Goal: Information Seeking & Learning: Check status

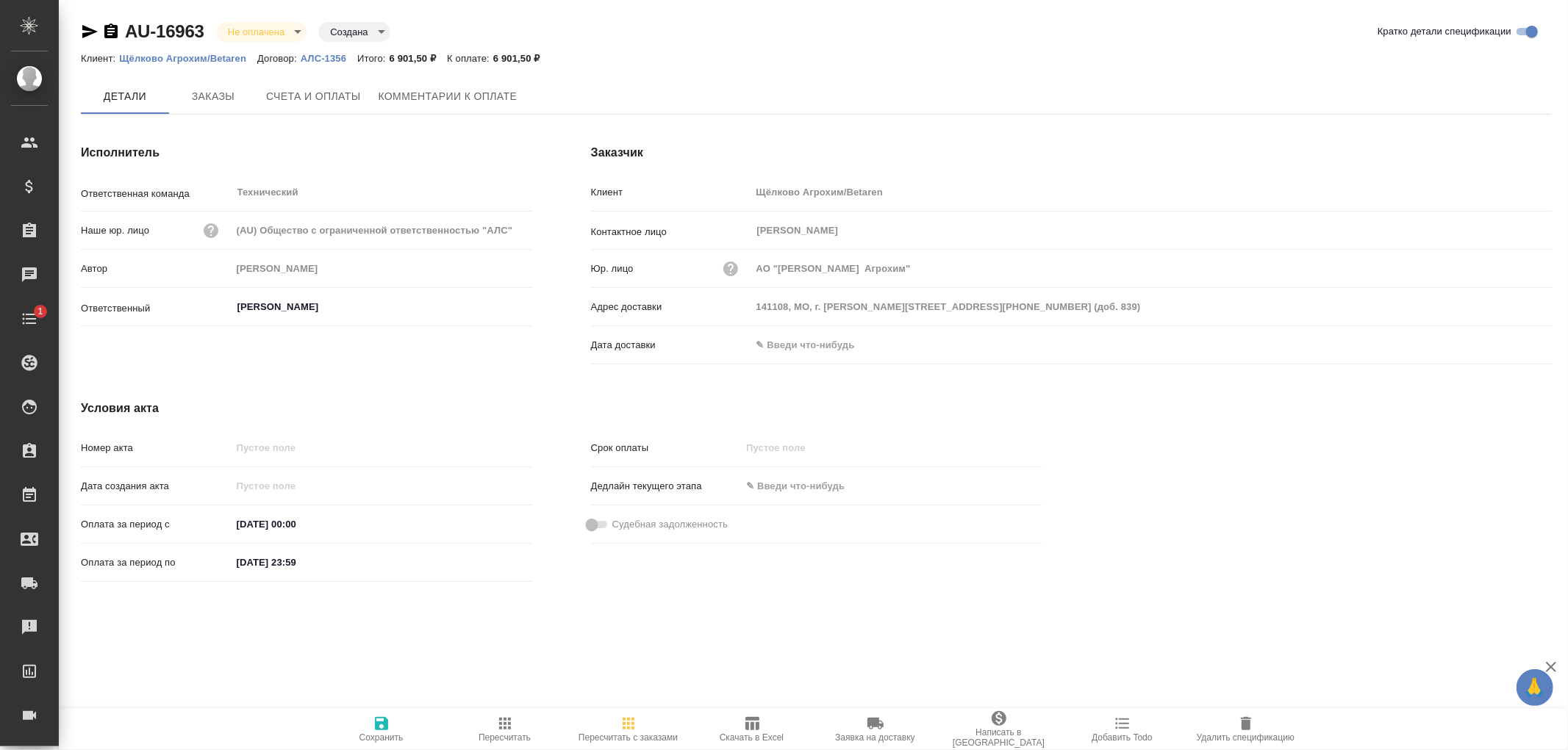
type input "Усманова Ольга"
type input "141108, МО, г. Щелково, ул. Заводская, д.2, стр. 3а+7 (495) 745-05-51 (доб. 839)"
click at [219, 96] on span "Заказы" at bounding box center [213, 98] width 70 height 18
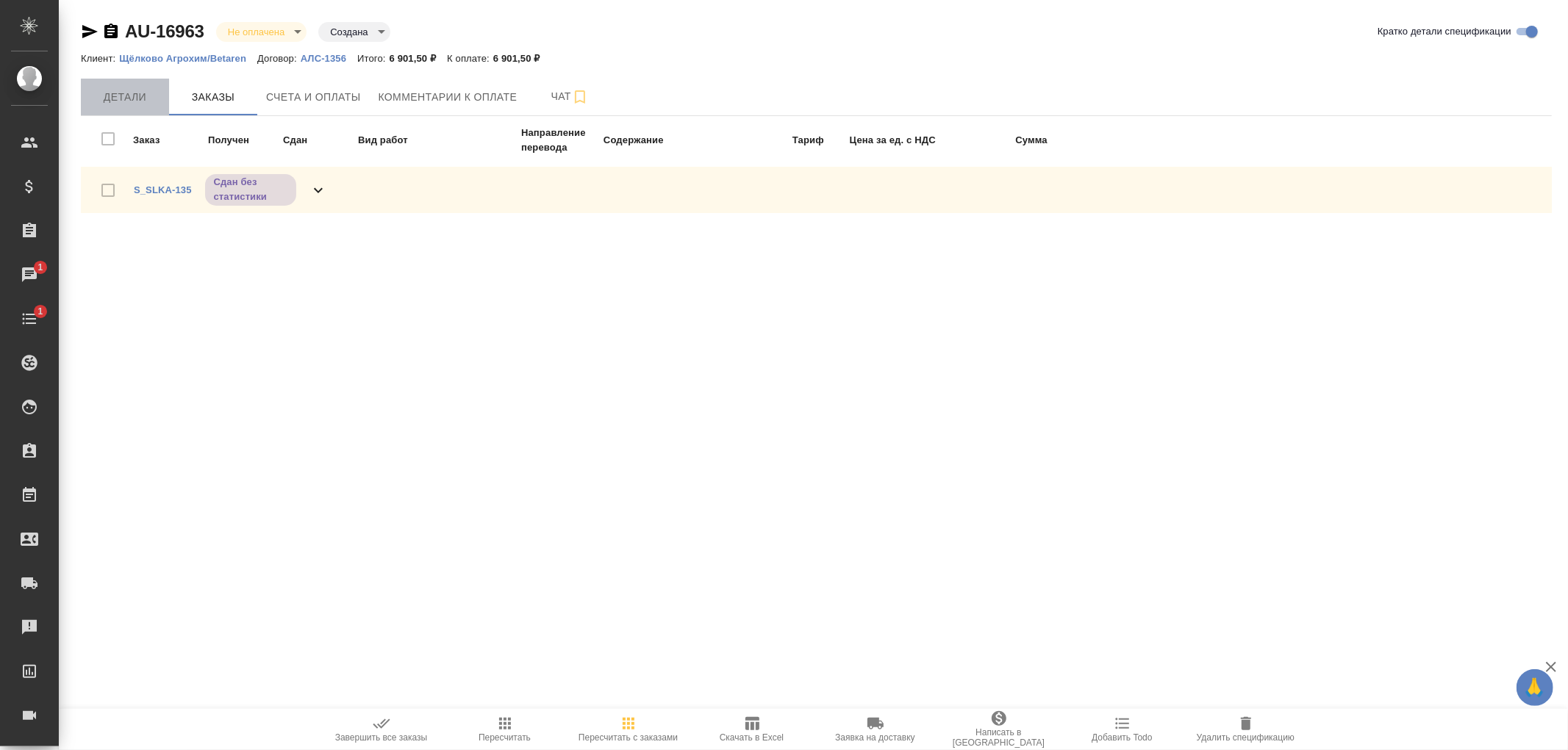
click at [93, 93] on span "Детали" at bounding box center [125, 98] width 70 height 18
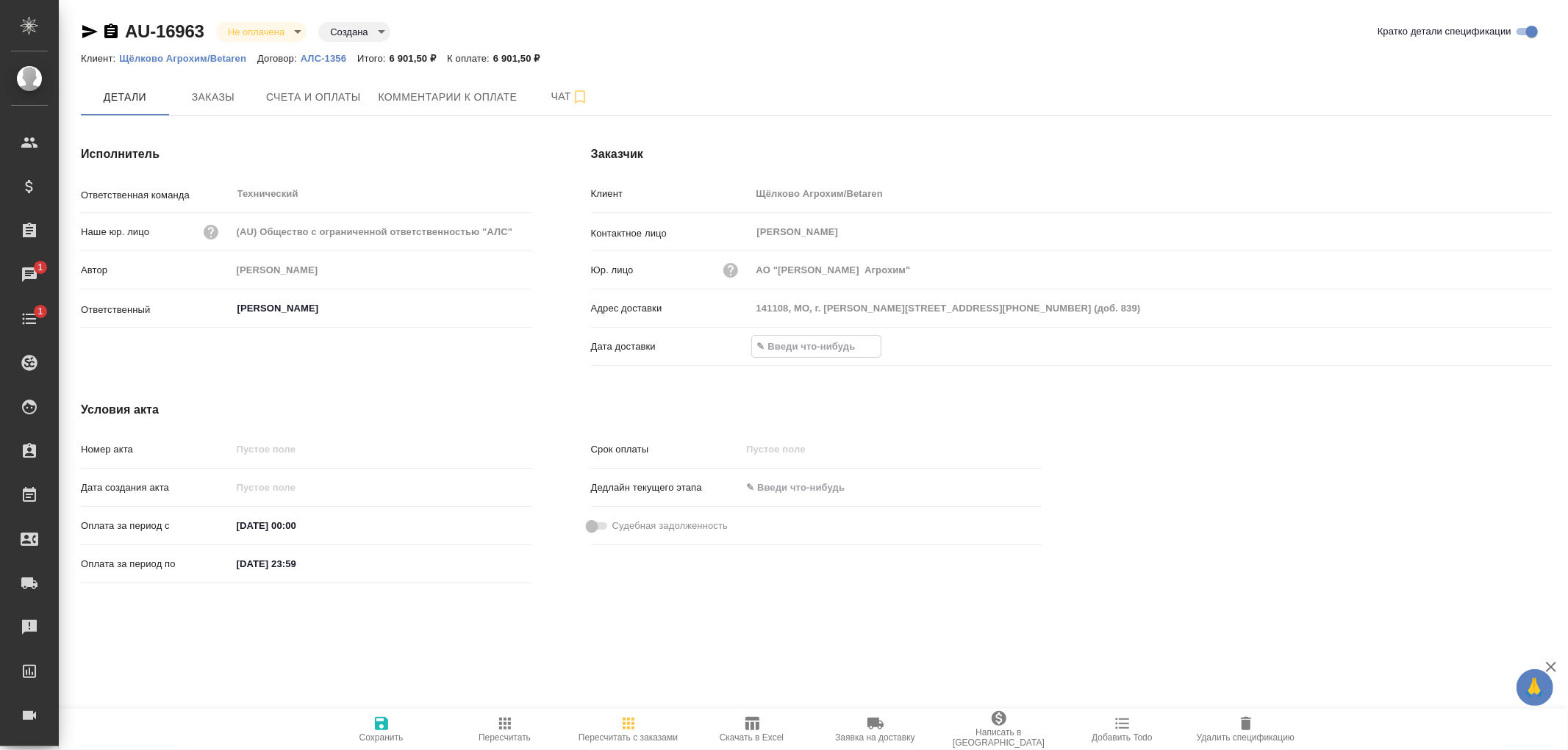
click at [796, 348] on input "text" at bounding box center [816, 346] width 129 height 21
click at [384, 725] on icon "button" at bounding box center [381, 724] width 13 height 13
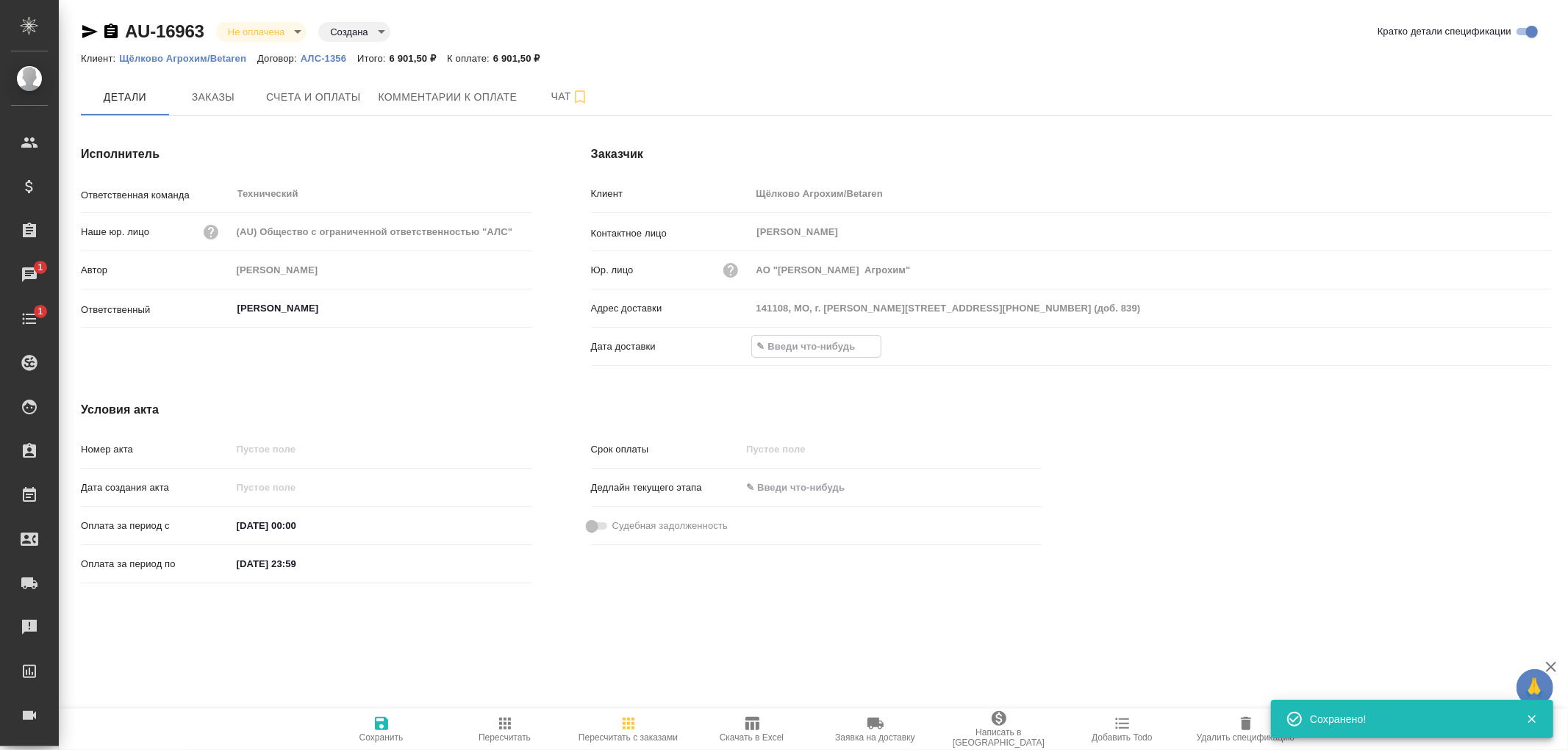
click at [846, 353] on input "text" at bounding box center [816, 346] width 129 height 21
click at [1489, 356] on div at bounding box center [1151, 346] width 800 height 21
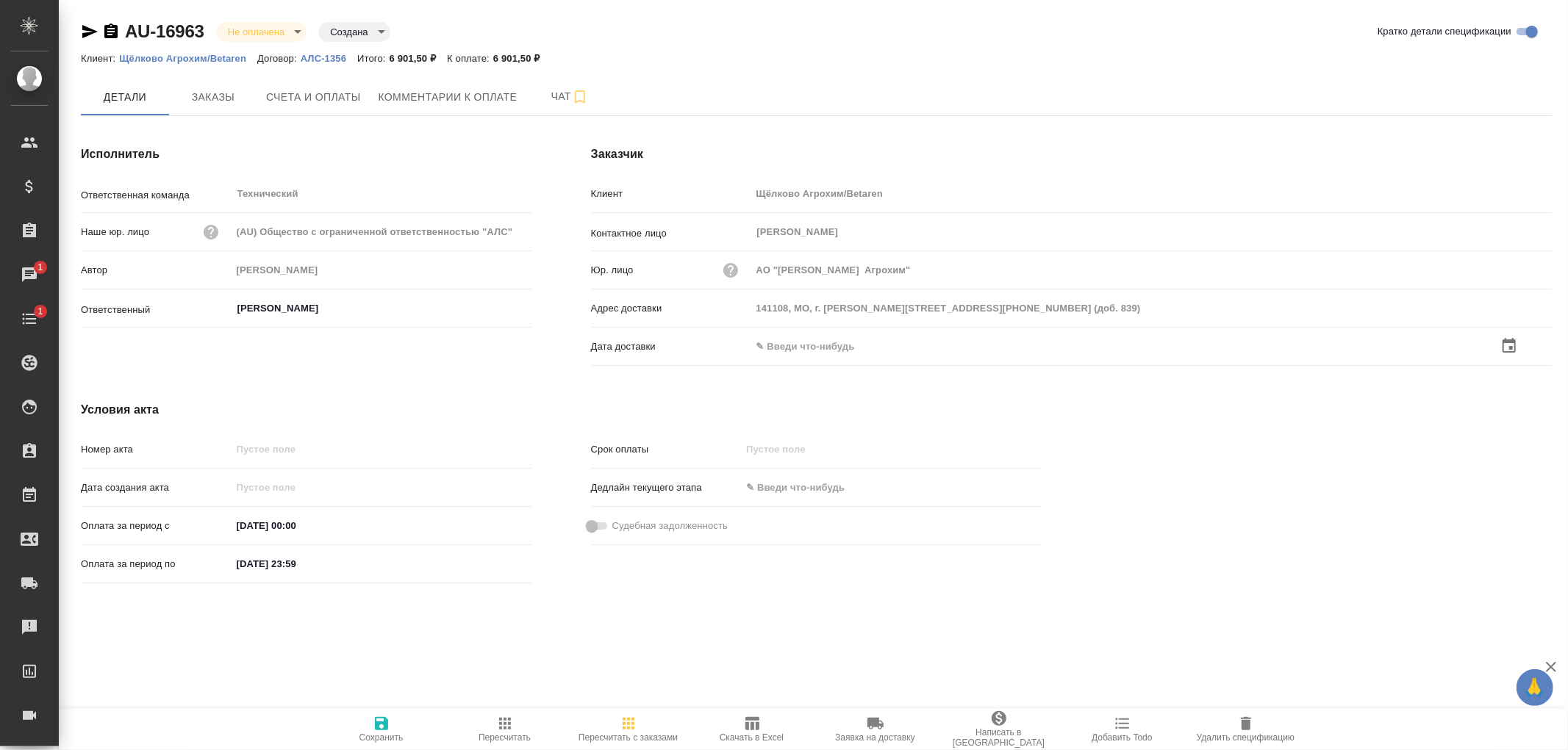
click at [1509, 349] on icon "button" at bounding box center [1509, 346] width 17 height 17
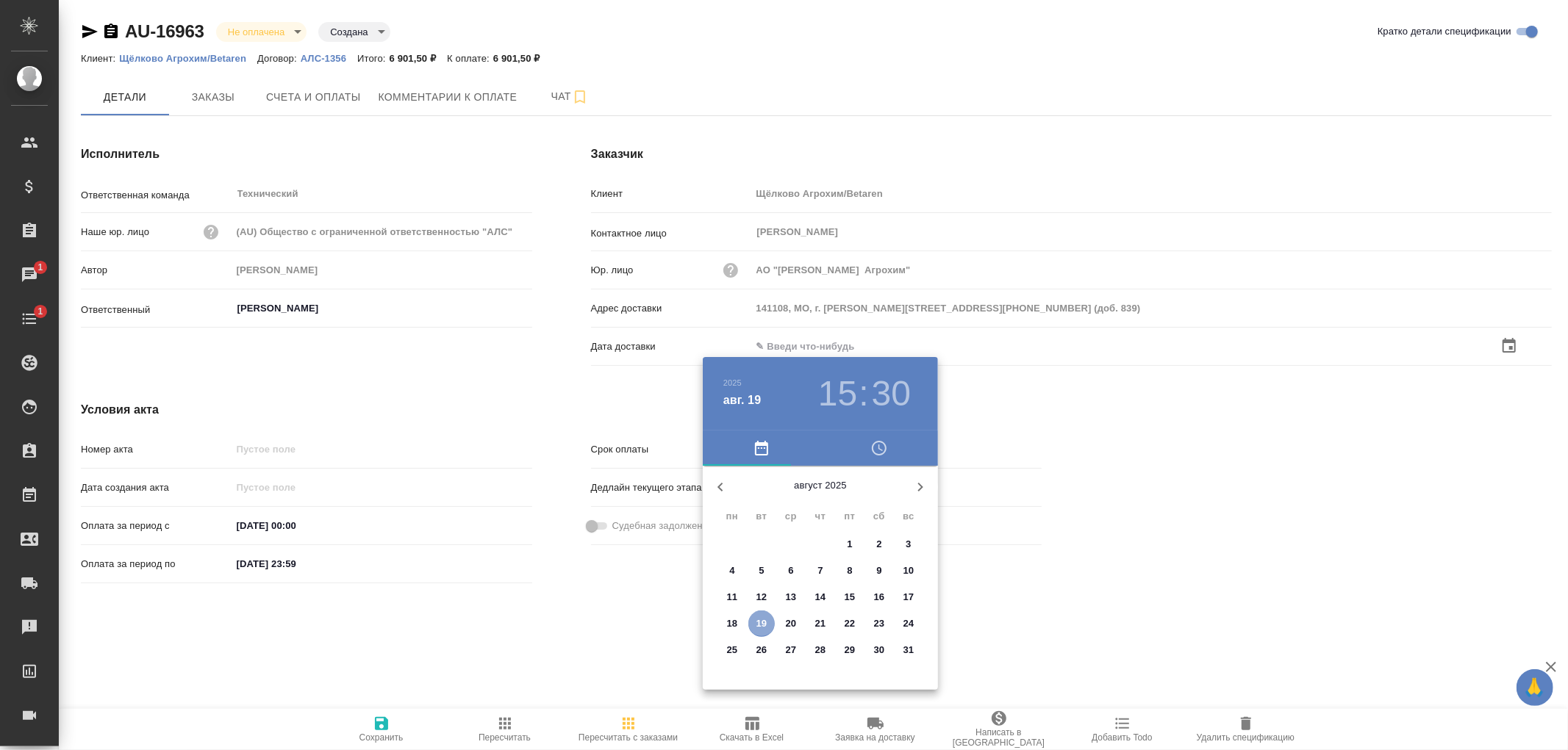
click at [765, 618] on p "19" at bounding box center [762, 623] width 11 height 14
type input "141108, МО, г. Щелково, ул. Заводская, д.2, стр. 3а+7 (495) 745-05-51 (доб. 839)"
type input "19.08.2025 15:30"
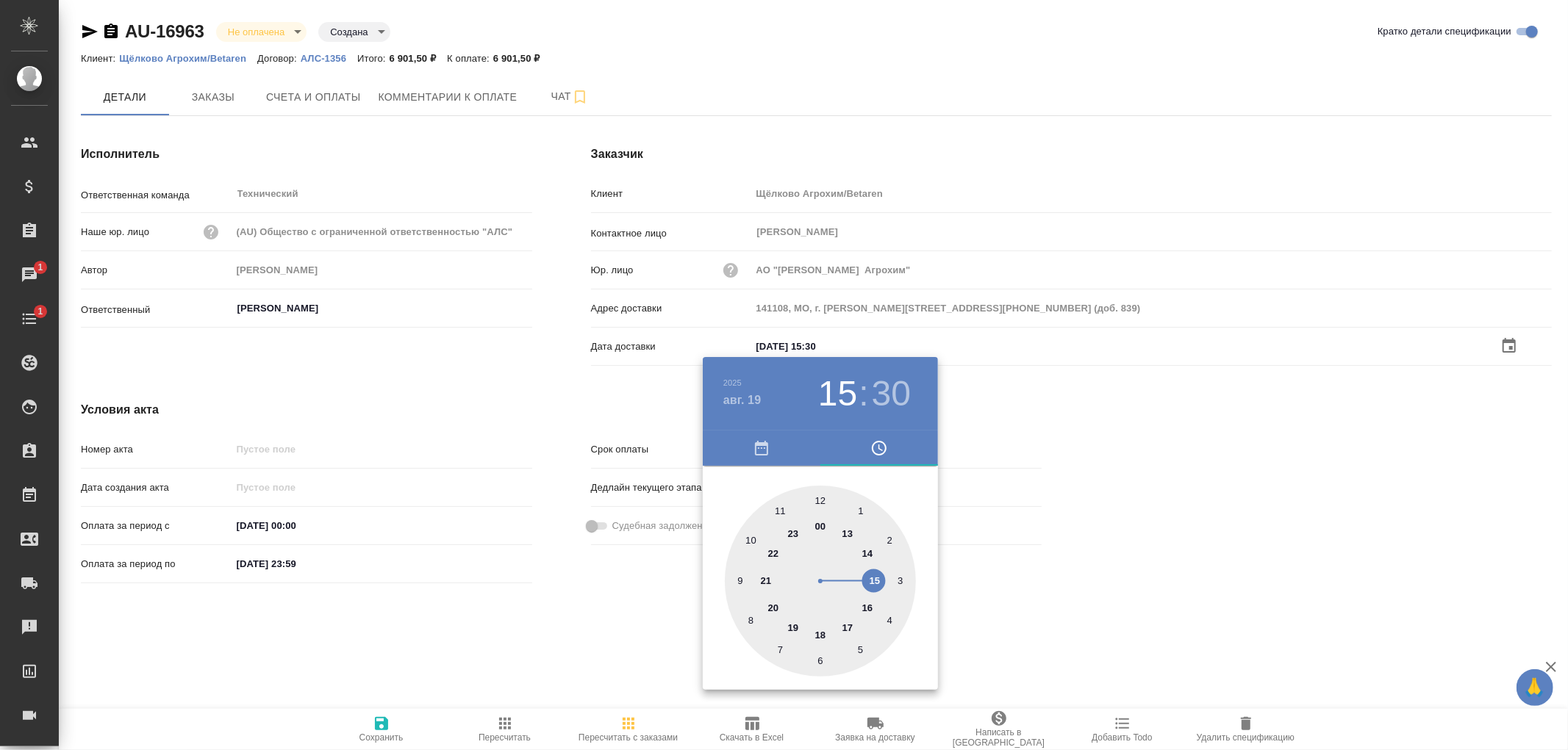
click at [383, 729] on div at bounding box center [784, 375] width 1568 height 750
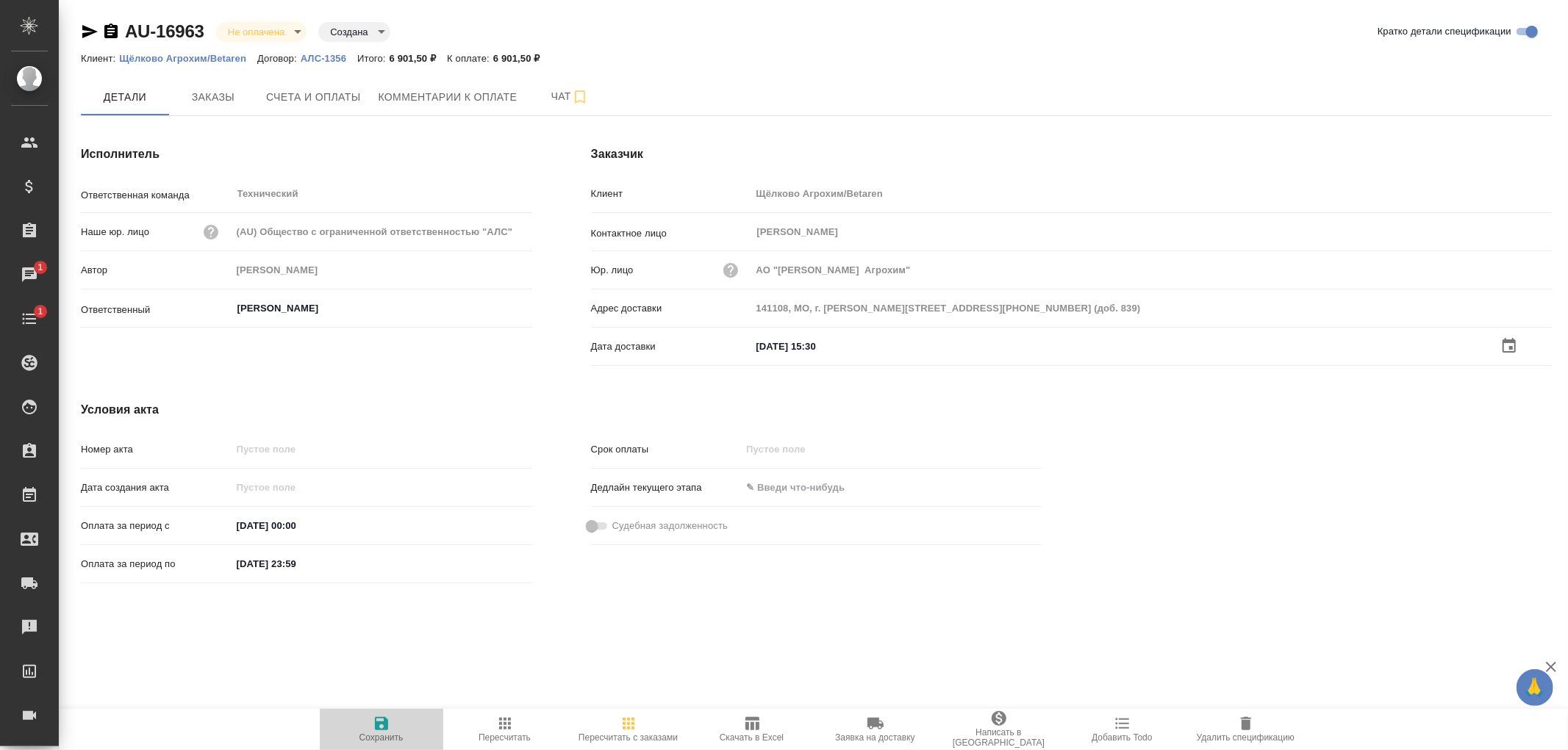
click at [383, 723] on icon "button" at bounding box center [381, 724] width 13 height 13
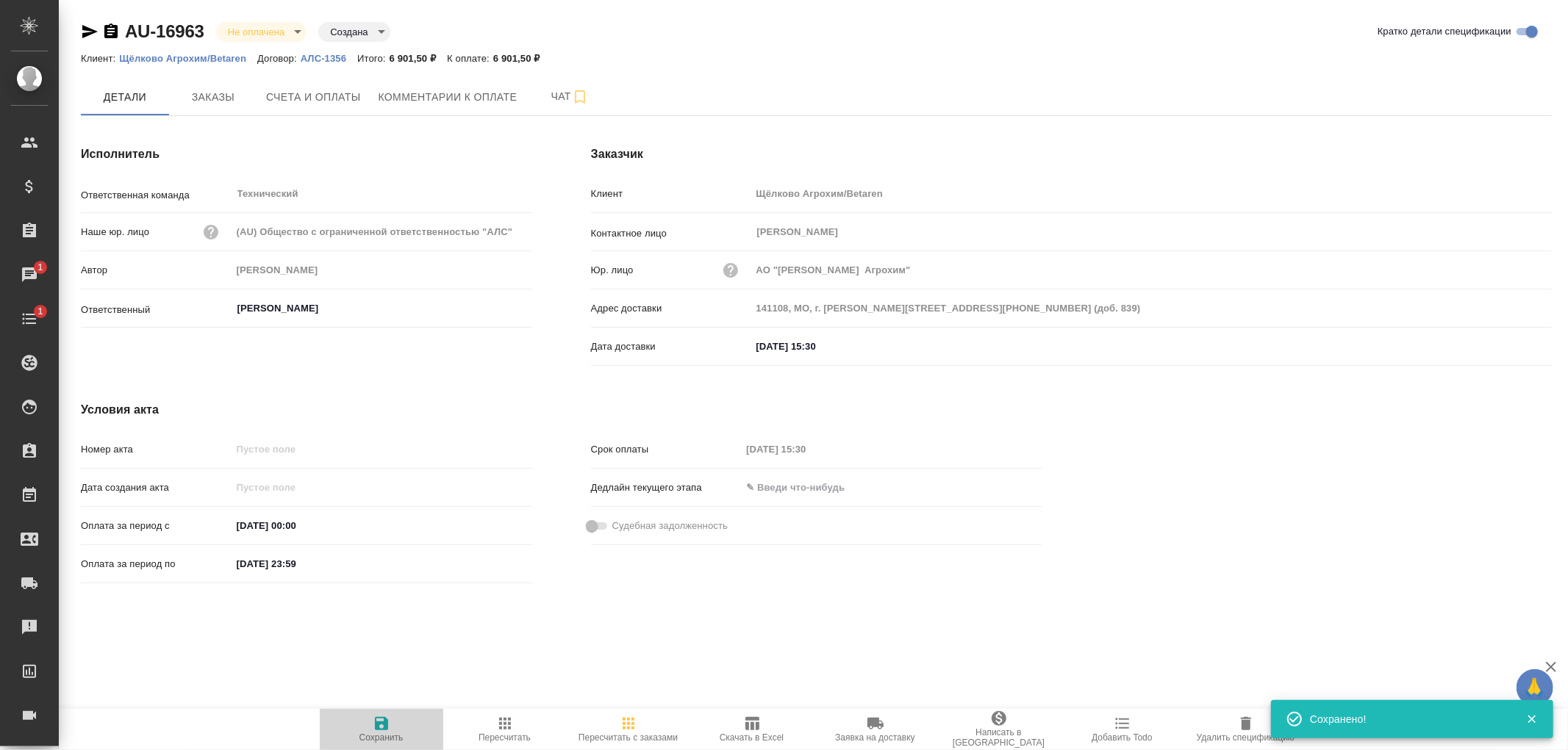
click at [383, 723] on icon "button" at bounding box center [381, 724] width 13 height 13
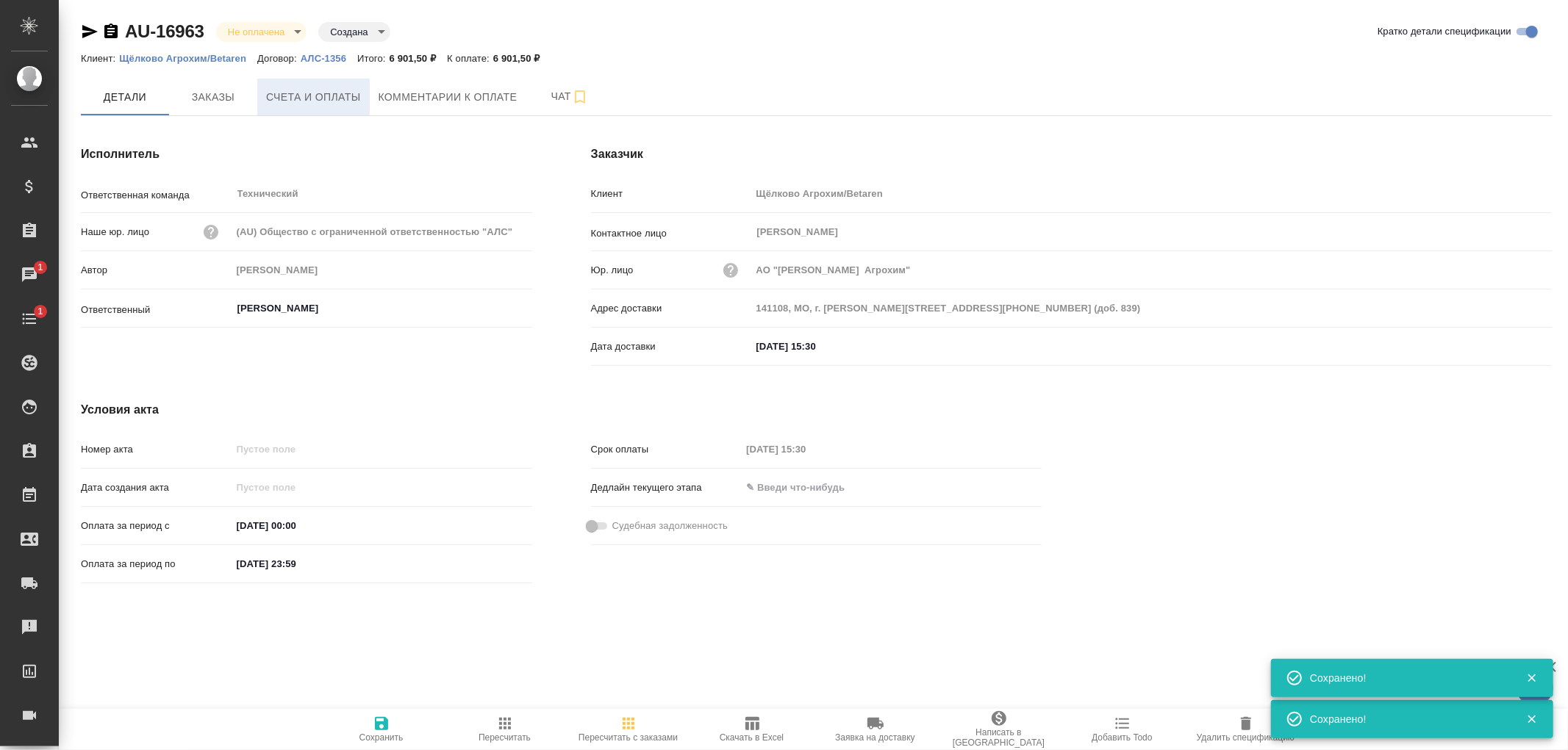
click at [313, 90] on span "Счета и оплаты" at bounding box center [313, 98] width 95 height 18
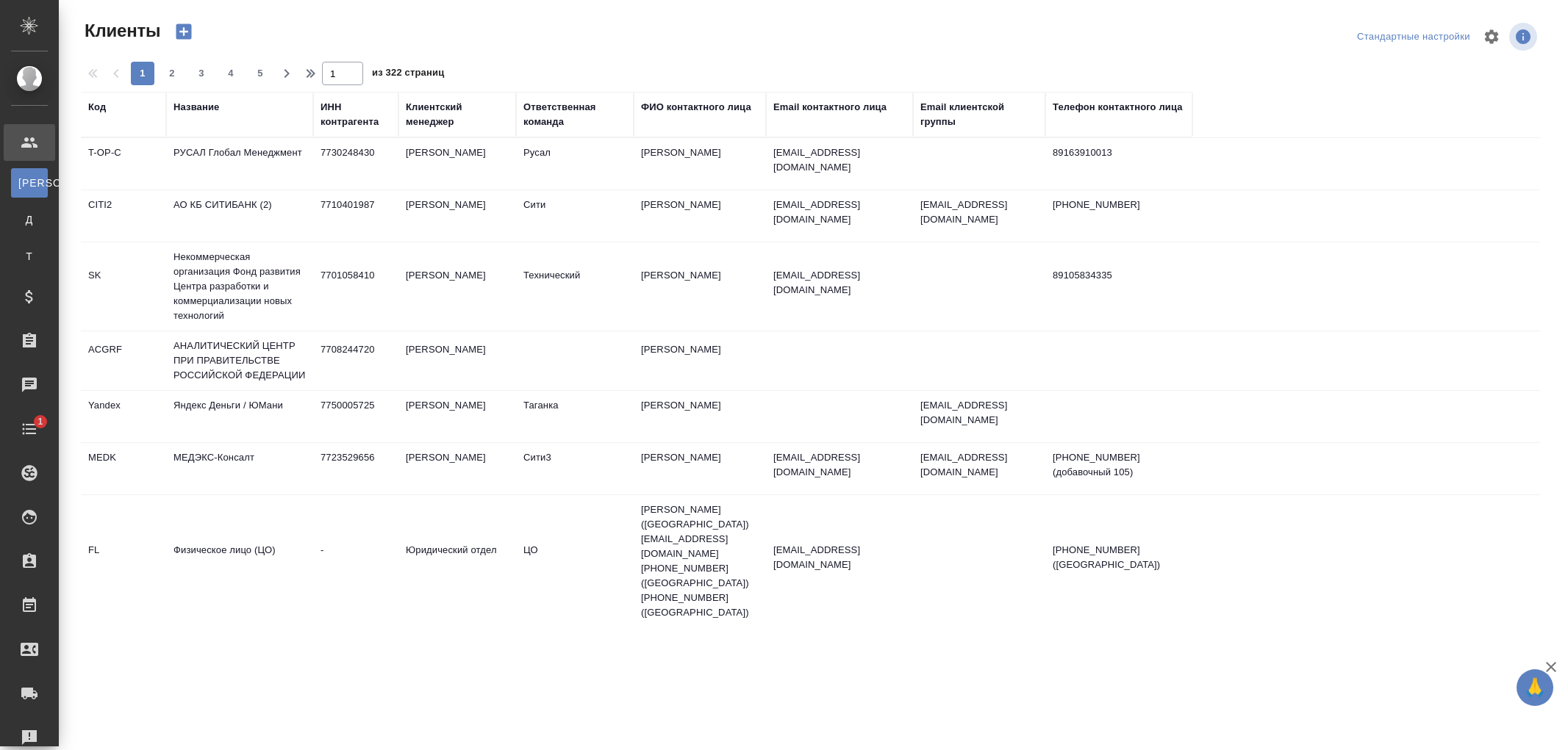
select select "RU"
click at [215, 107] on div "Название" at bounding box center [196, 107] width 45 height 14
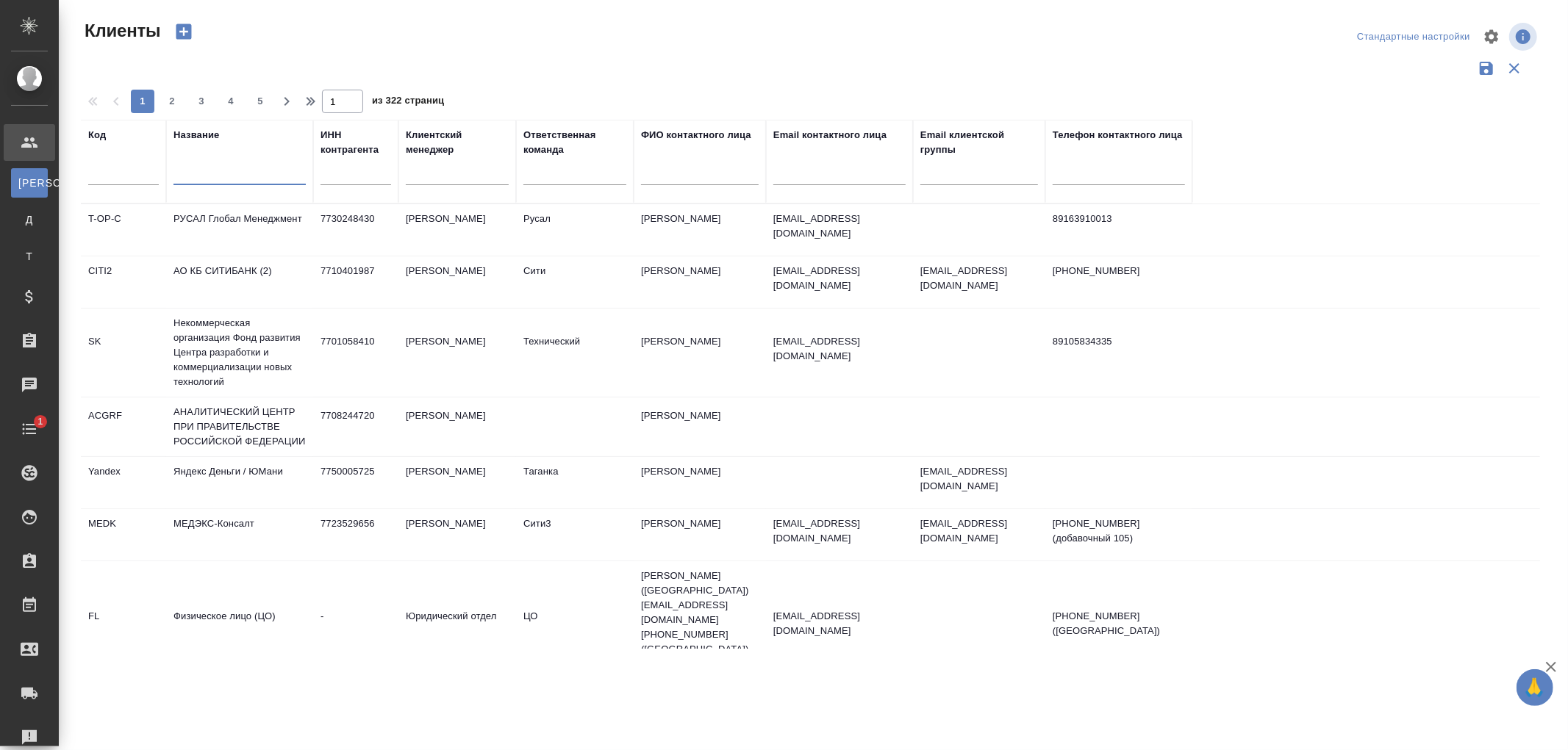
click at [185, 182] on input "text" at bounding box center [239, 176] width 132 height 18
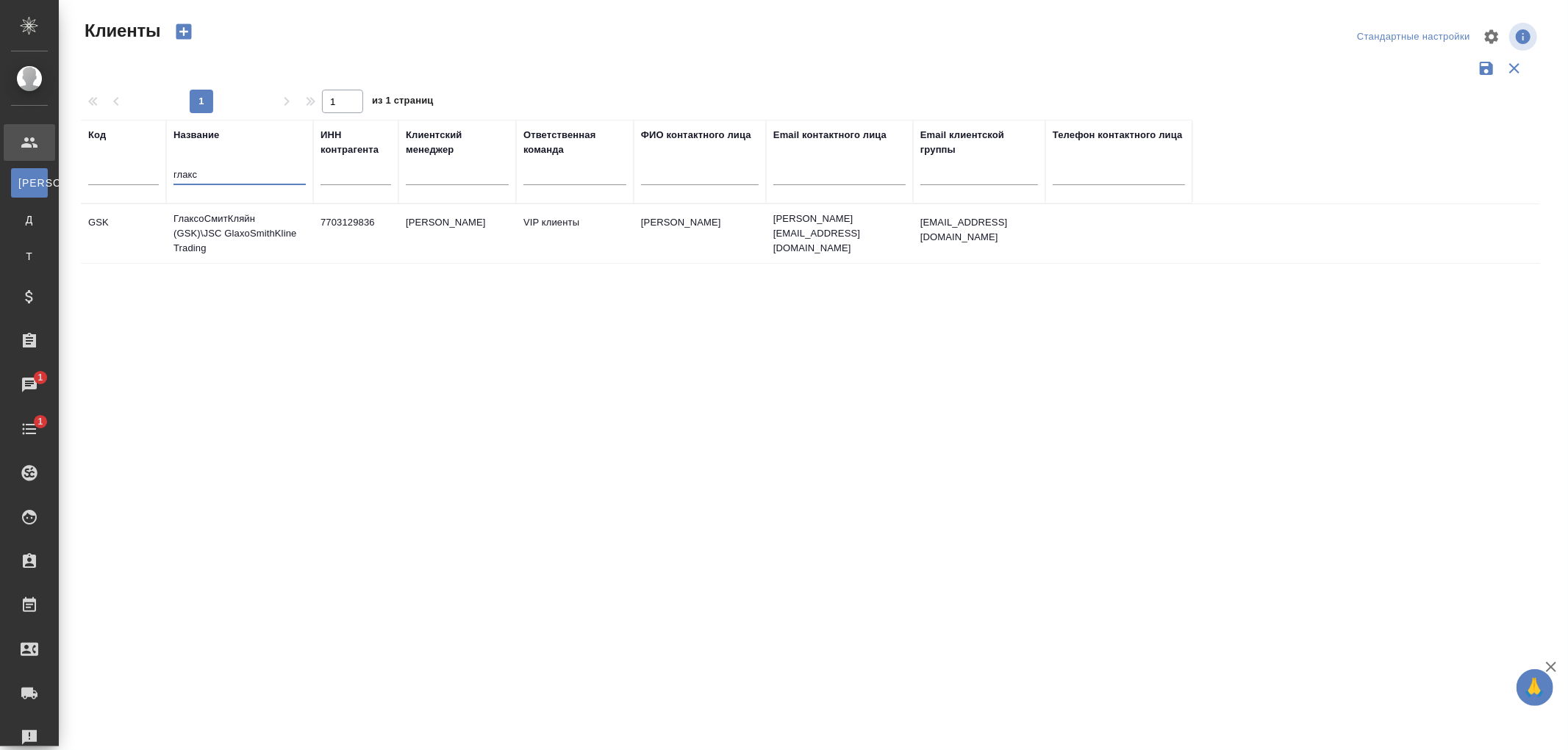
type input "глакс"
click at [203, 240] on td "ГлаксоСмитКляйн (GSK)\JSC GlaxoSmithKline Trading" at bounding box center [240, 234] width 147 height 59
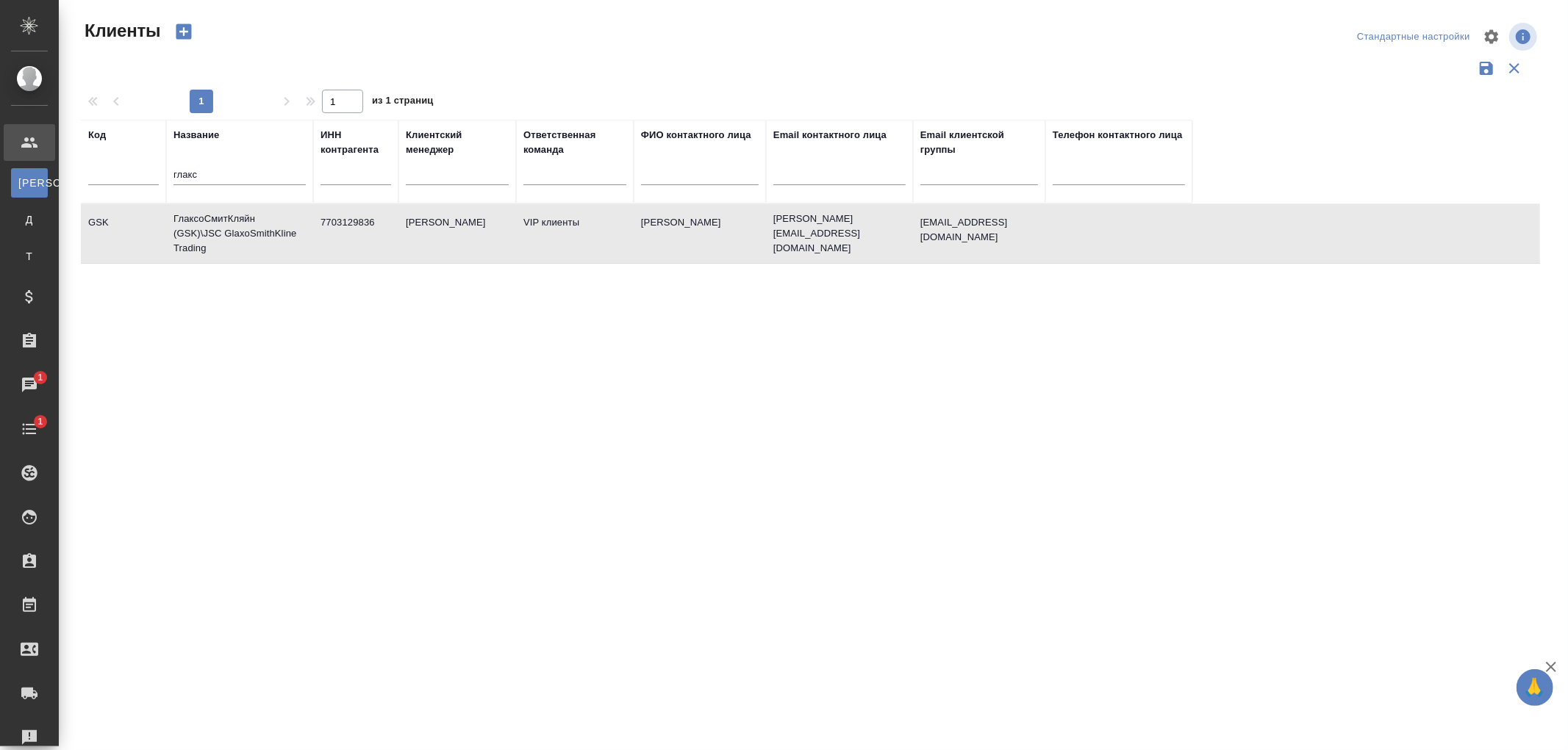
click at [203, 240] on td "ГлаксоСмитКляйн (GSK)\JSC GlaxoSmithKline Trading" at bounding box center [240, 234] width 147 height 59
click at [474, 228] on td "[PERSON_NAME]" at bounding box center [458, 234] width 118 height 51
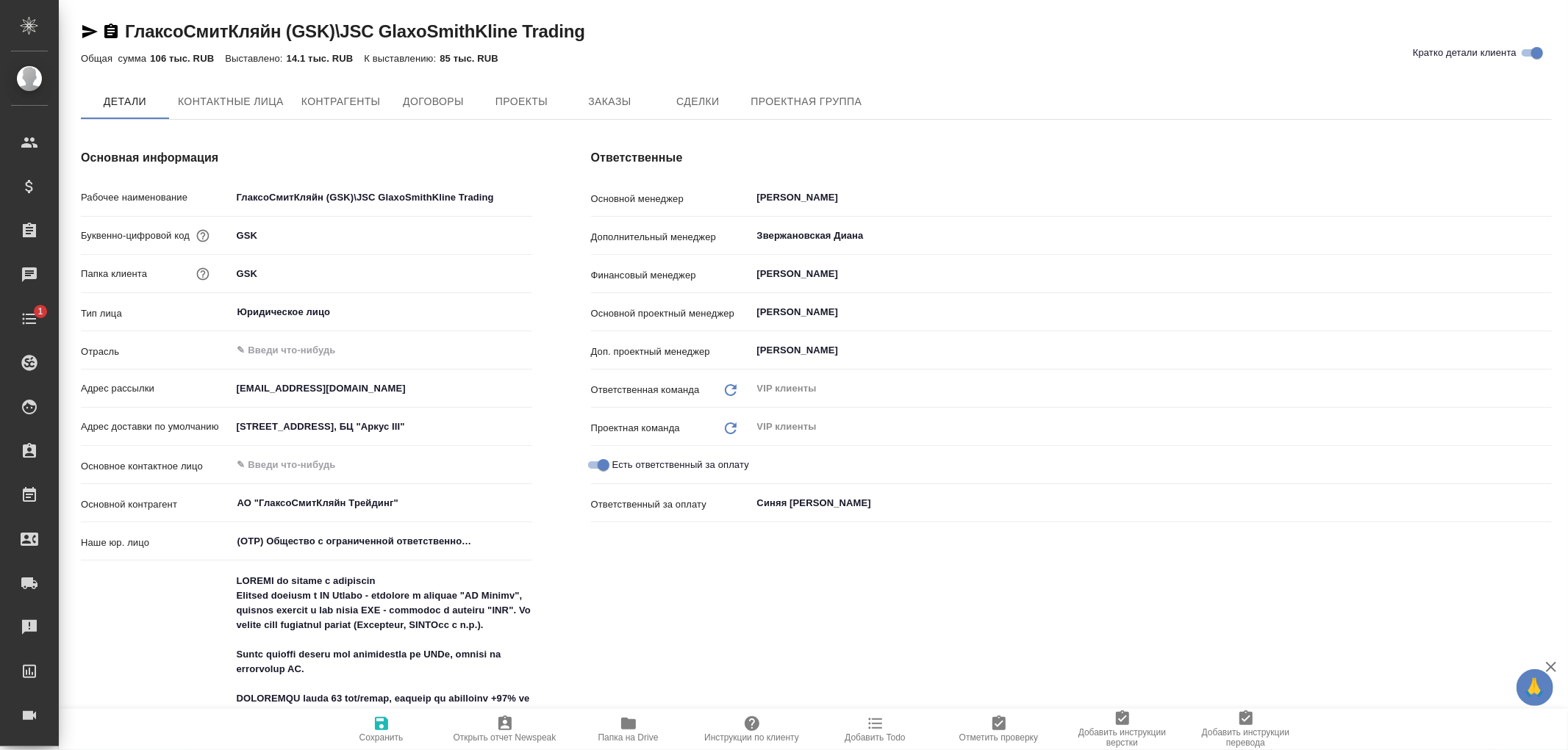
type textarea "x"
click at [424, 103] on span "Договоры" at bounding box center [433, 102] width 70 height 18
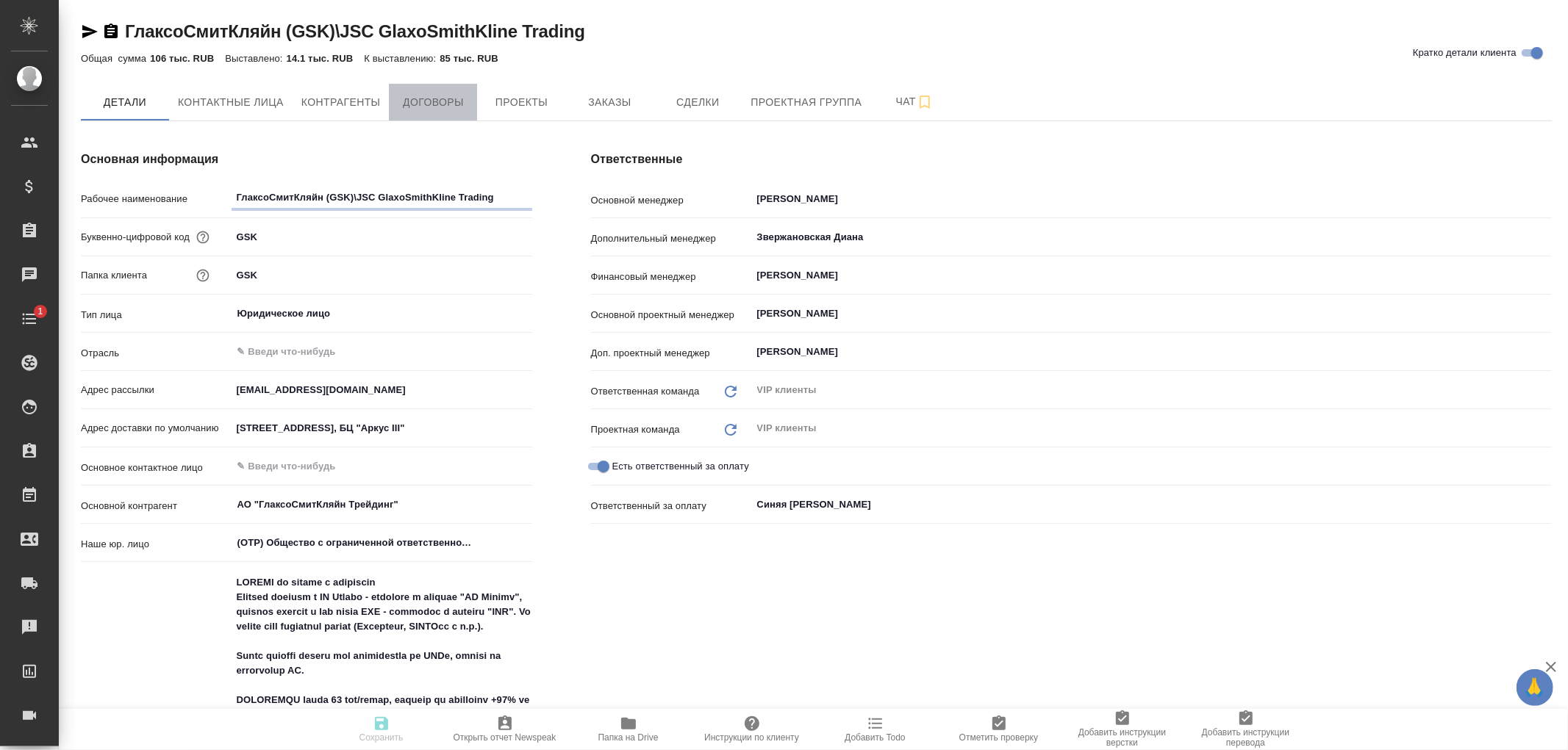
type textarea "x"
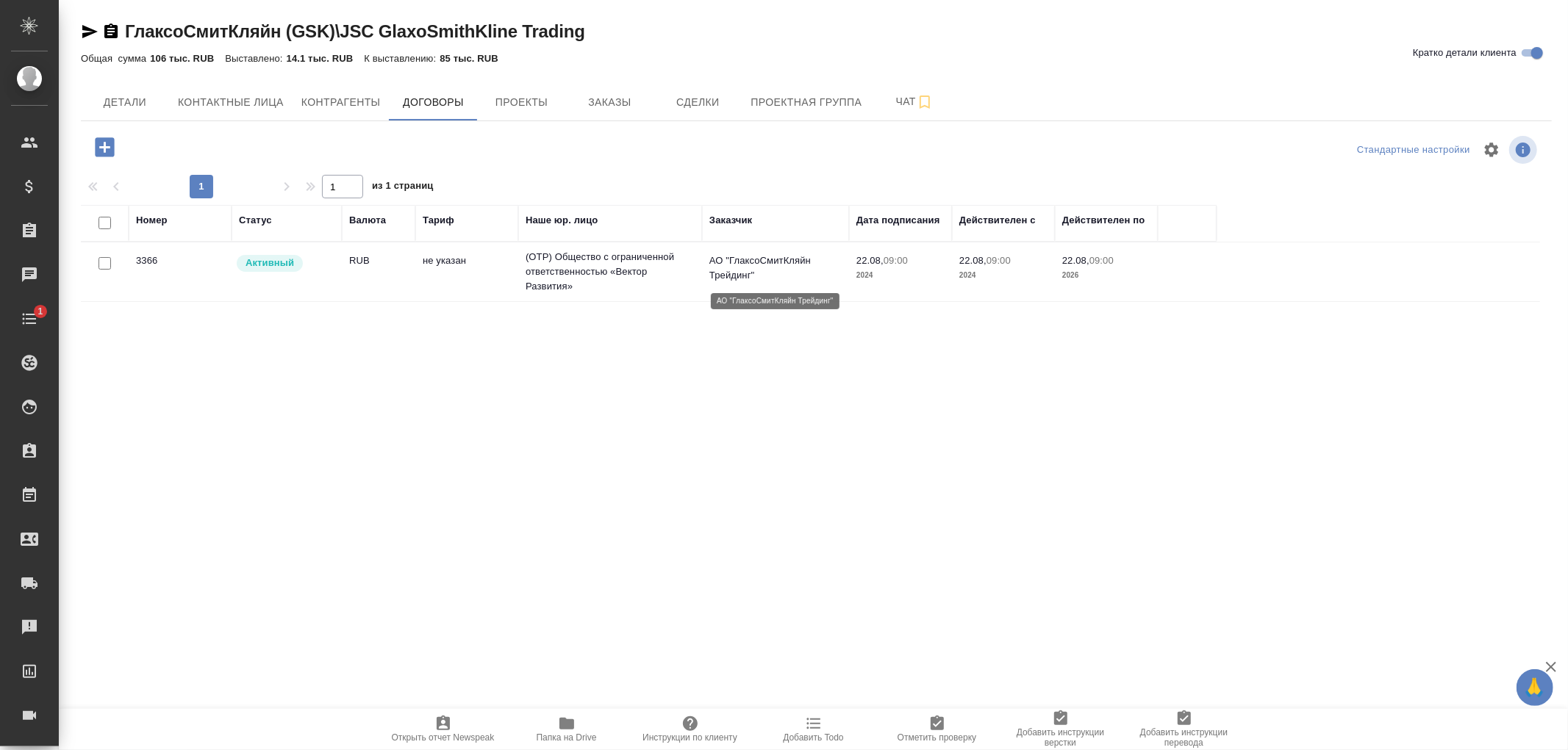
click at [754, 265] on p "АО "ГлаксоСмитКляйн Трейдинг"" at bounding box center [775, 268] width 132 height 29
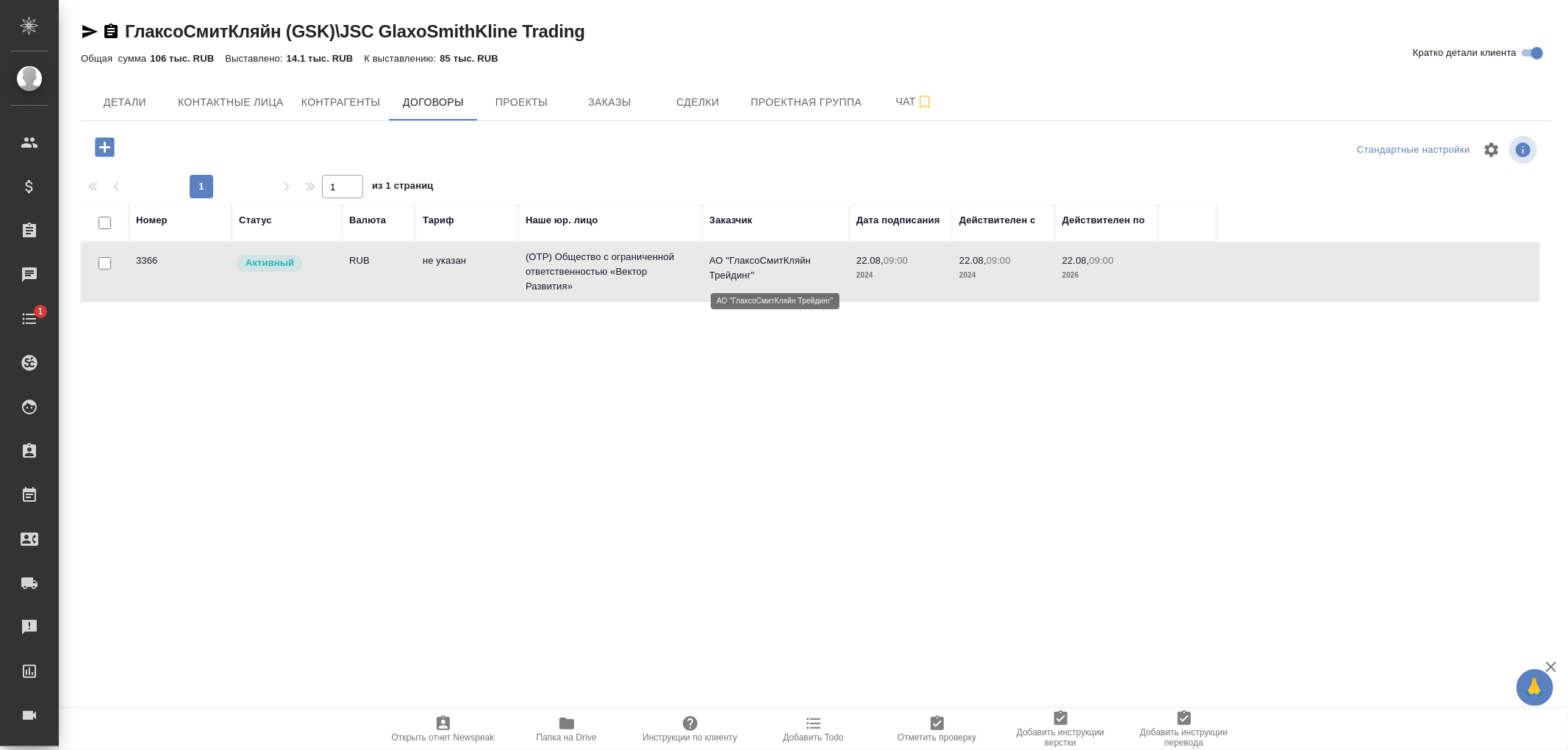
click at [754, 265] on p "АО "ГлаксоСмитКляйн Трейдинг"" at bounding box center [775, 268] width 132 height 29
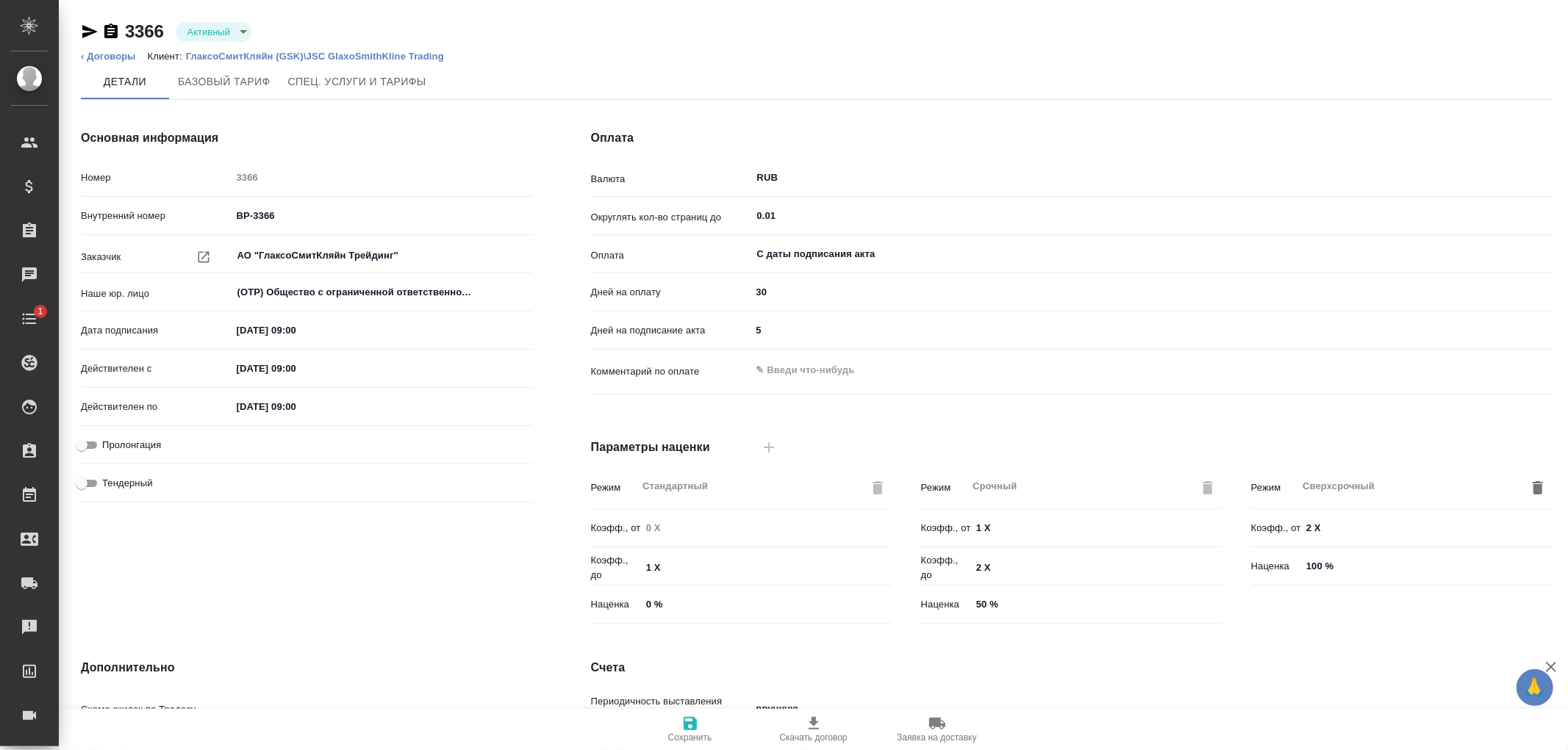
type input "Стандартный шаблон - [PHONE_NUMBER] - ВЫБЕРИ МЕНЯ!"
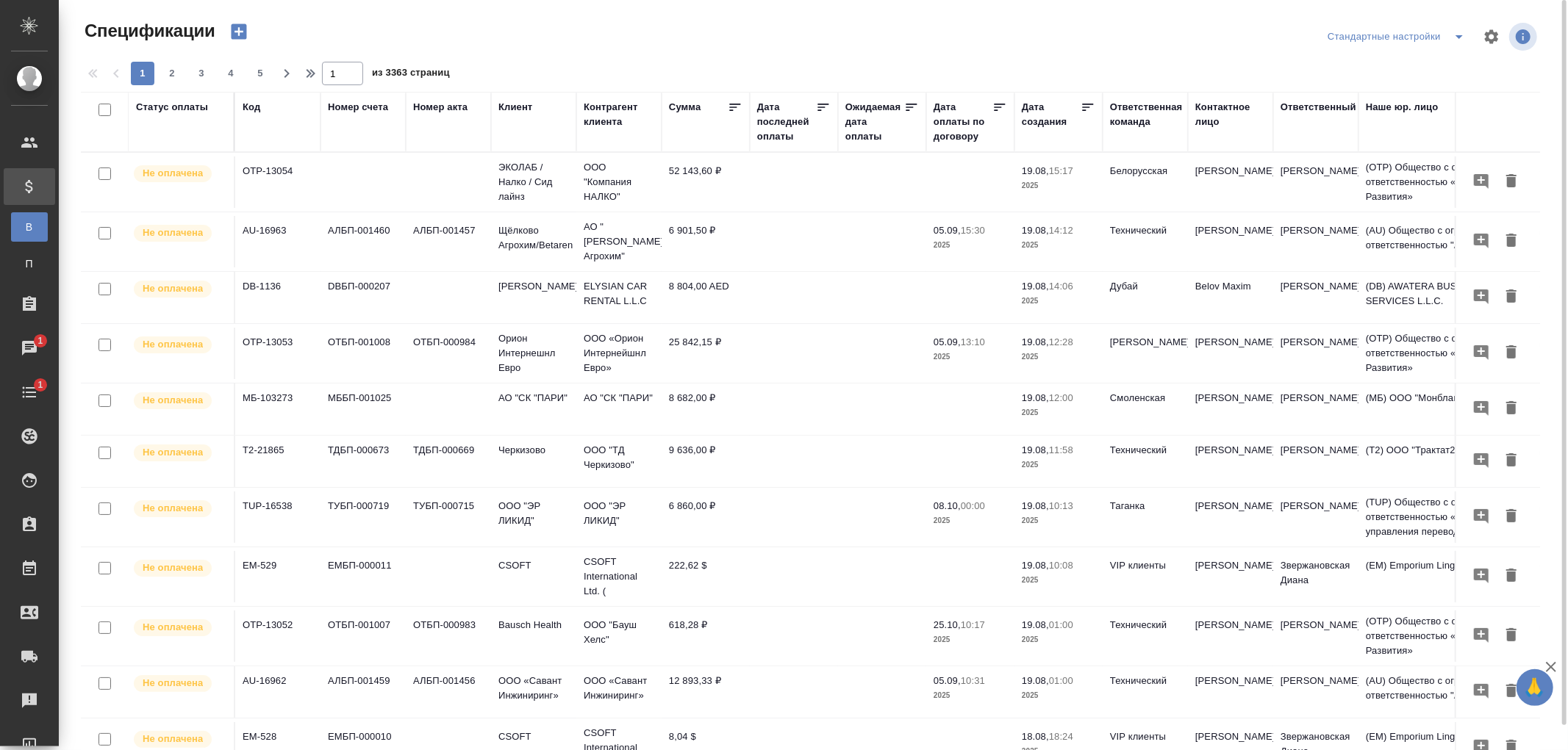
click at [771, 135] on div "Дата последней оплаты" at bounding box center [787, 122] width 59 height 44
select select "7"
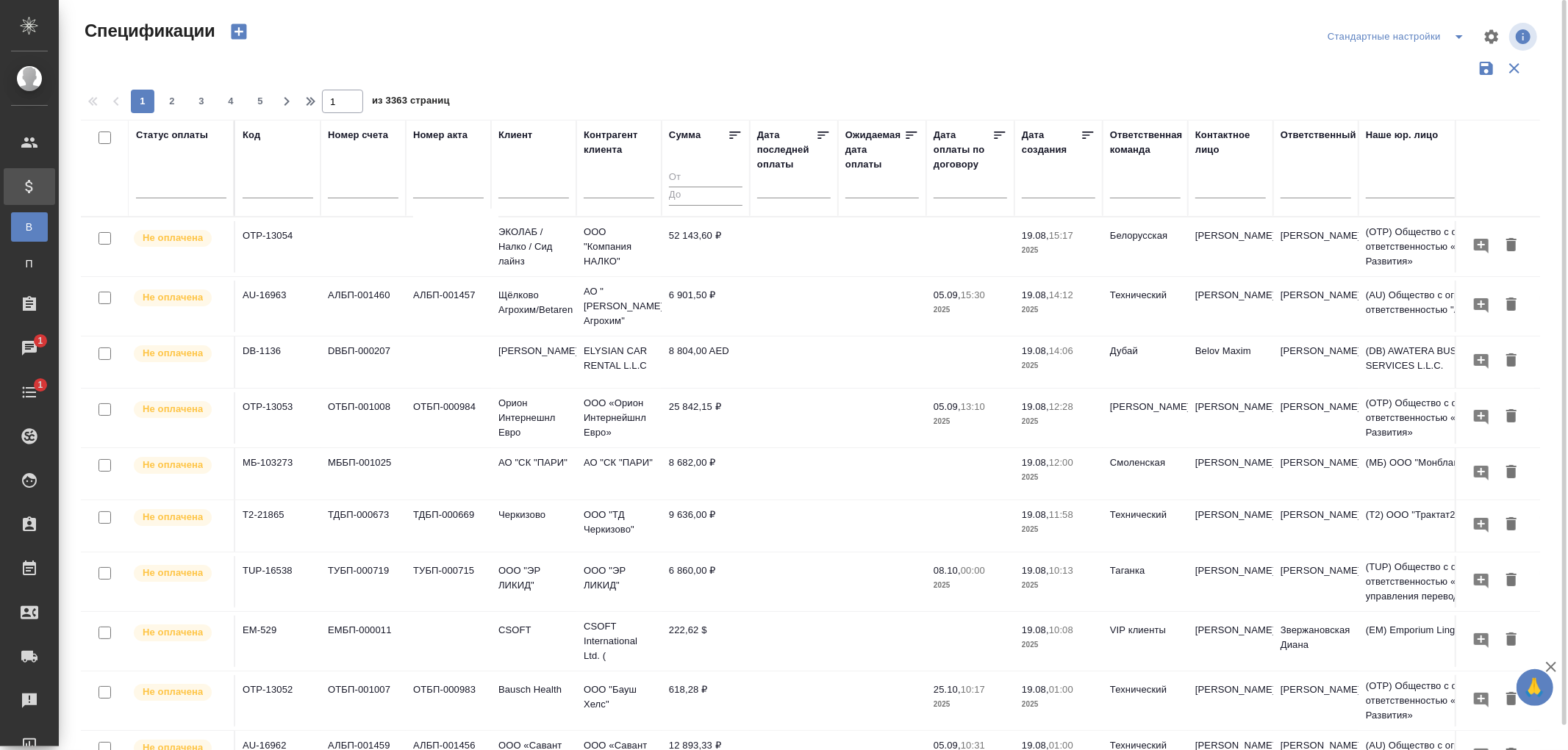
click at [767, 197] on div at bounding box center [793, 186] width 73 height 24
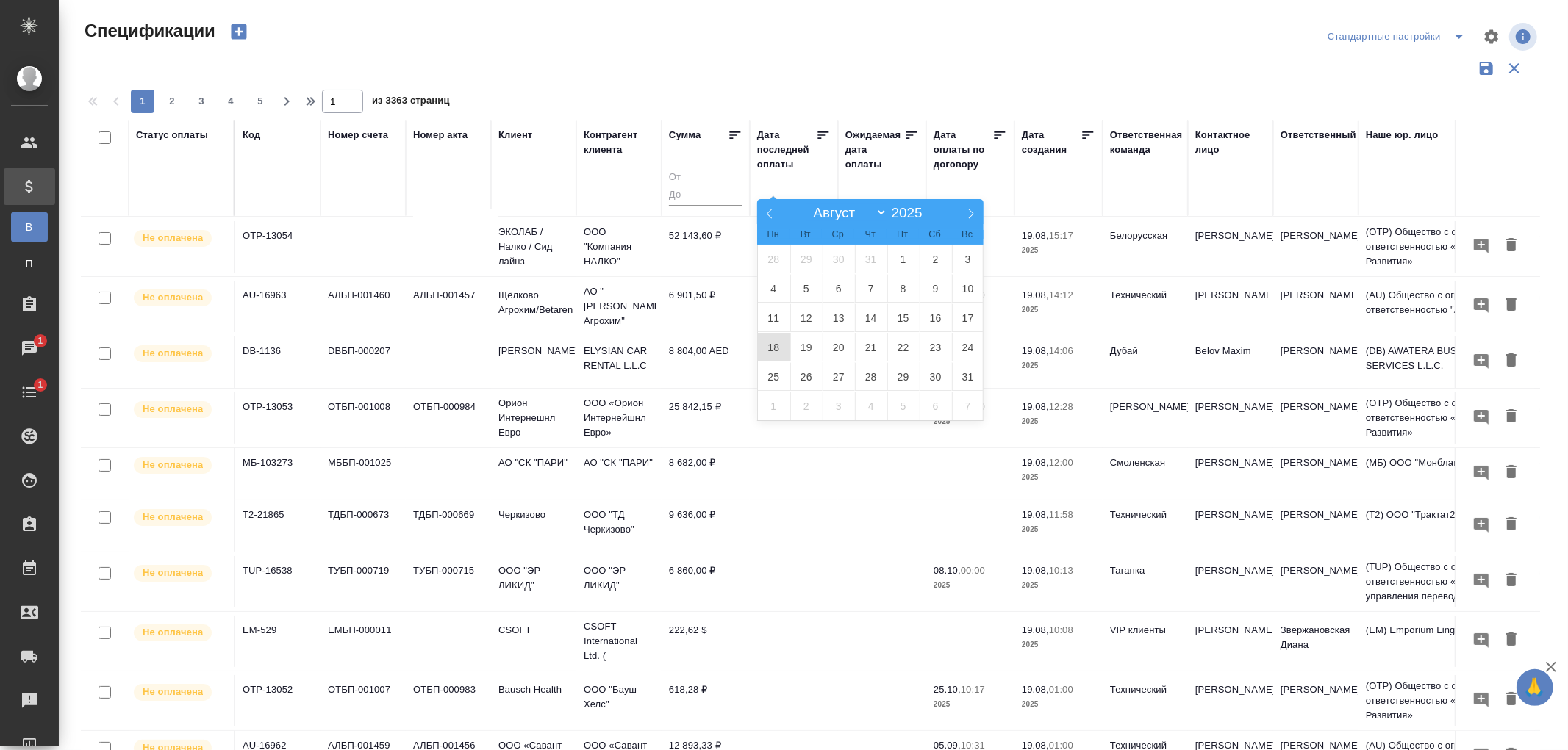
click at [776, 351] on span "18" at bounding box center [774, 347] width 33 height 29
type div "2025-08-17T21:00:00.000Z"
click at [807, 342] on span "19" at bounding box center [806, 347] width 33 height 29
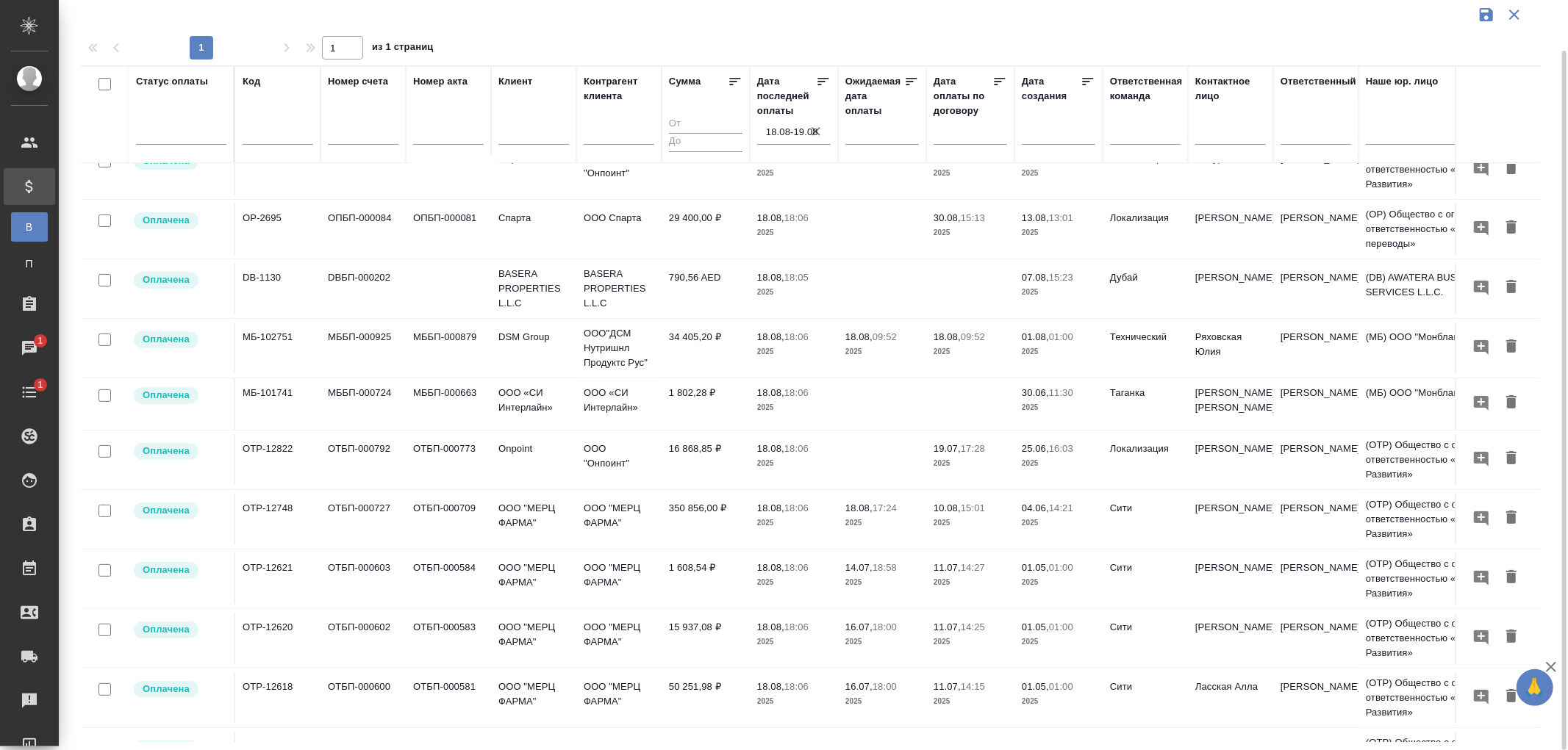
scroll to position [245, 0]
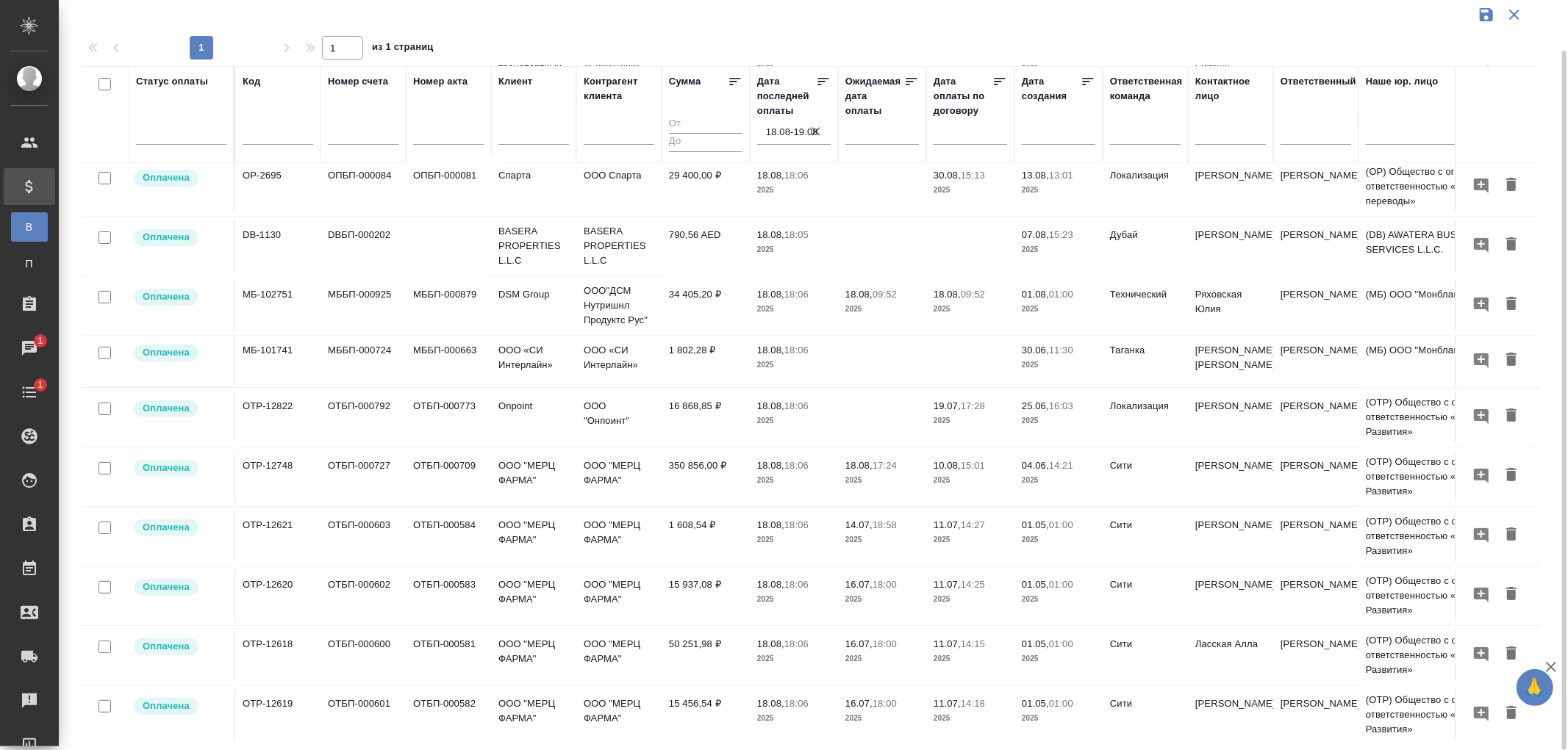
click at [774, 348] on p "18.08," at bounding box center [771, 350] width 27 height 11
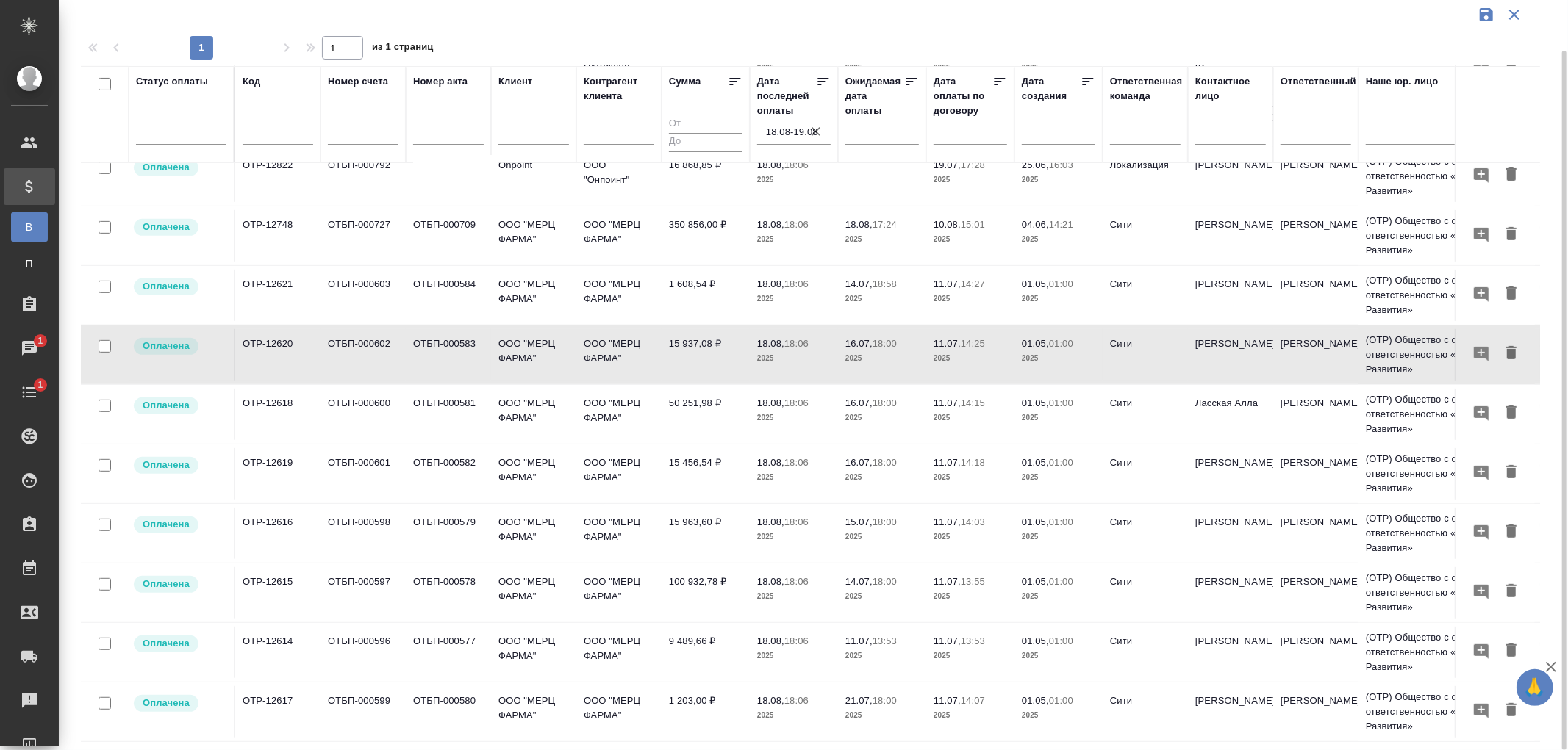
scroll to position [498, 0]
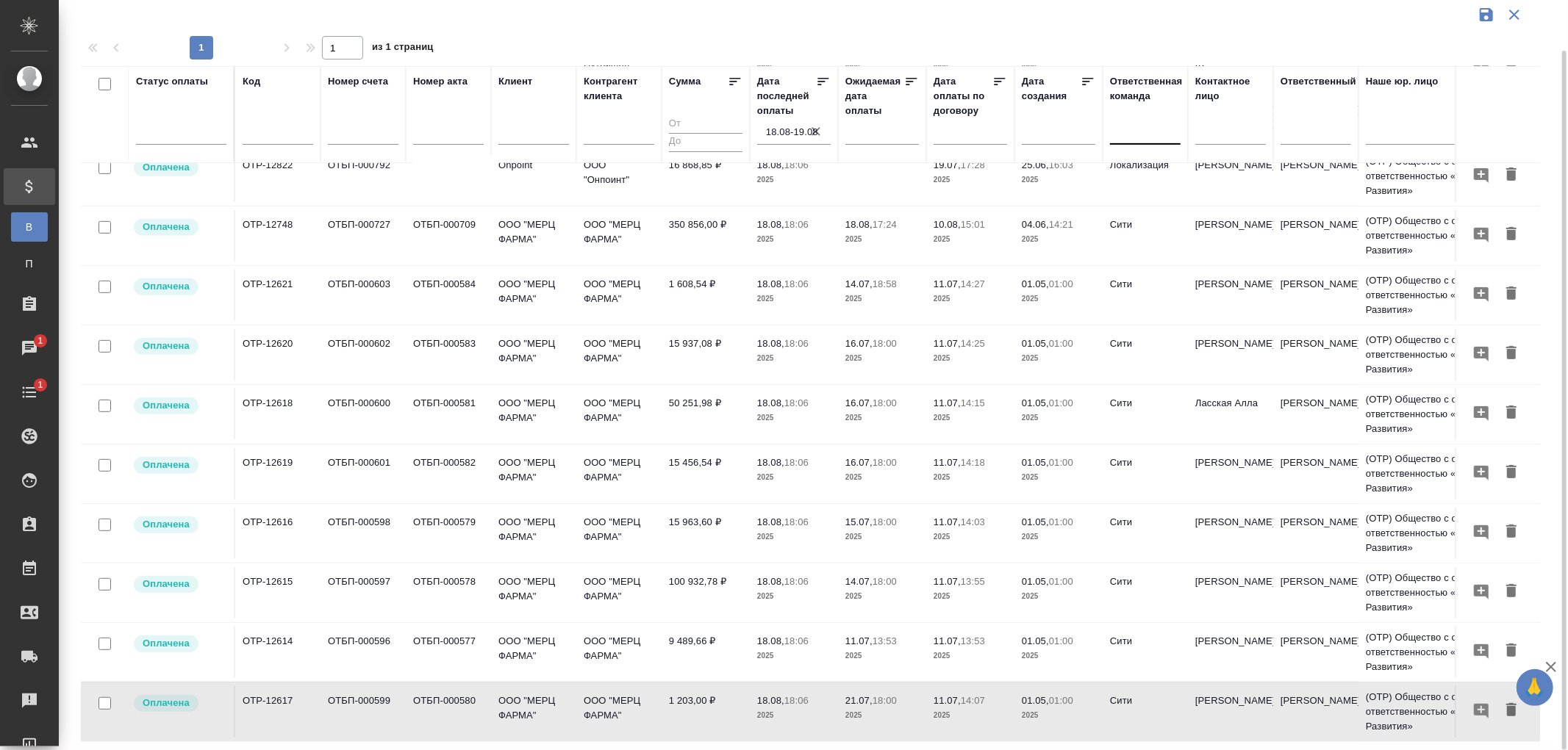
click at [1114, 137] on div at bounding box center [1145, 129] width 70 height 21
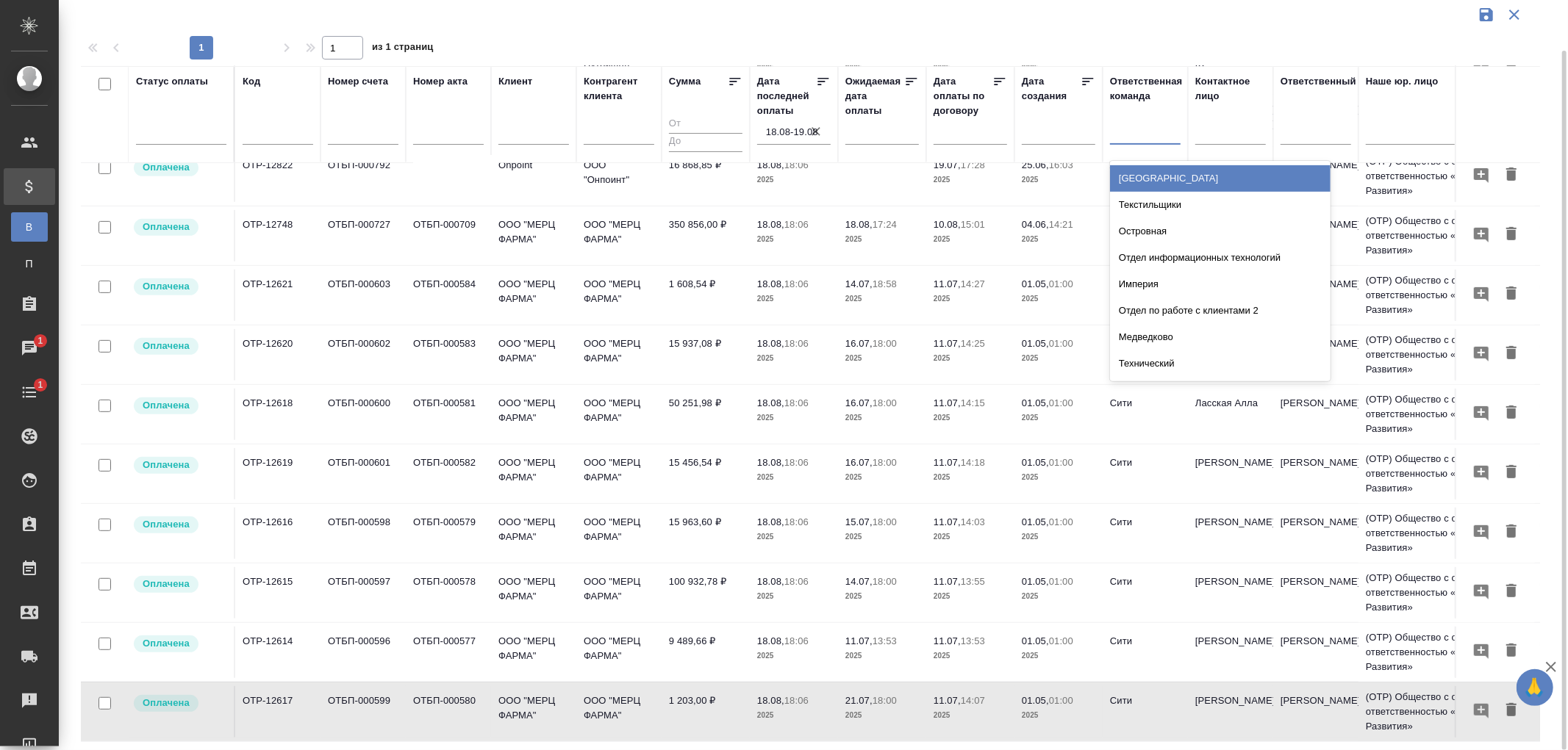
scroll to position [163, 0]
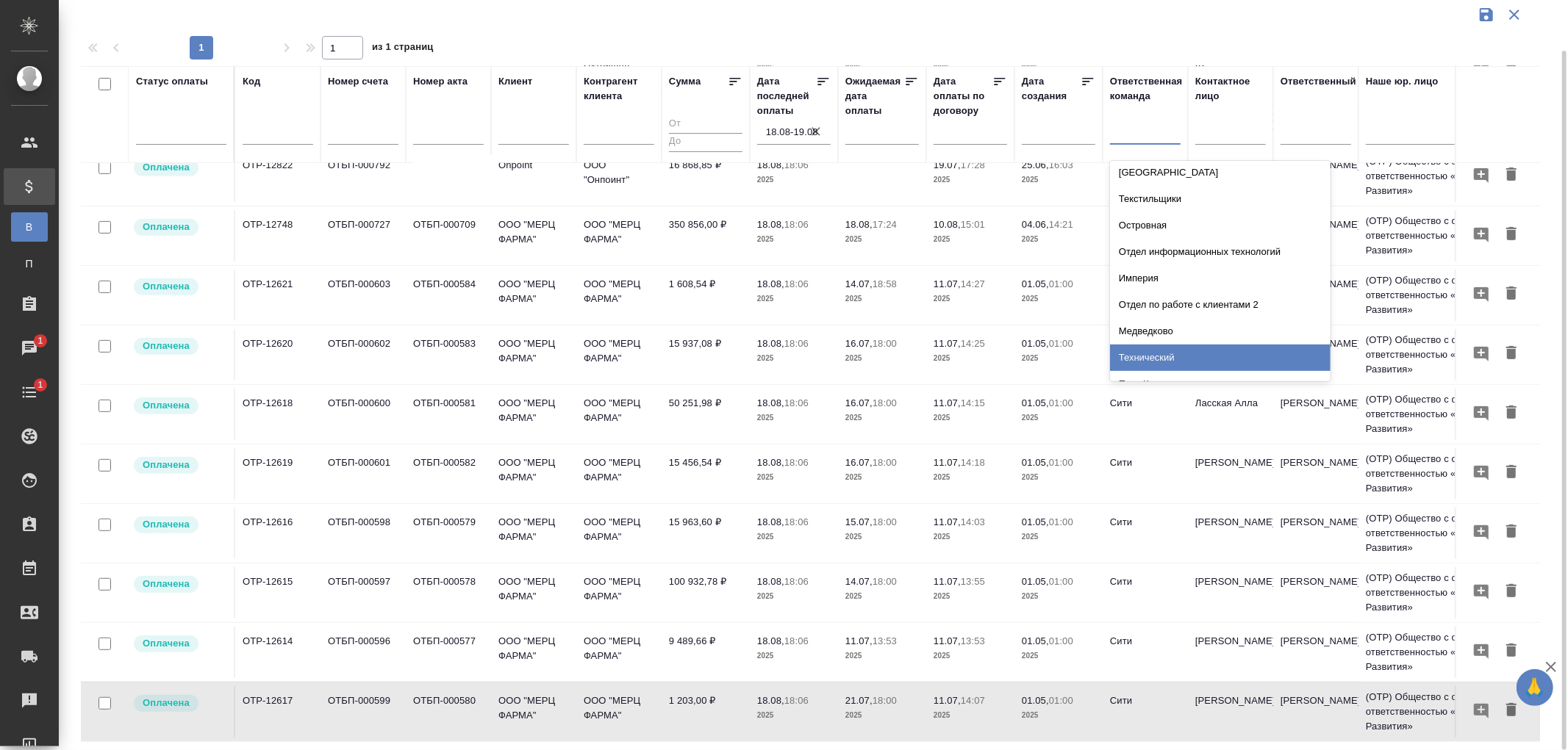
click at [1150, 352] on div "Технический" at bounding box center [1221, 358] width 221 height 26
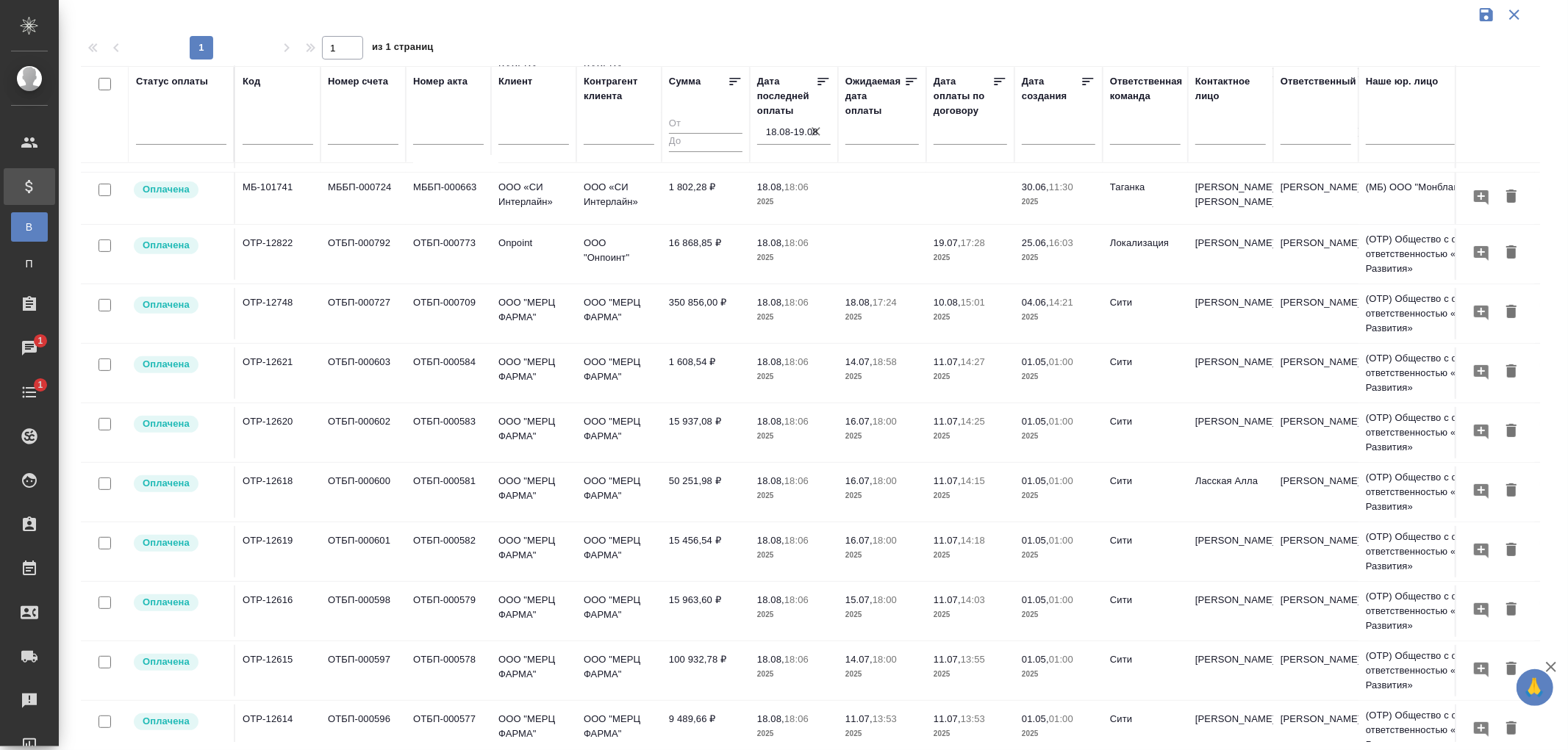
scroll to position [498, 0]
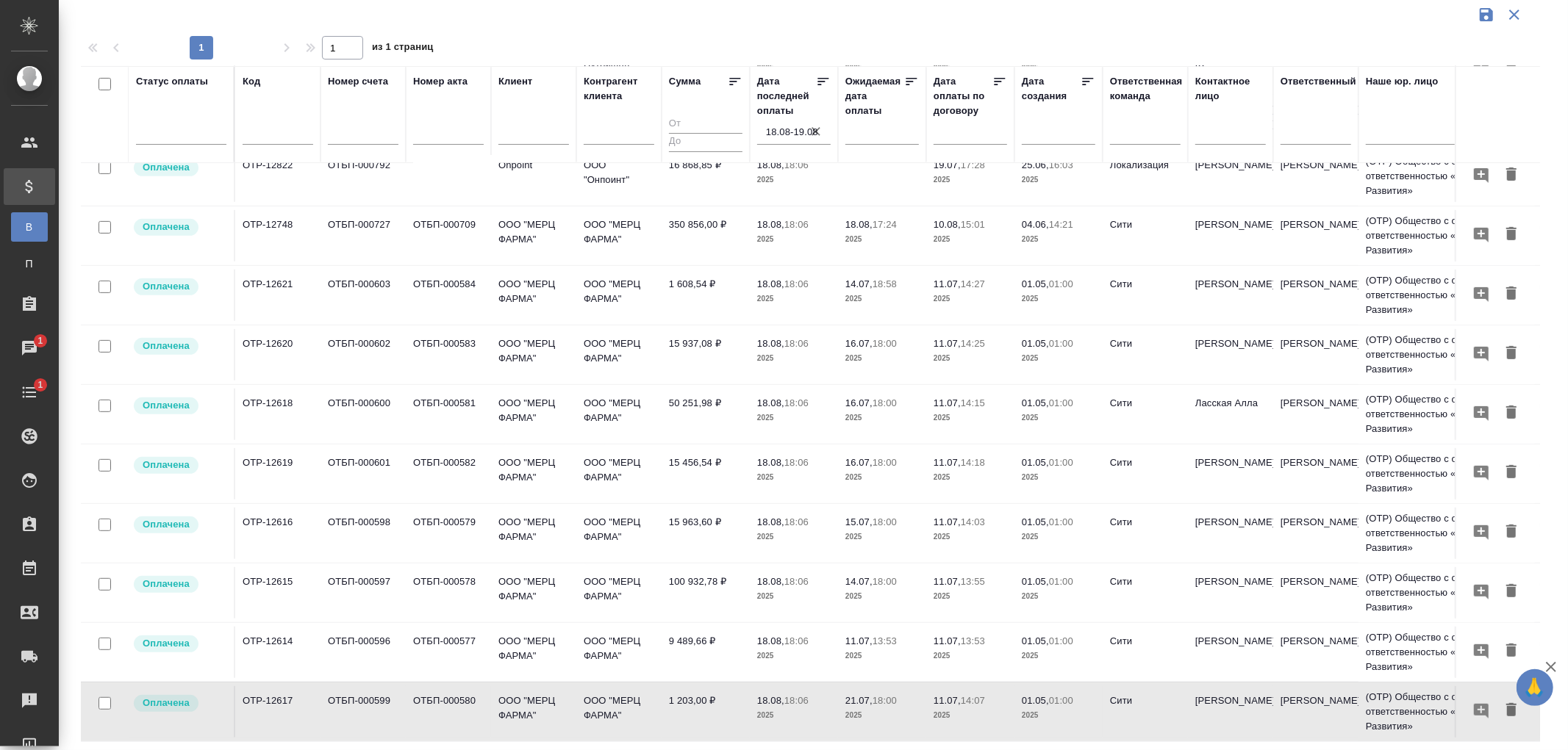
click at [275, 123] on div at bounding box center [278, 136] width 70 height 36
click at [265, 136] on input "text" at bounding box center [278, 135] width 70 height 18
paste input "Т2-21865"
type input "Т2-21865"
click at [813, 133] on icon "button" at bounding box center [816, 132] width 9 height 9
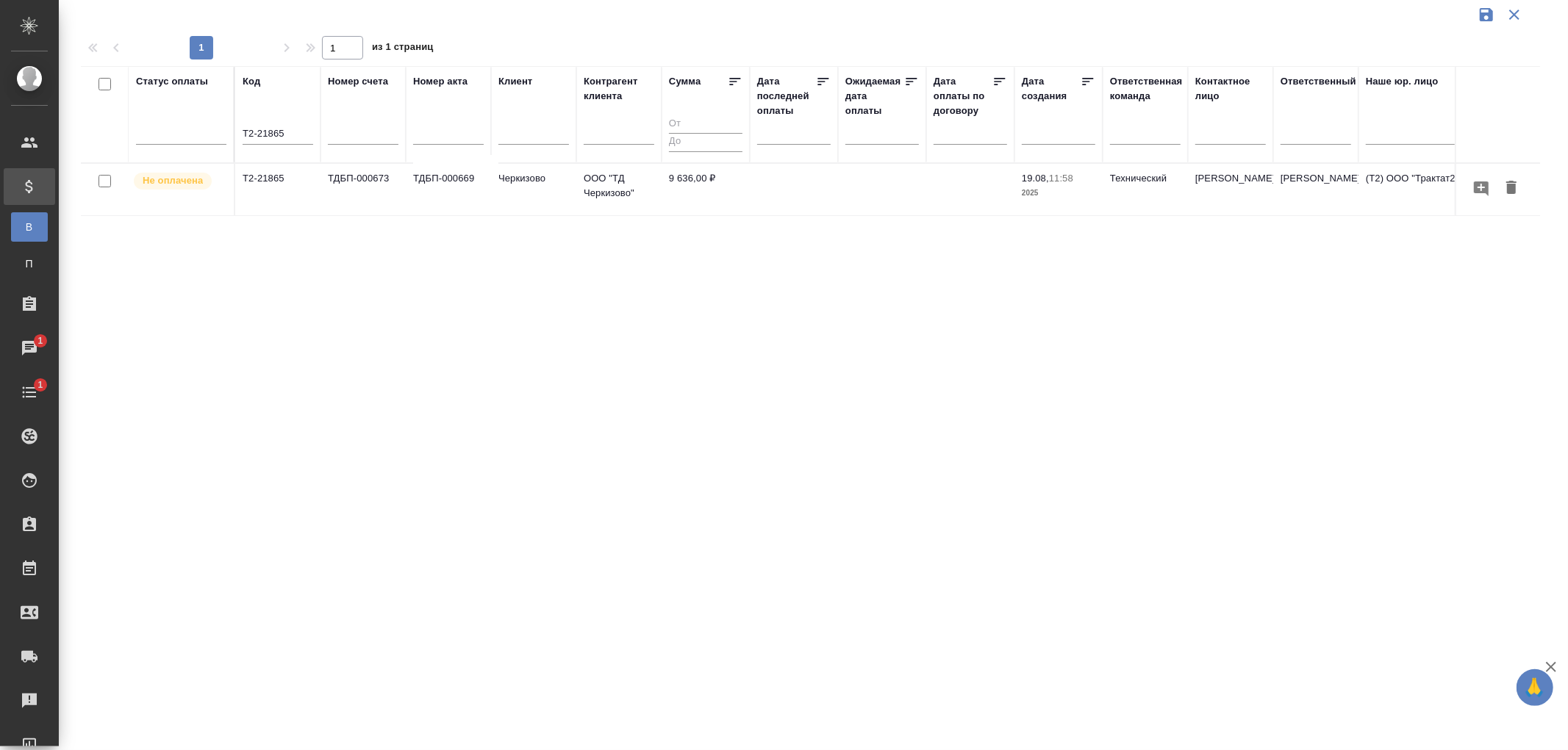
scroll to position [0, 0]
click at [538, 172] on p "Черкизово" at bounding box center [533, 178] width 70 height 14
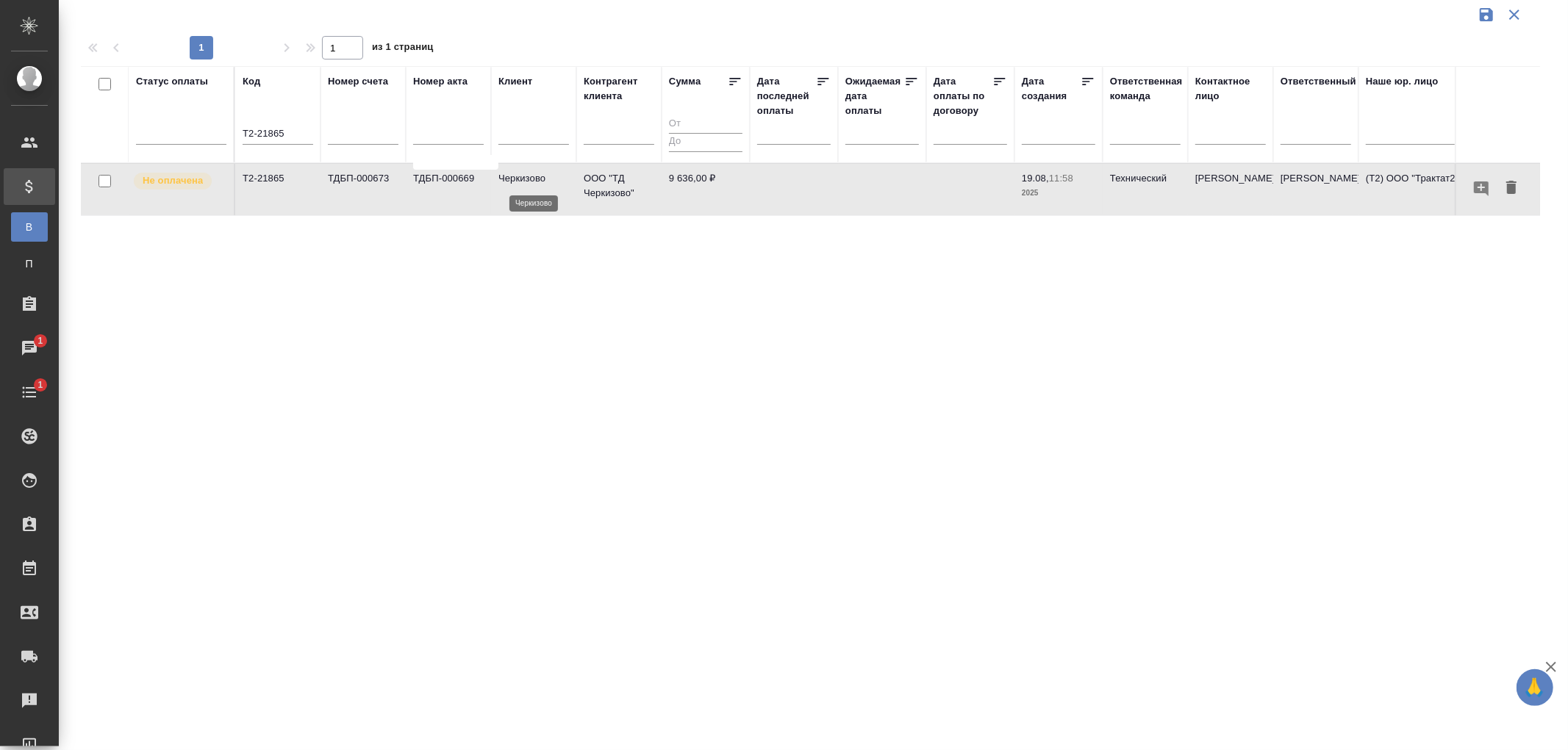
click at [538, 172] on p "Черкизово" at bounding box center [533, 178] width 70 height 14
drag, startPoint x: 301, startPoint y: 129, endPoint x: 190, endPoint y: 116, distance: 111.8
click at [190, 116] on tr "Статус оплаты Код Т2-21865 Номер счета Номер акта Клиент Контрагент клиента Сум…" at bounding box center [1035, 114] width 1908 height 97
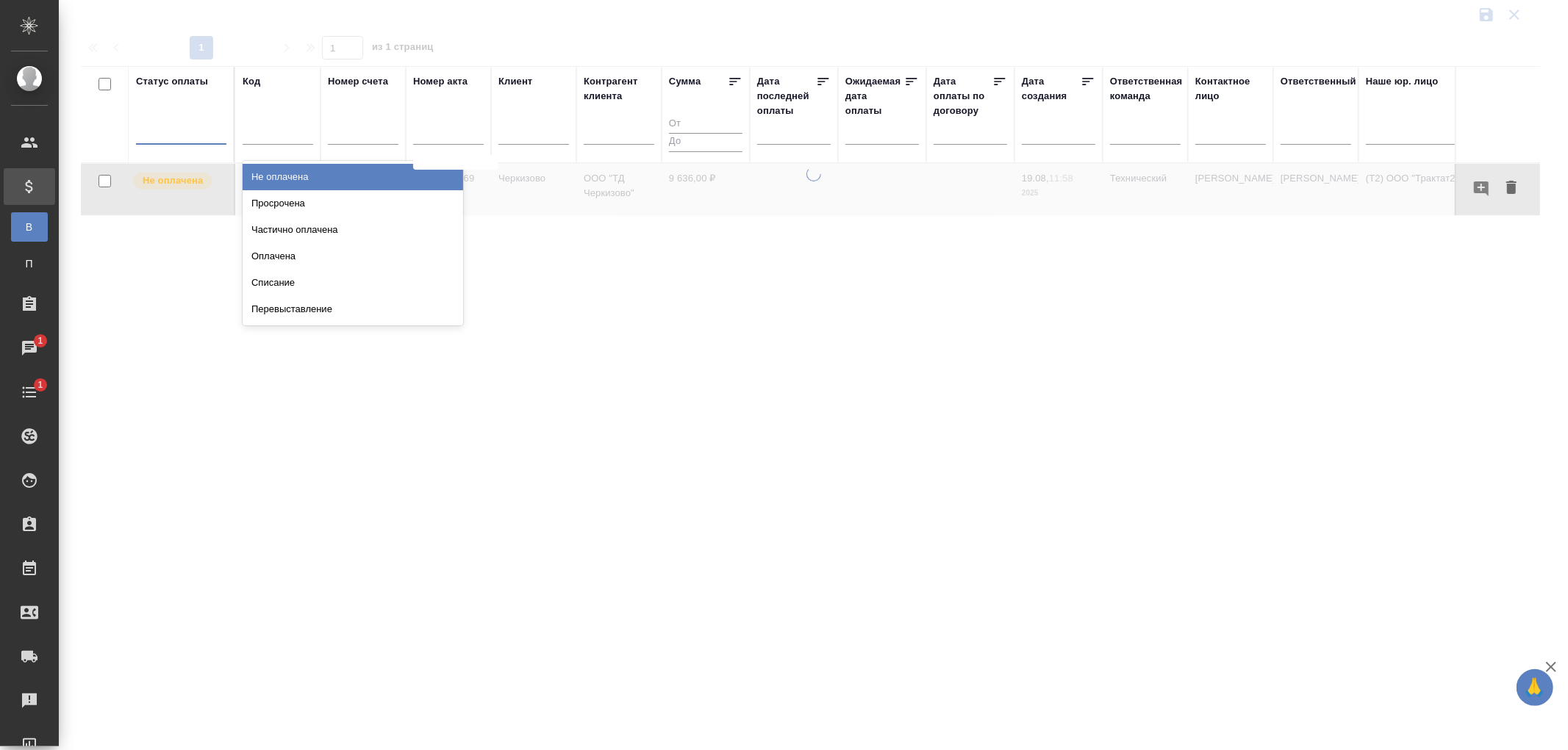
click at [178, 135] on div at bounding box center [182, 129] width 91 height 21
click at [252, 206] on div "Просрочена" at bounding box center [353, 203] width 221 height 26
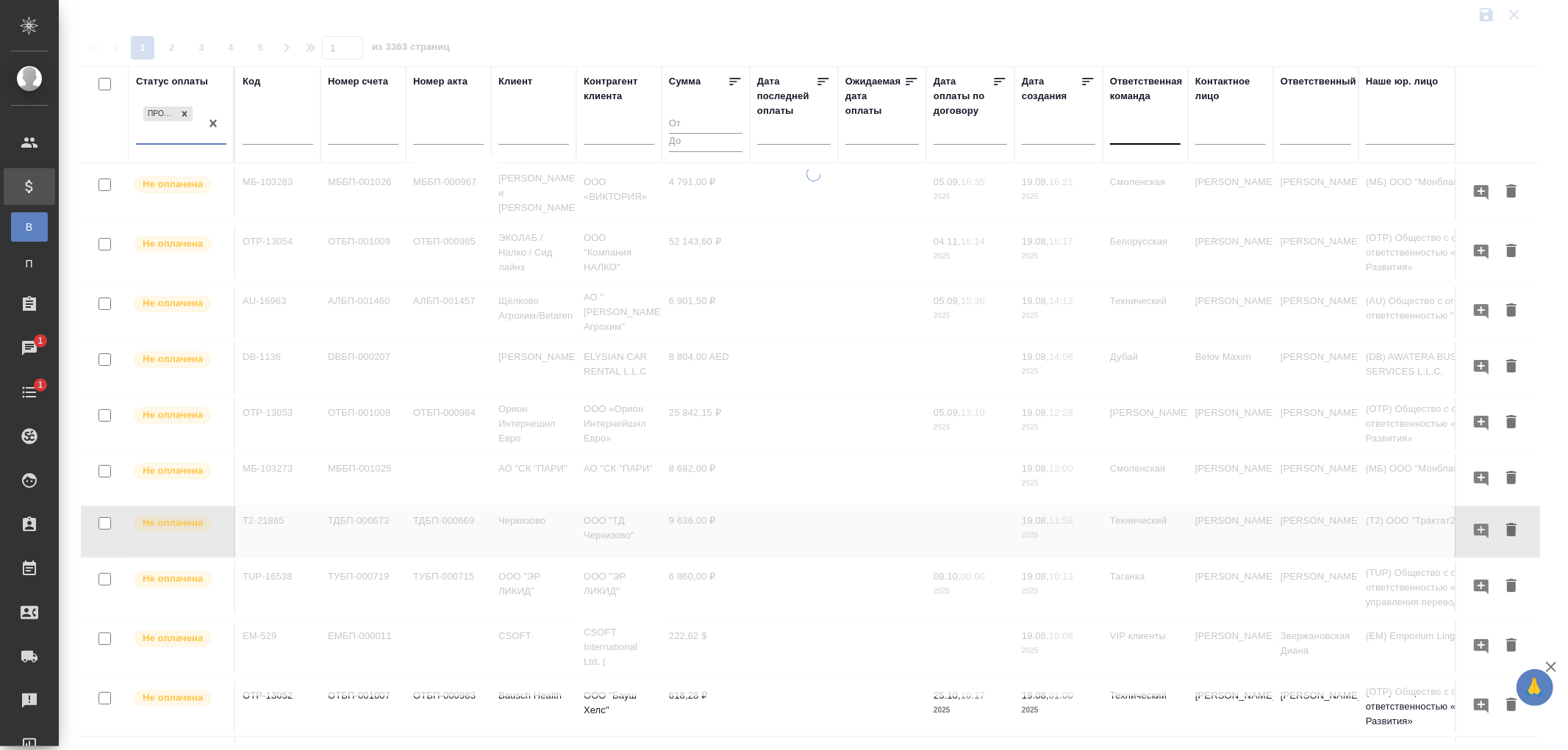
click at [1128, 135] on div at bounding box center [1145, 129] width 70 height 21
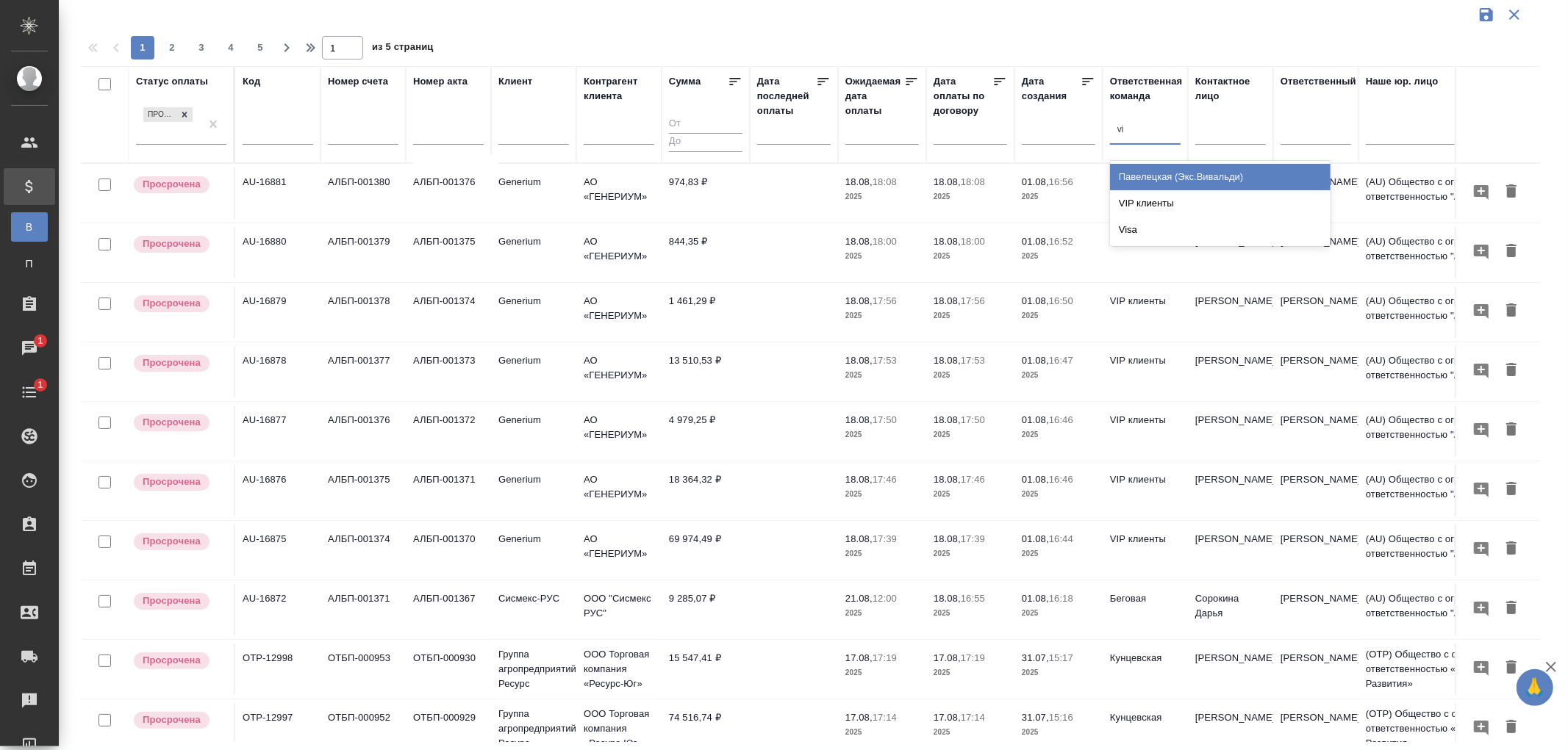
type input "vip"
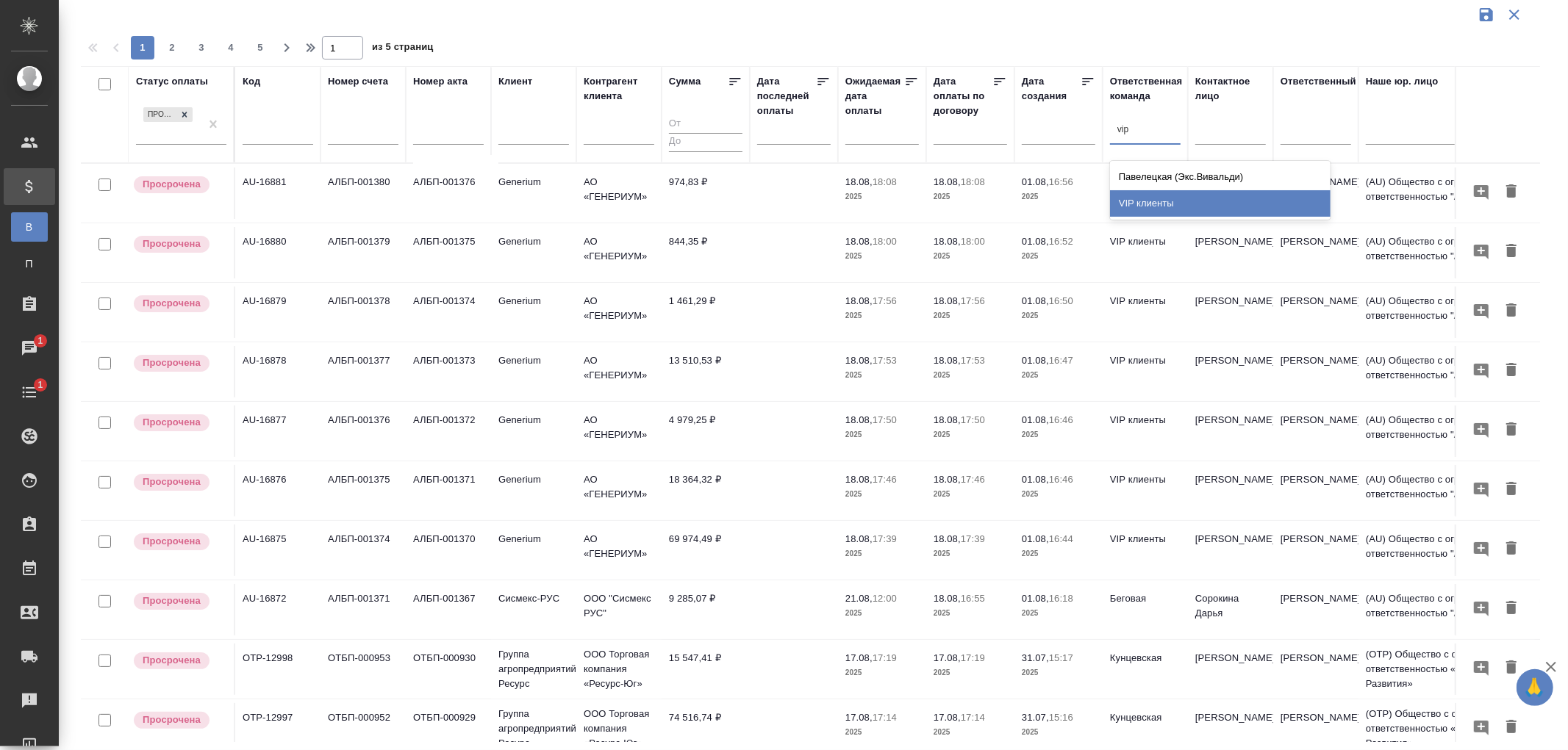
click at [1144, 194] on div "VIP клиенты" at bounding box center [1221, 203] width 221 height 26
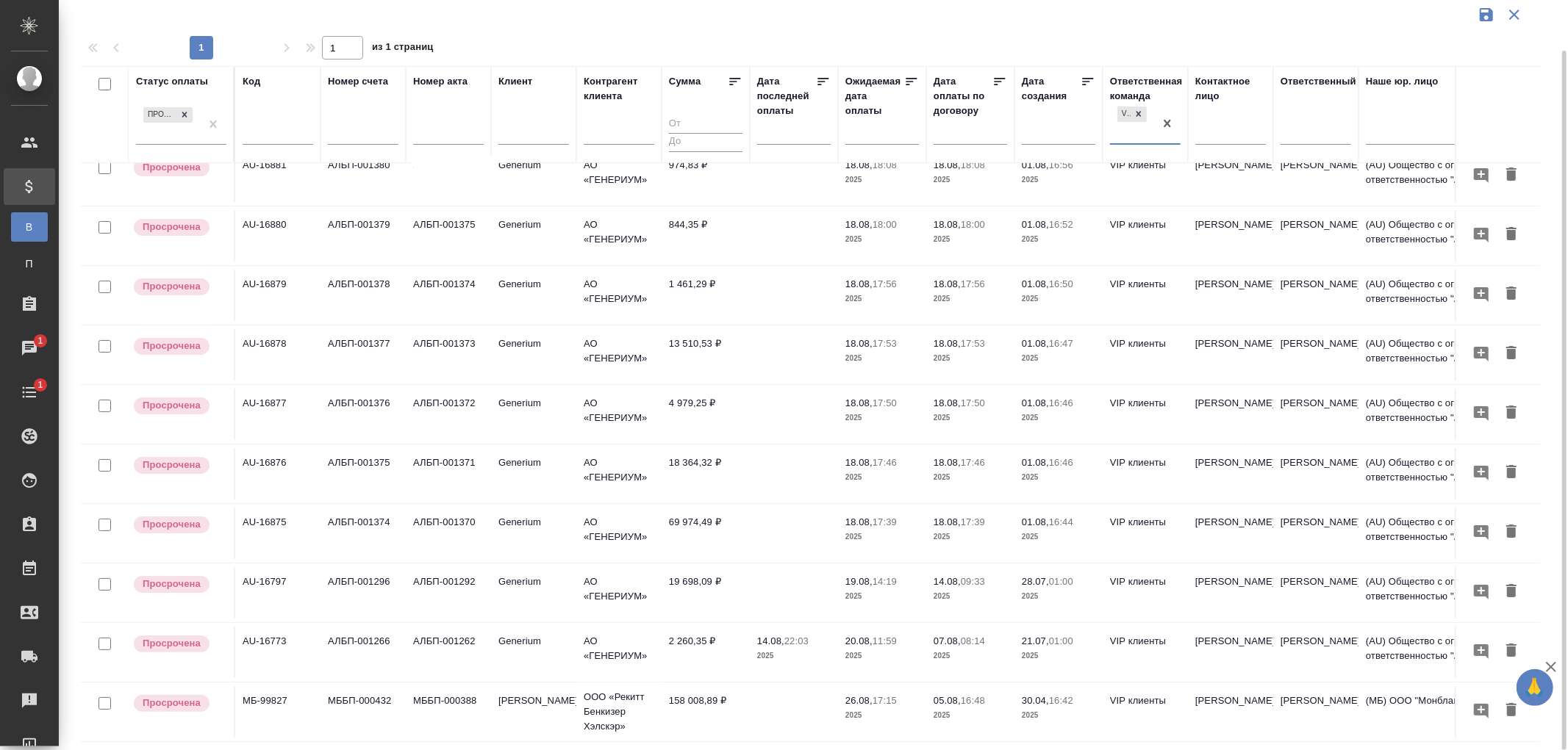
scroll to position [29, 0]
click at [784, 636] on p "14.08," at bounding box center [771, 641] width 27 height 11
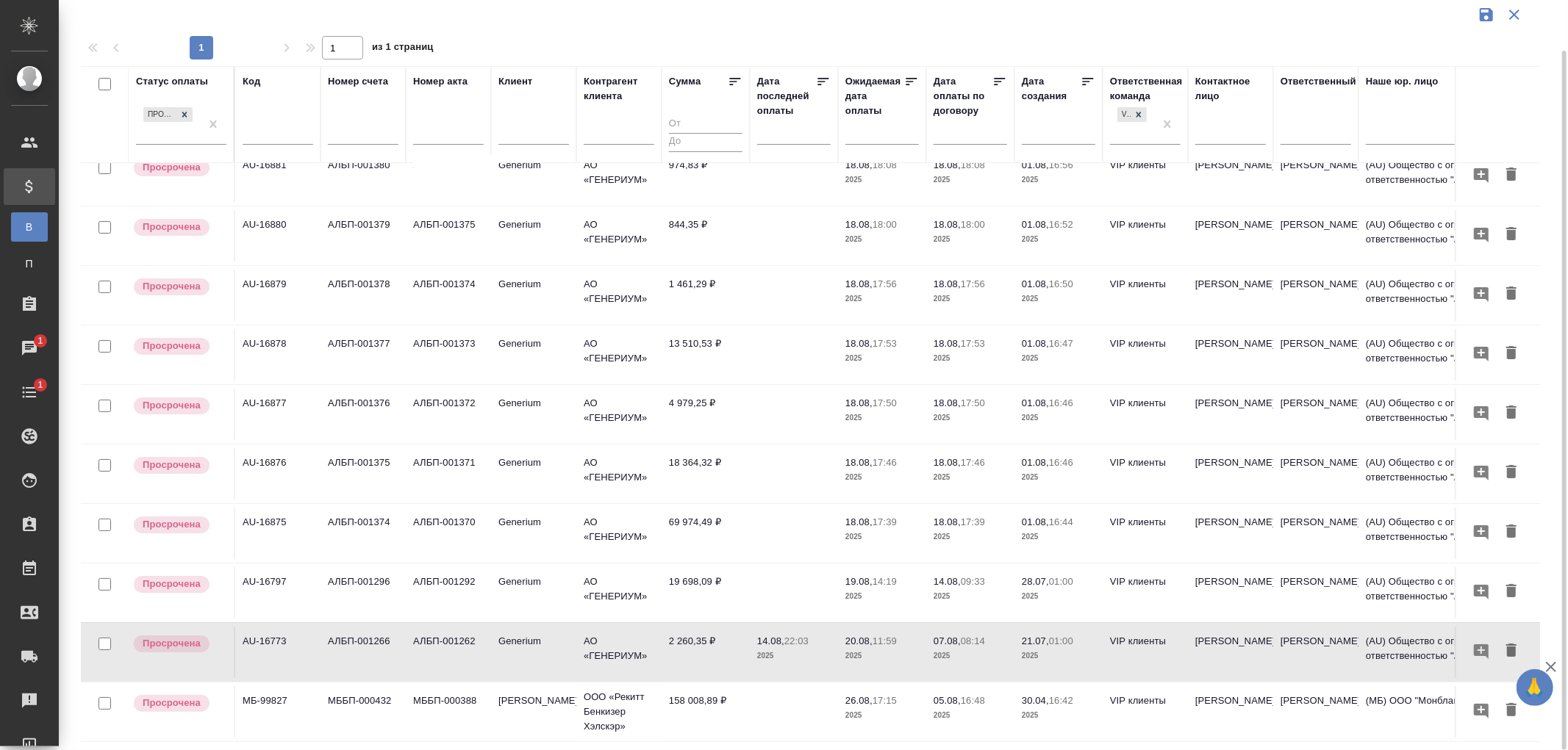
scroll to position [0, 0]
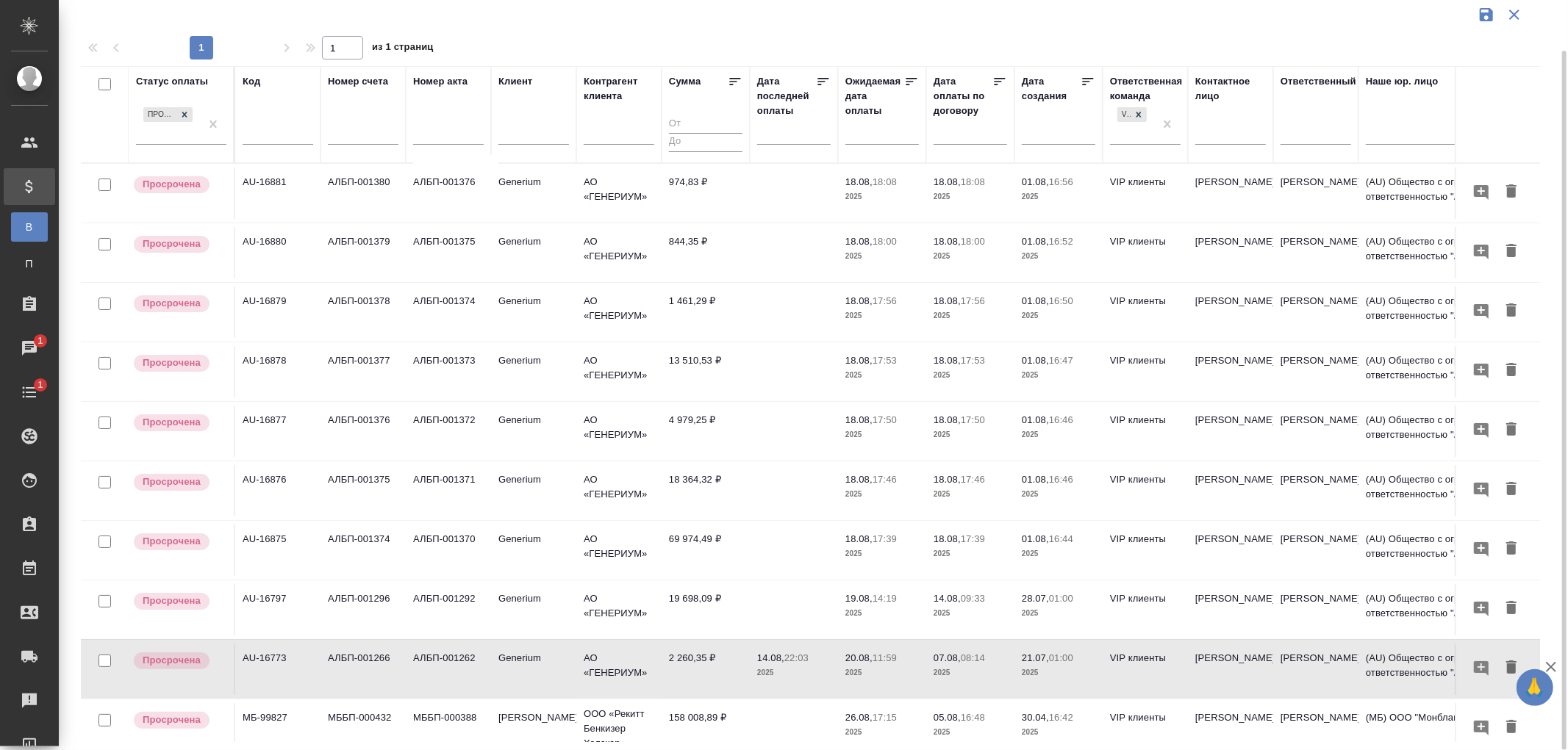
click at [870, 202] on p "2025" at bounding box center [882, 197] width 73 height 14
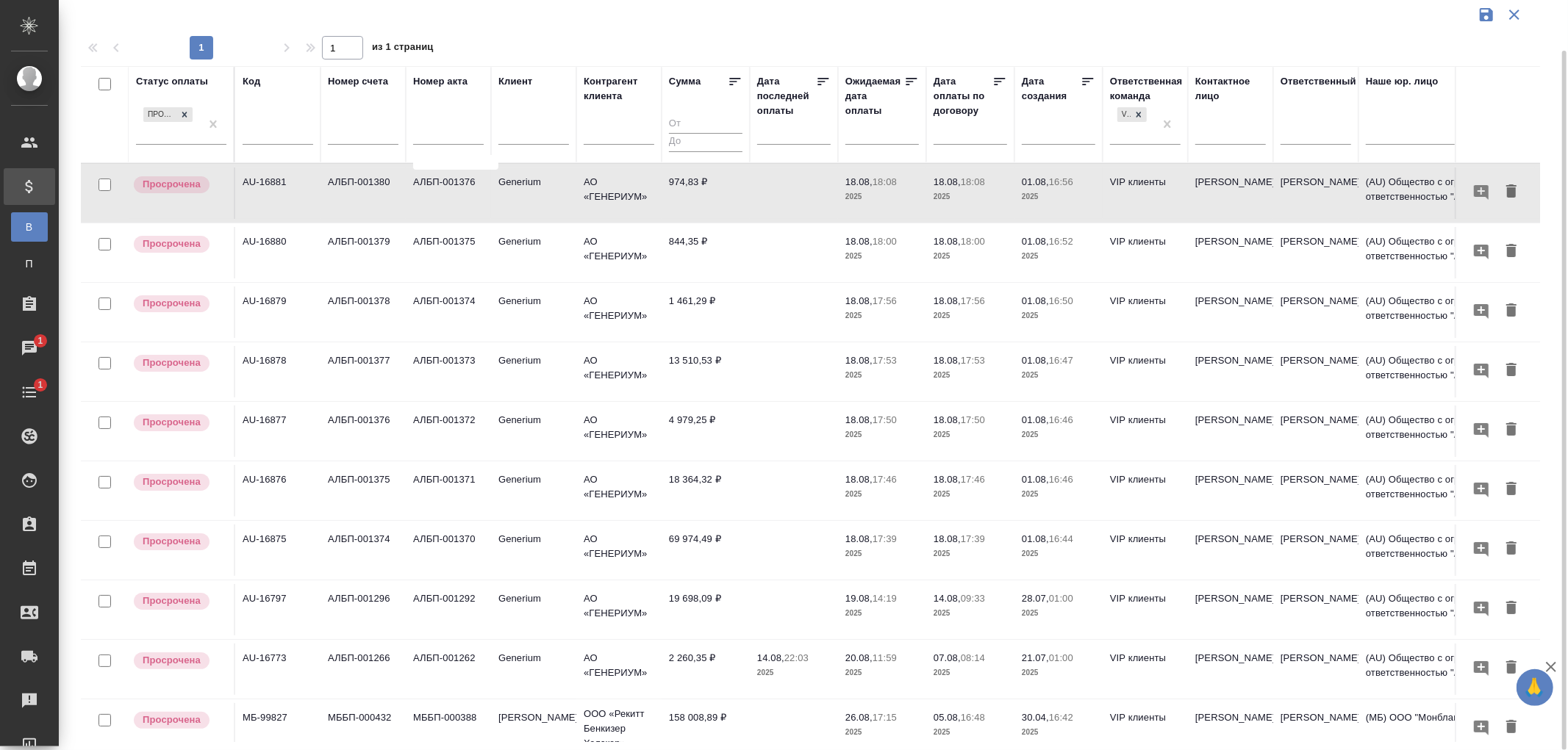
scroll to position [29, 0]
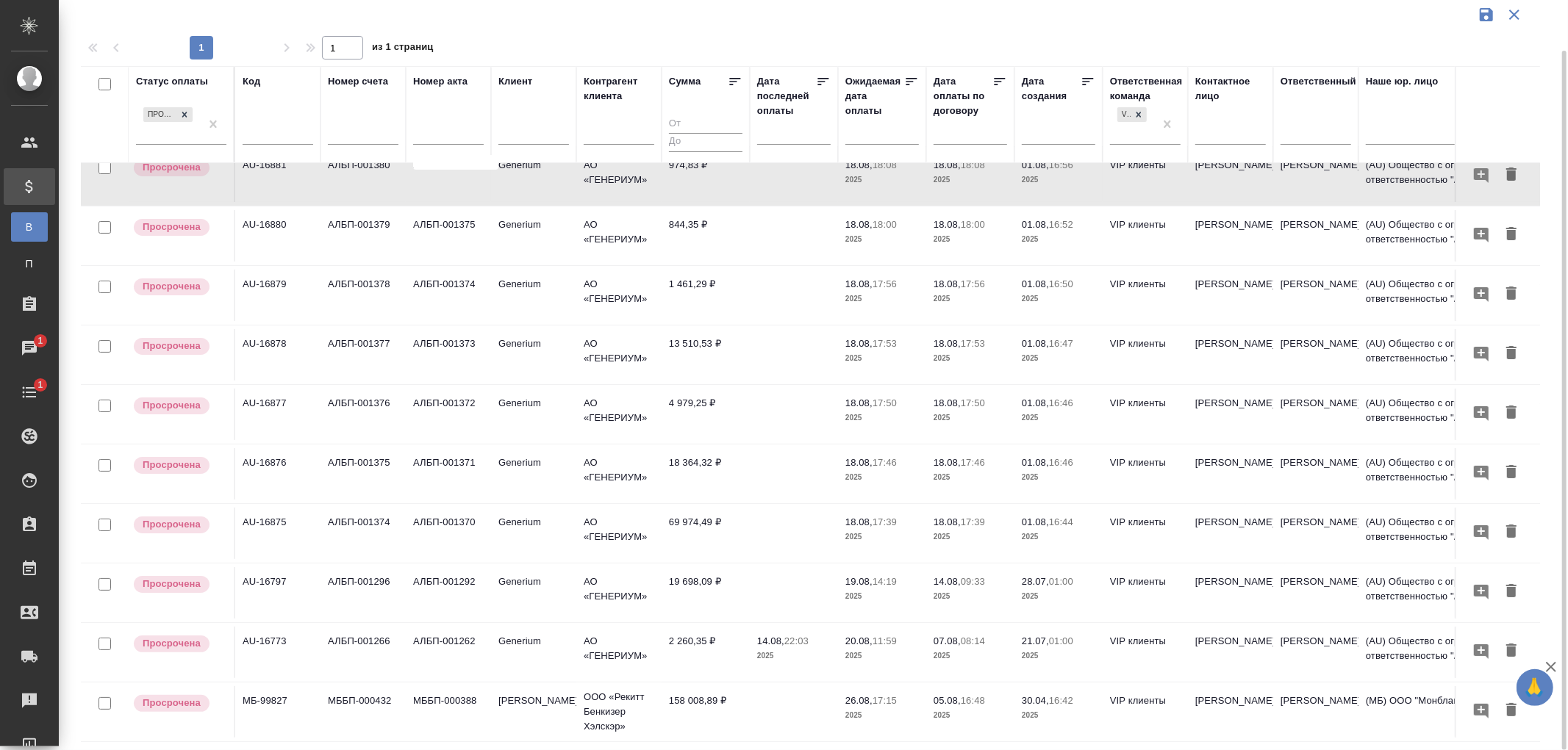
click at [879, 636] on p "11:59" at bounding box center [885, 641] width 24 height 11
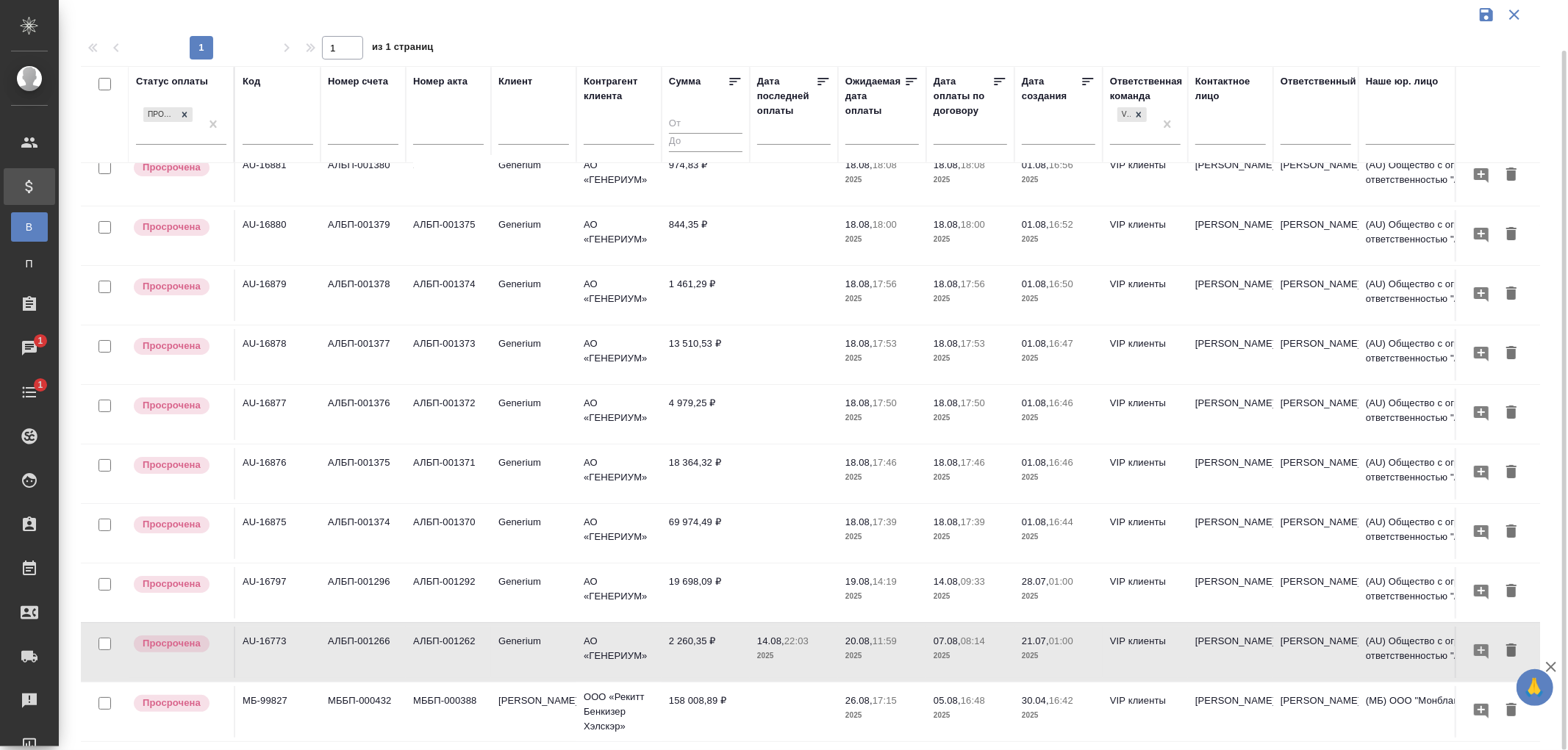
click at [890, 589] on p "2025" at bounding box center [882, 596] width 73 height 14
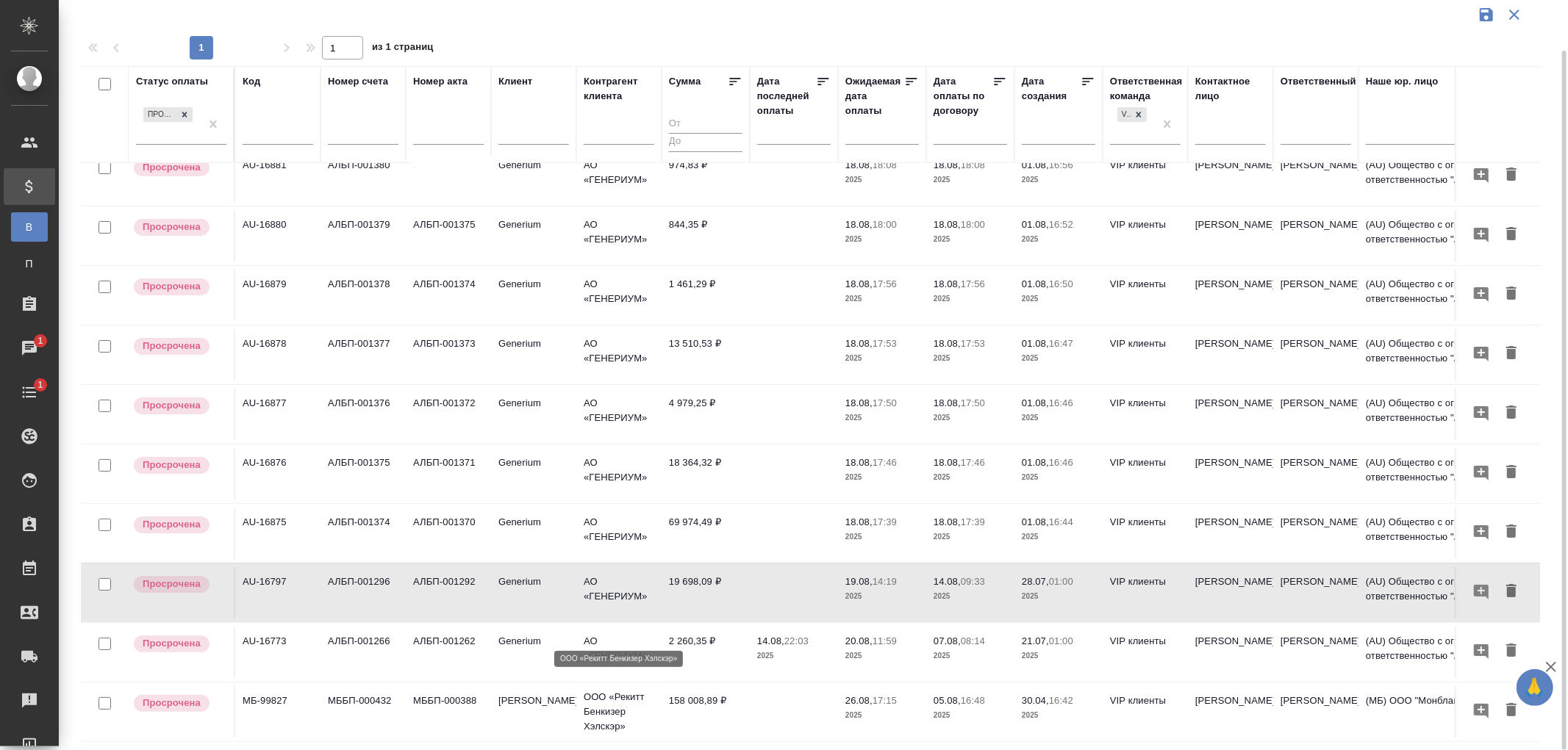
click at [620, 693] on p "ООО «Рекитт Бенкизер Хэлскэр»" at bounding box center [619, 712] width 70 height 44
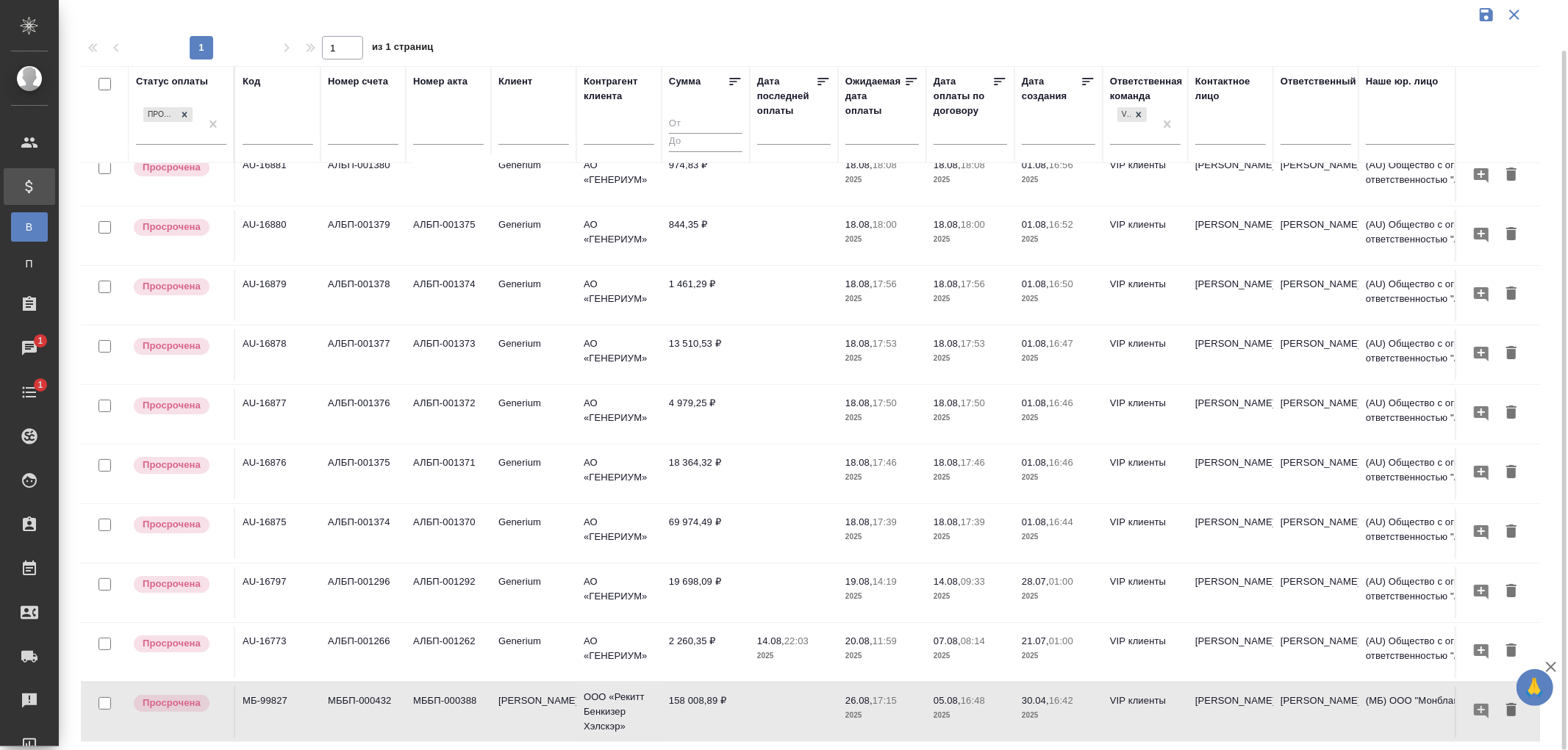
click at [695, 202] on td "158 008,89 ₽" at bounding box center [706, 176] width 88 height 51
click at [265, 137] on input "text" at bounding box center [278, 135] width 70 height 18
paste input "МБ-100363"
type input "МБ-100363"
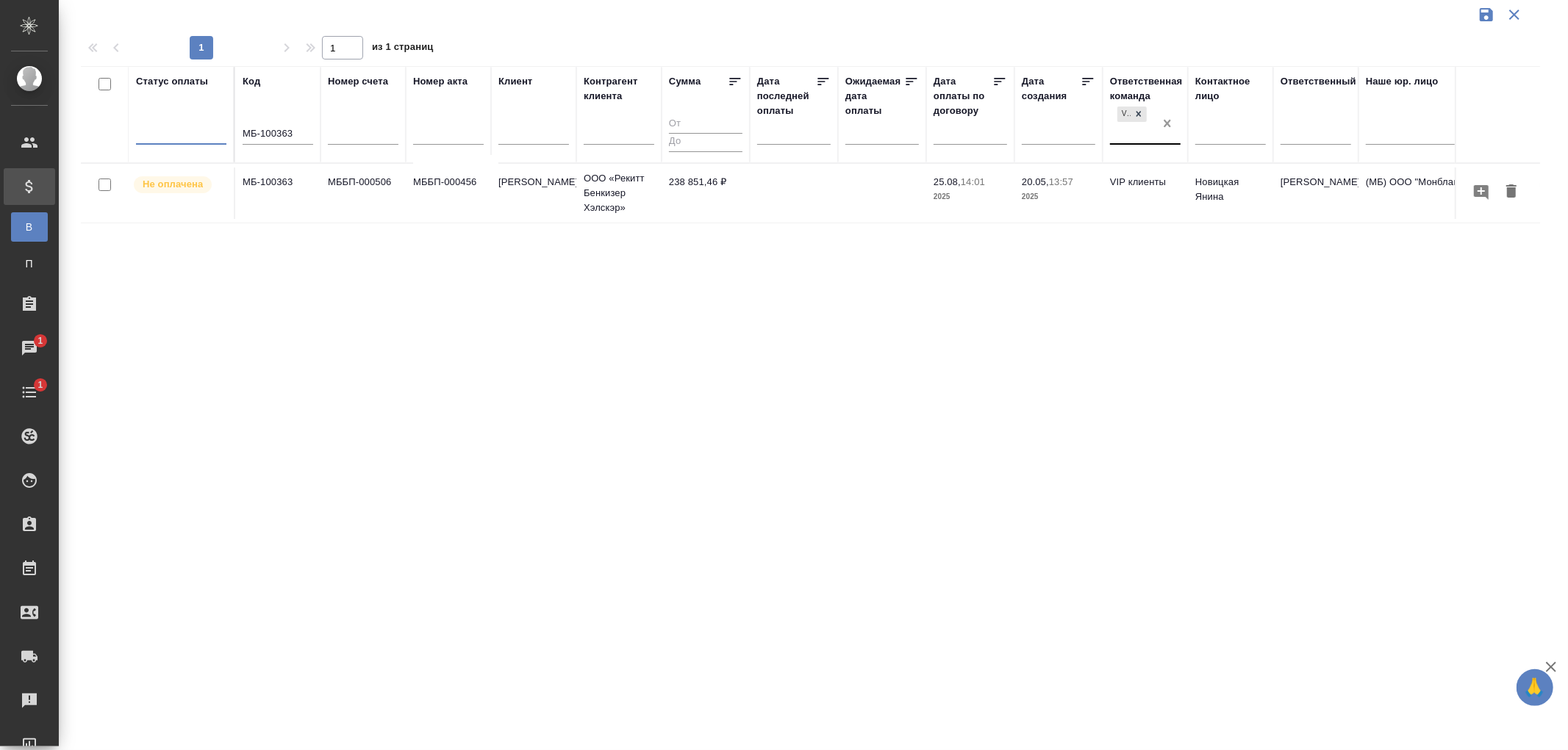
scroll to position [0, 0]
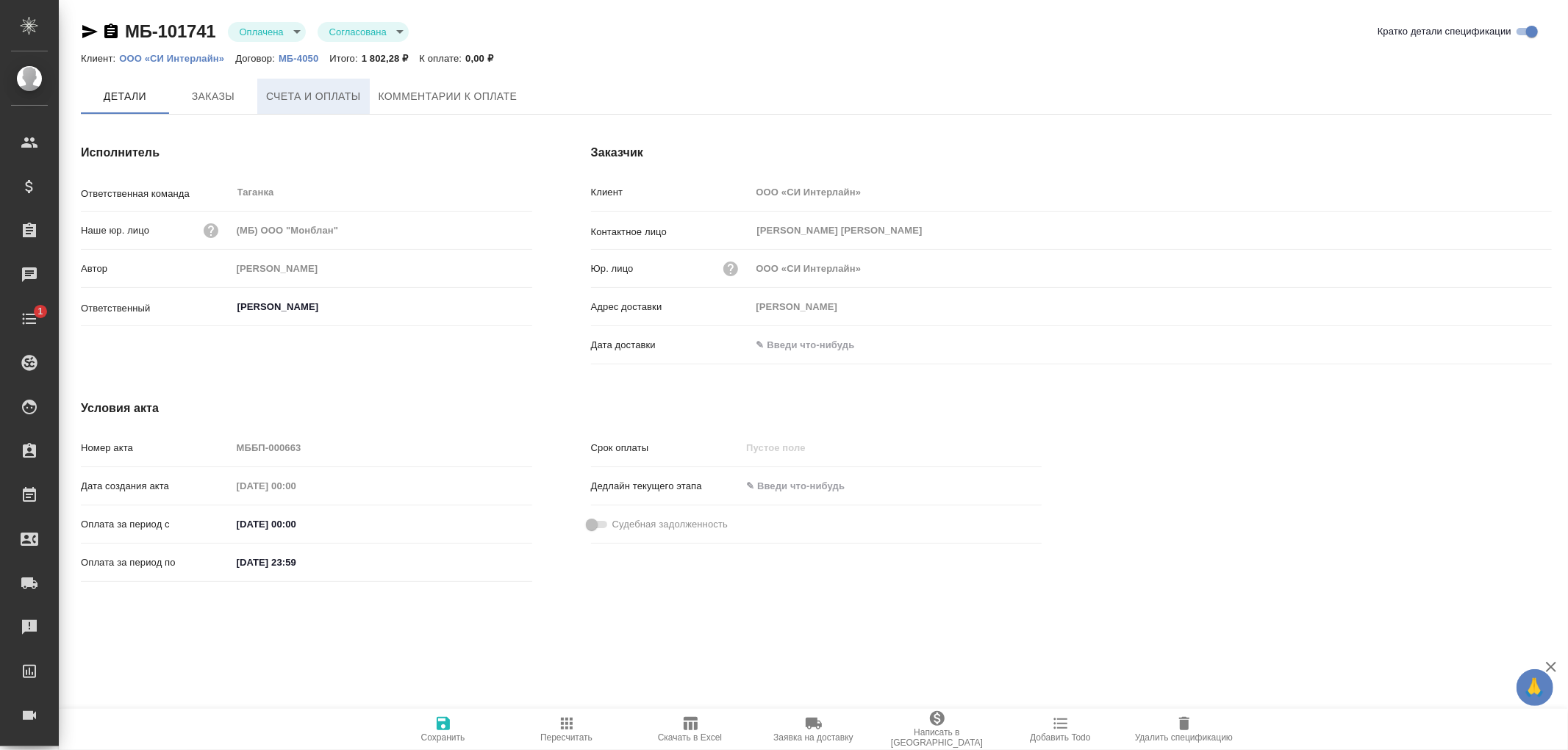
click at [351, 98] on span "Счета и оплаты" at bounding box center [313, 97] width 95 height 18
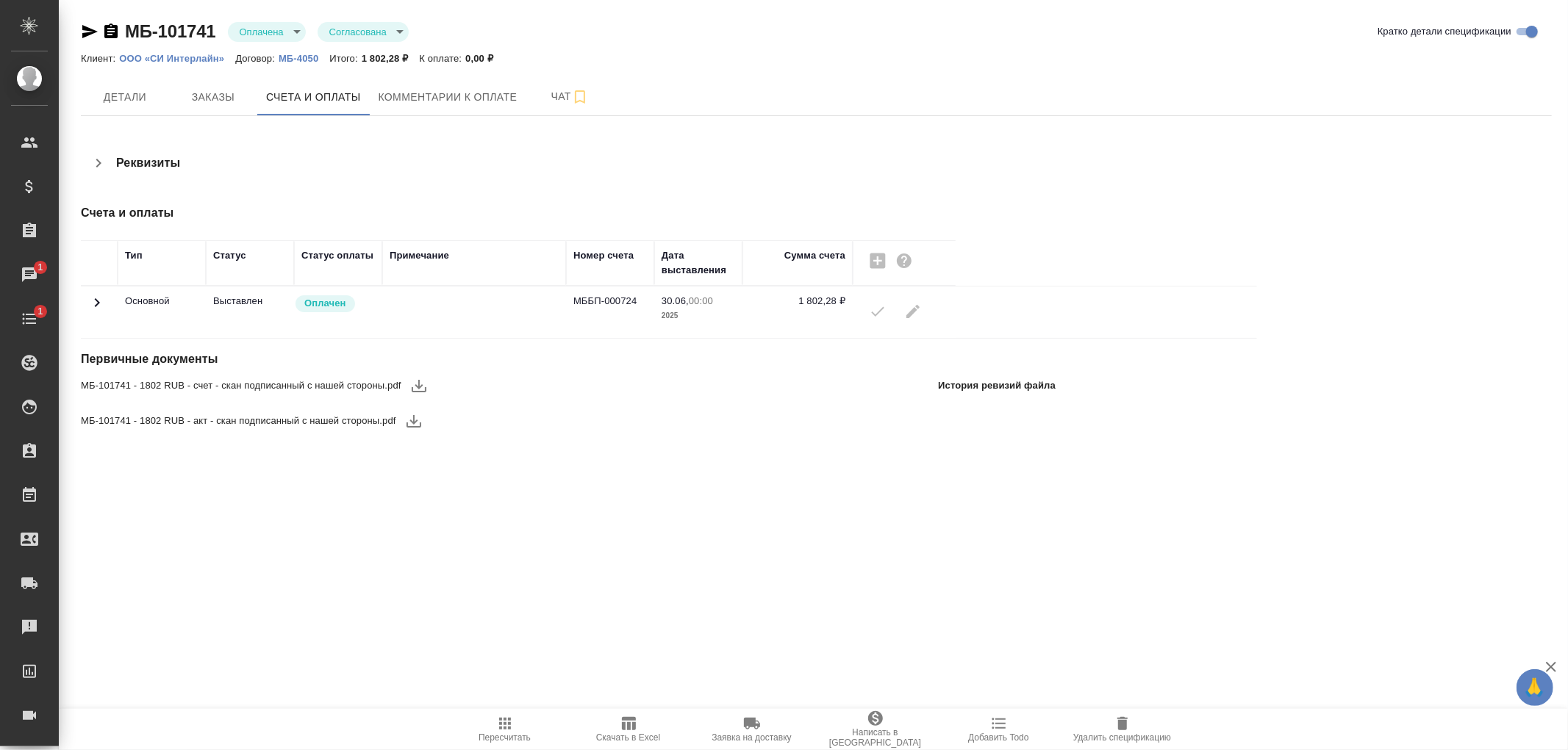
click at [96, 299] on icon at bounding box center [97, 302] width 17 height 17
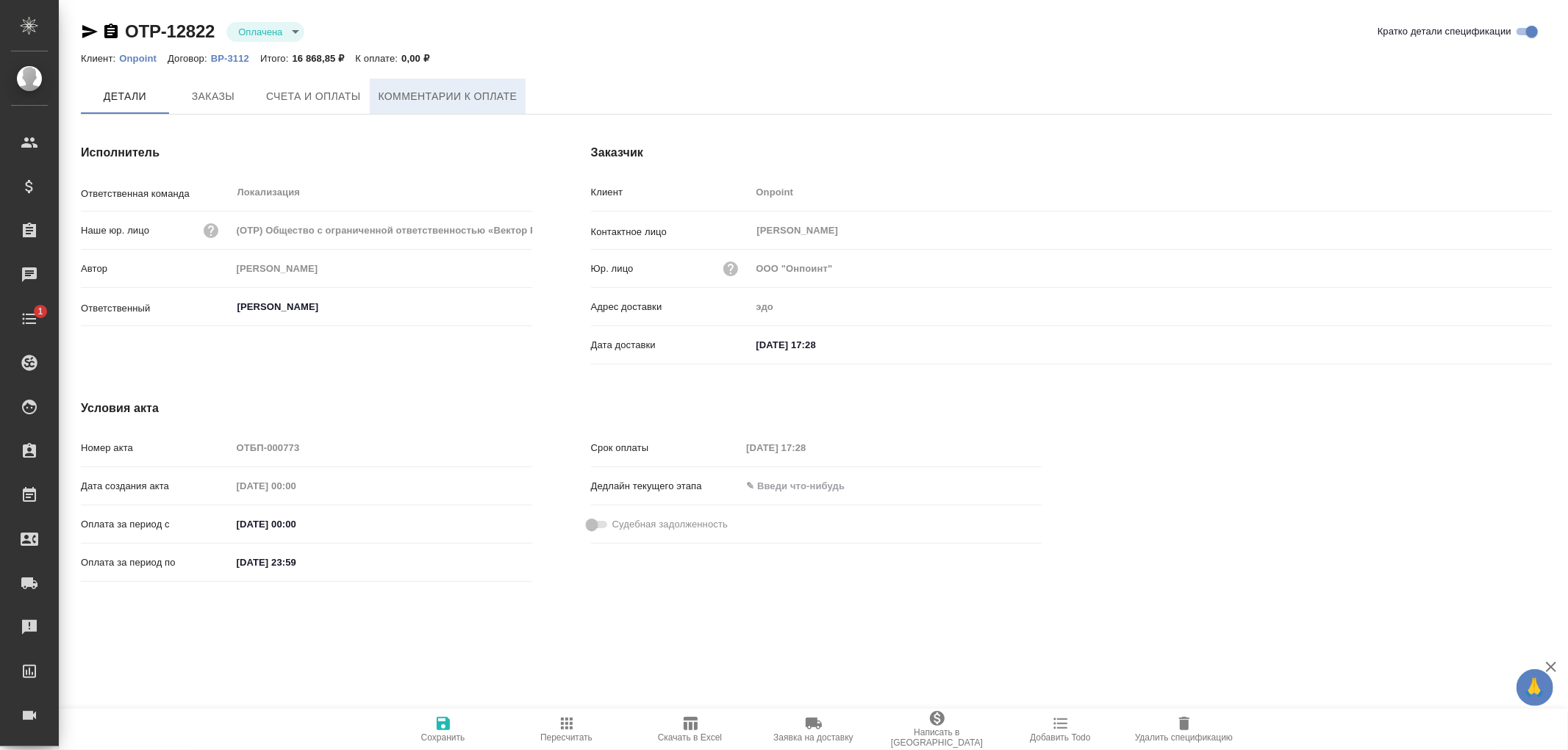
click at [453, 99] on span "Комментарии к оплате" at bounding box center [449, 97] width 139 height 18
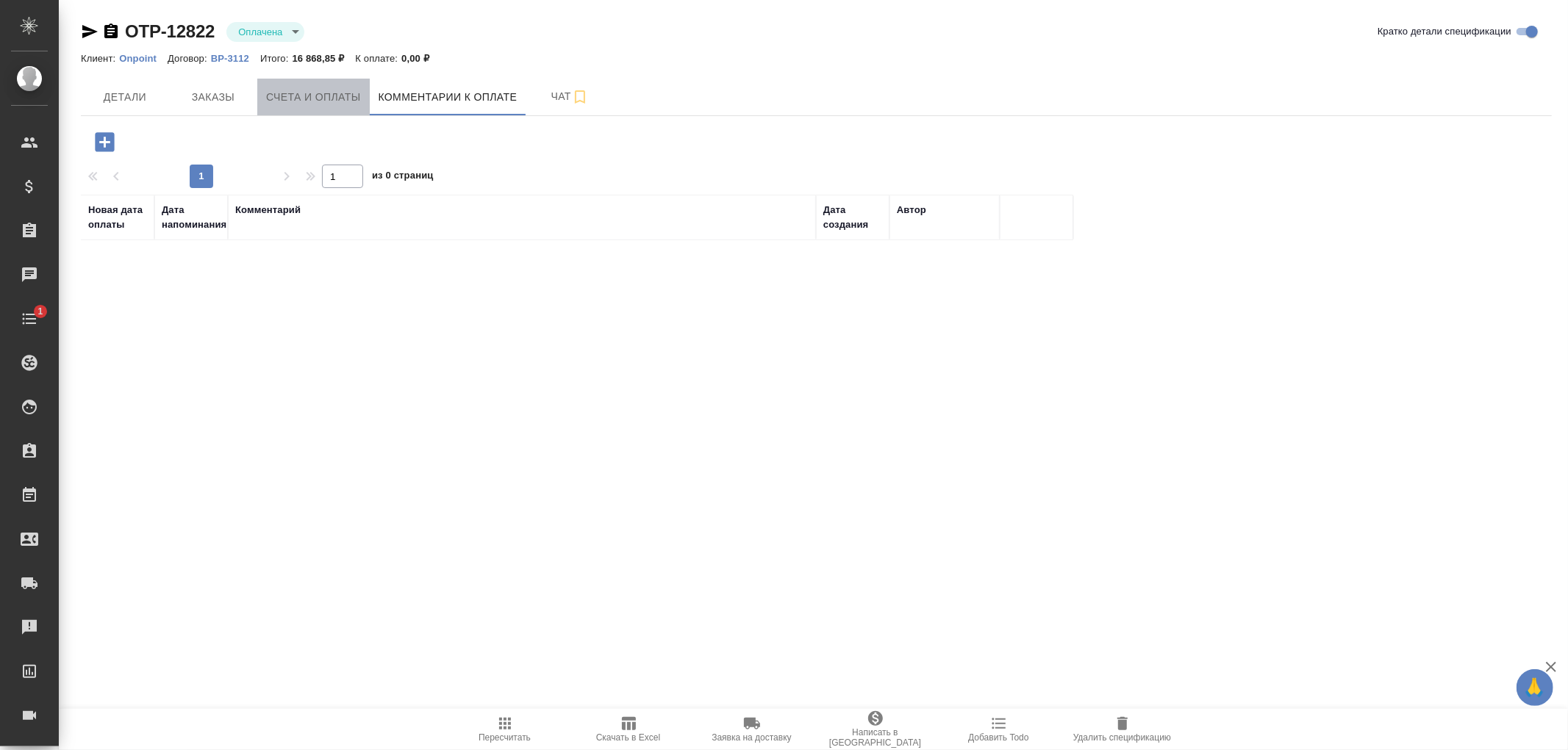
click at [300, 95] on span "Счета и оплаты" at bounding box center [313, 98] width 95 height 18
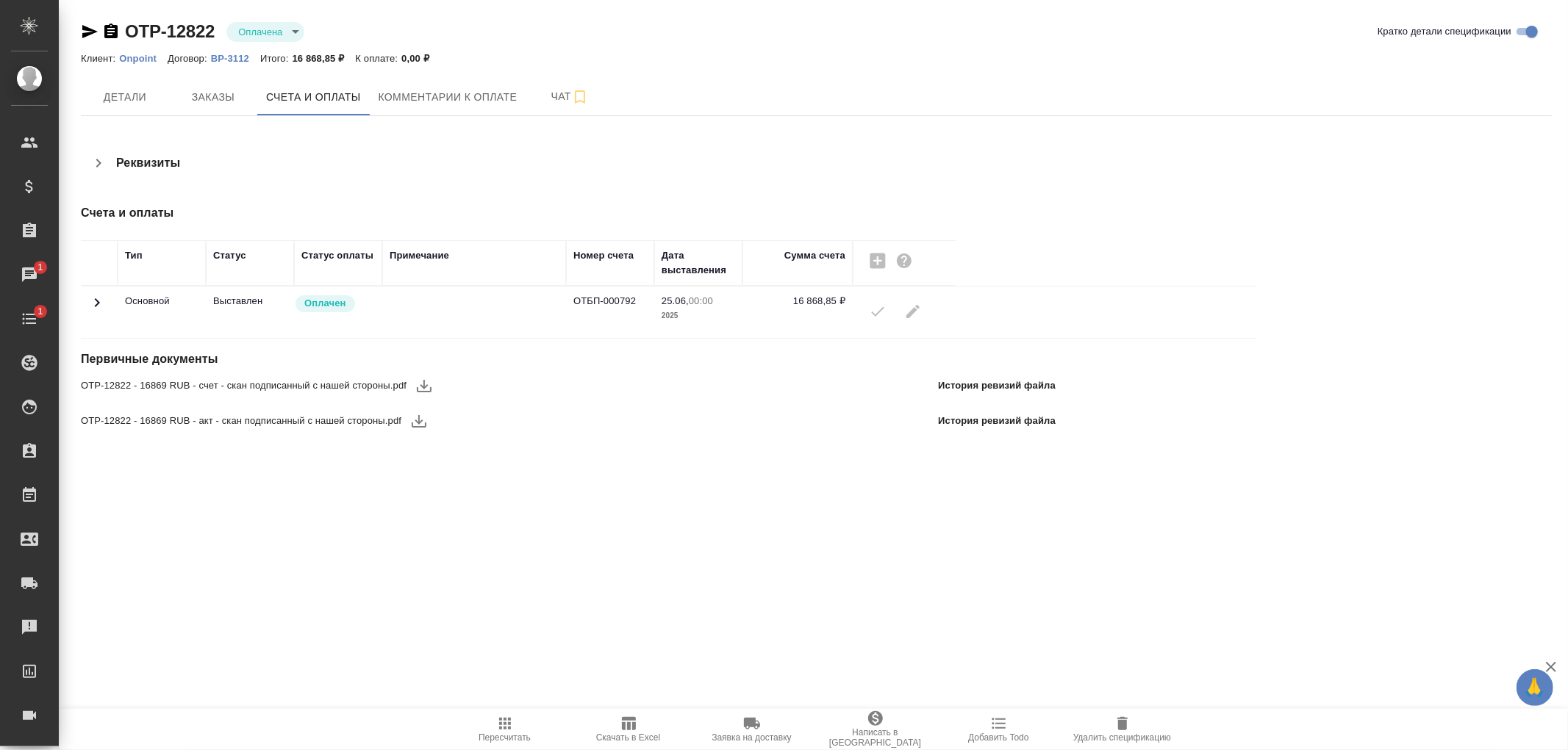
click at [91, 299] on icon at bounding box center [97, 302] width 17 height 17
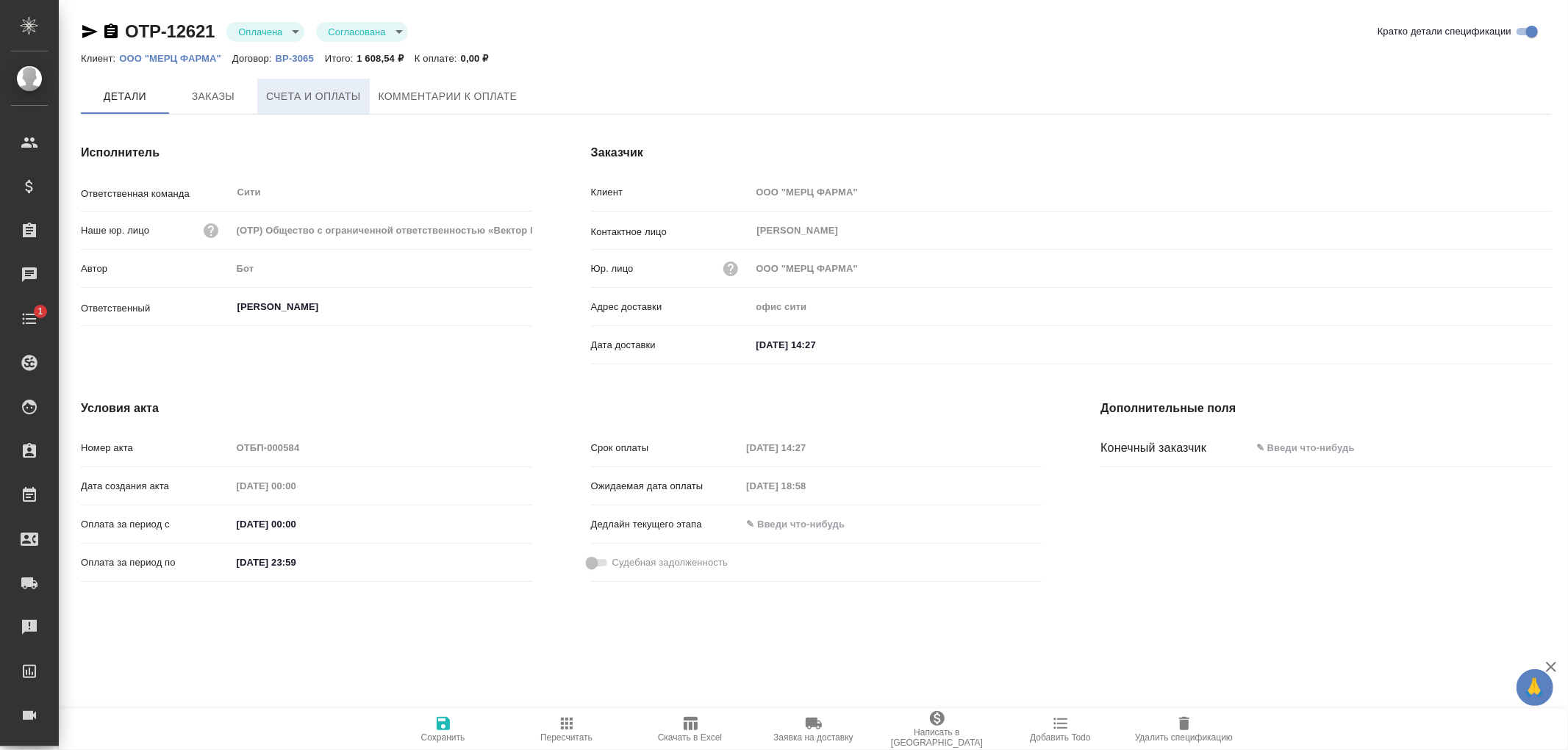
click at [321, 91] on span "Счета и оплаты" at bounding box center [313, 97] width 95 height 18
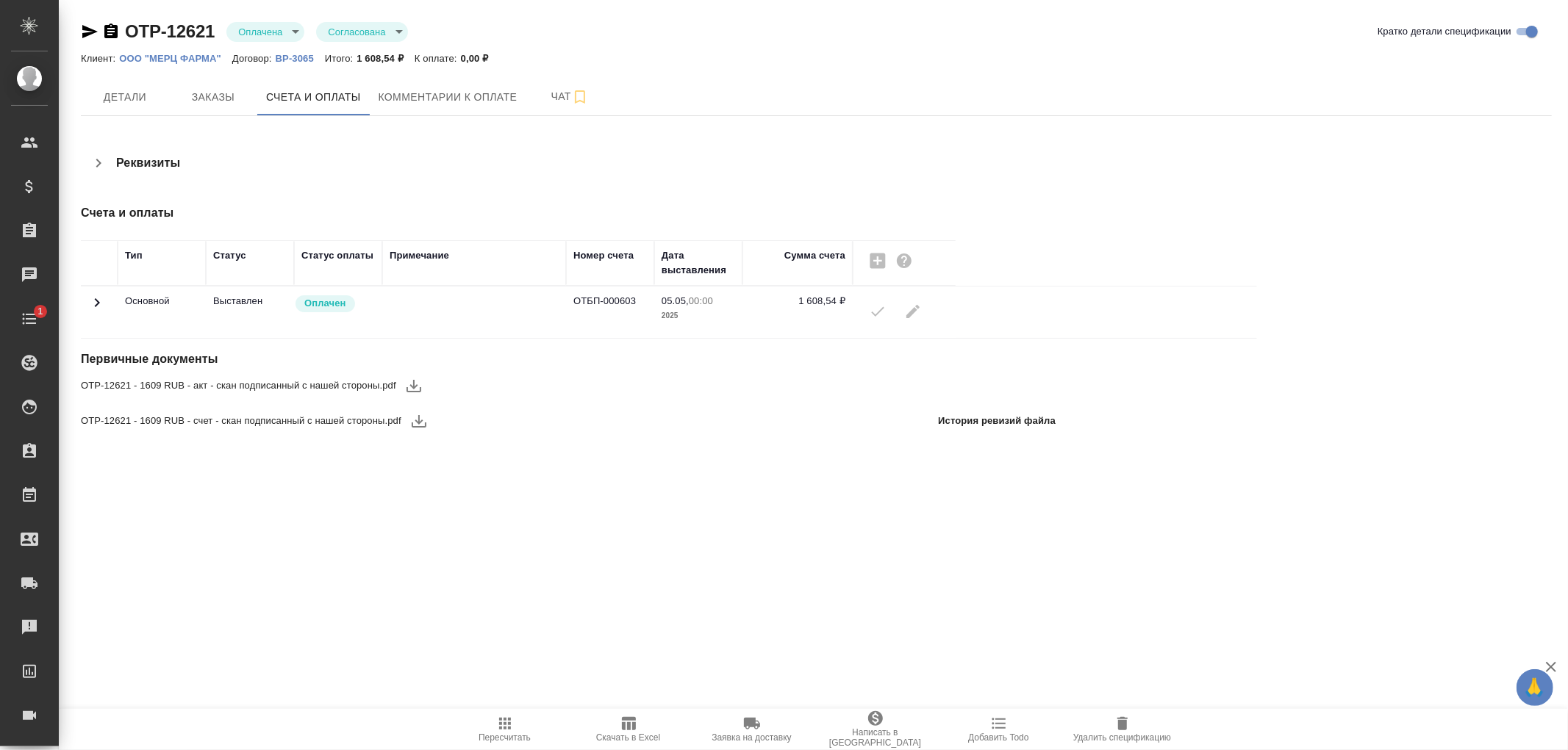
click at [103, 304] on icon at bounding box center [97, 302] width 17 height 17
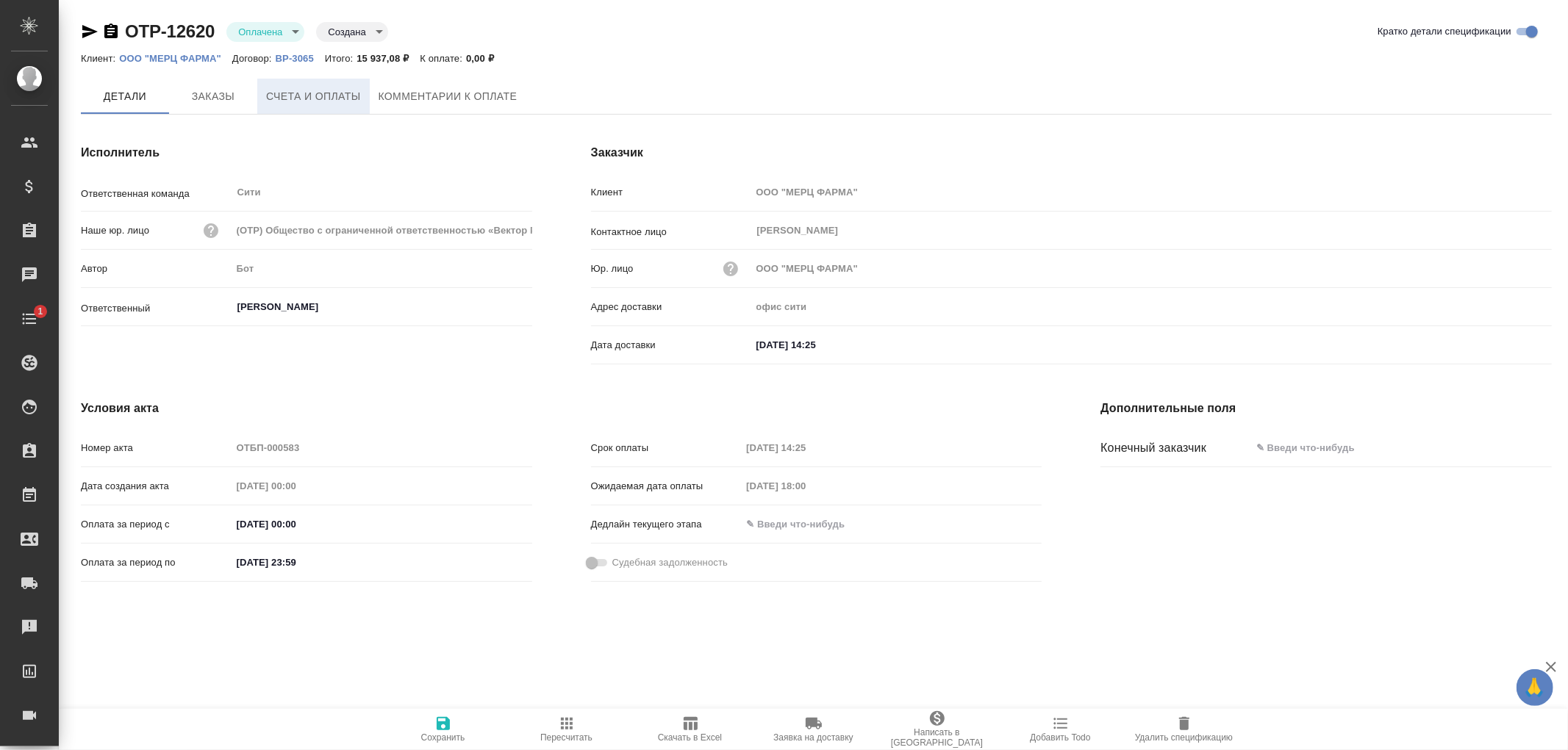
click at [334, 91] on span "Счета и оплаты" at bounding box center [313, 97] width 95 height 18
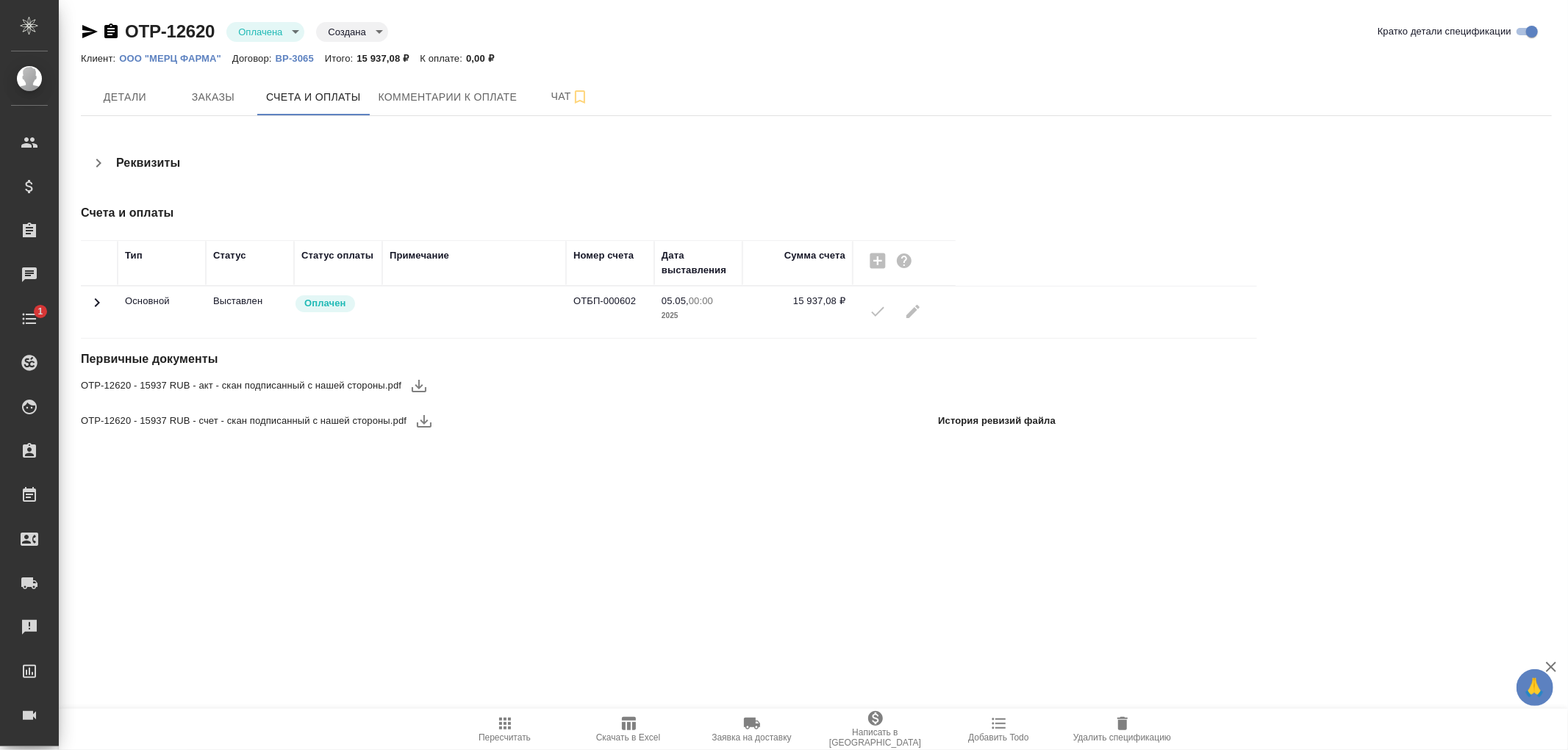
click at [92, 299] on icon at bounding box center [97, 302] width 17 height 17
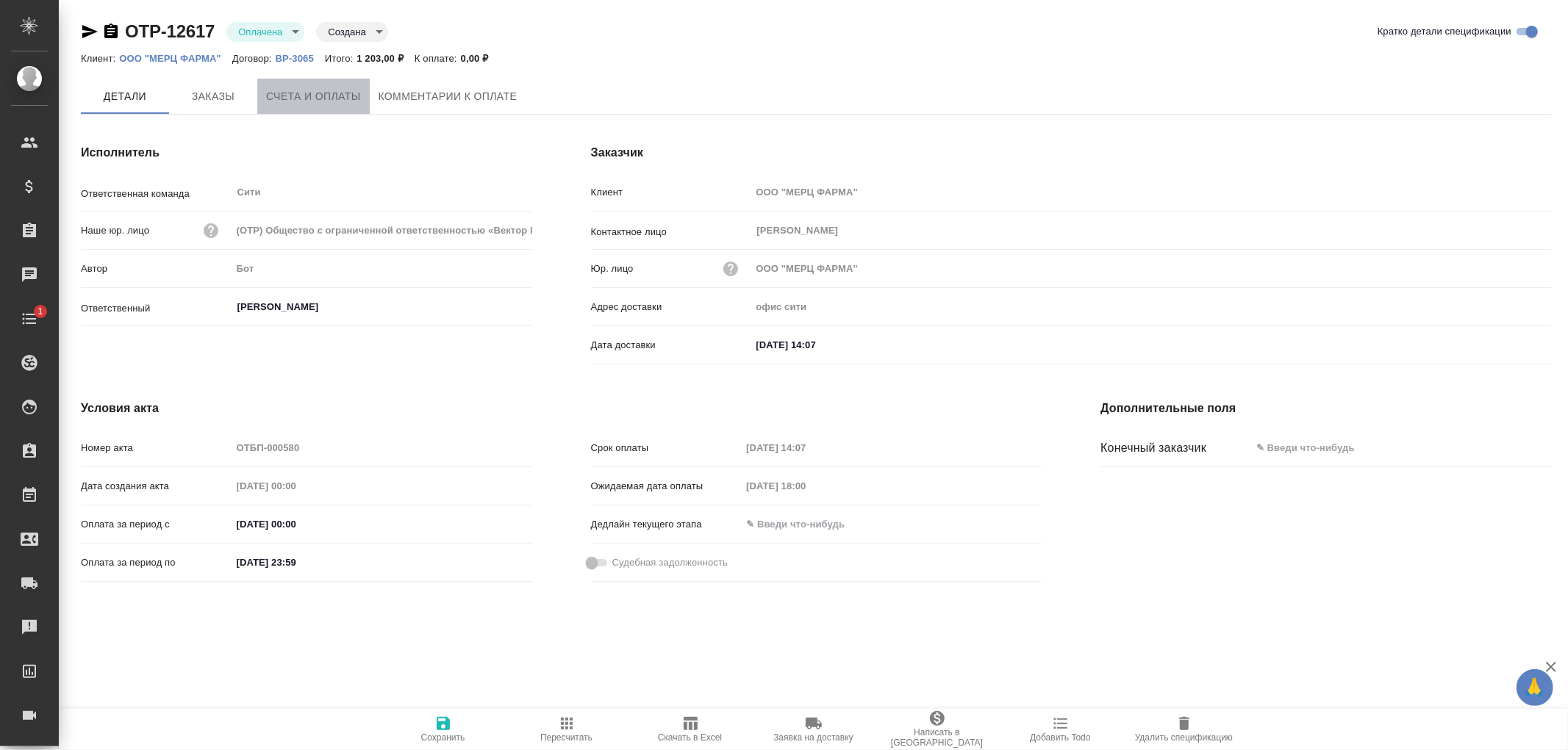
click at [335, 91] on span "Счета и оплаты" at bounding box center [313, 97] width 95 height 18
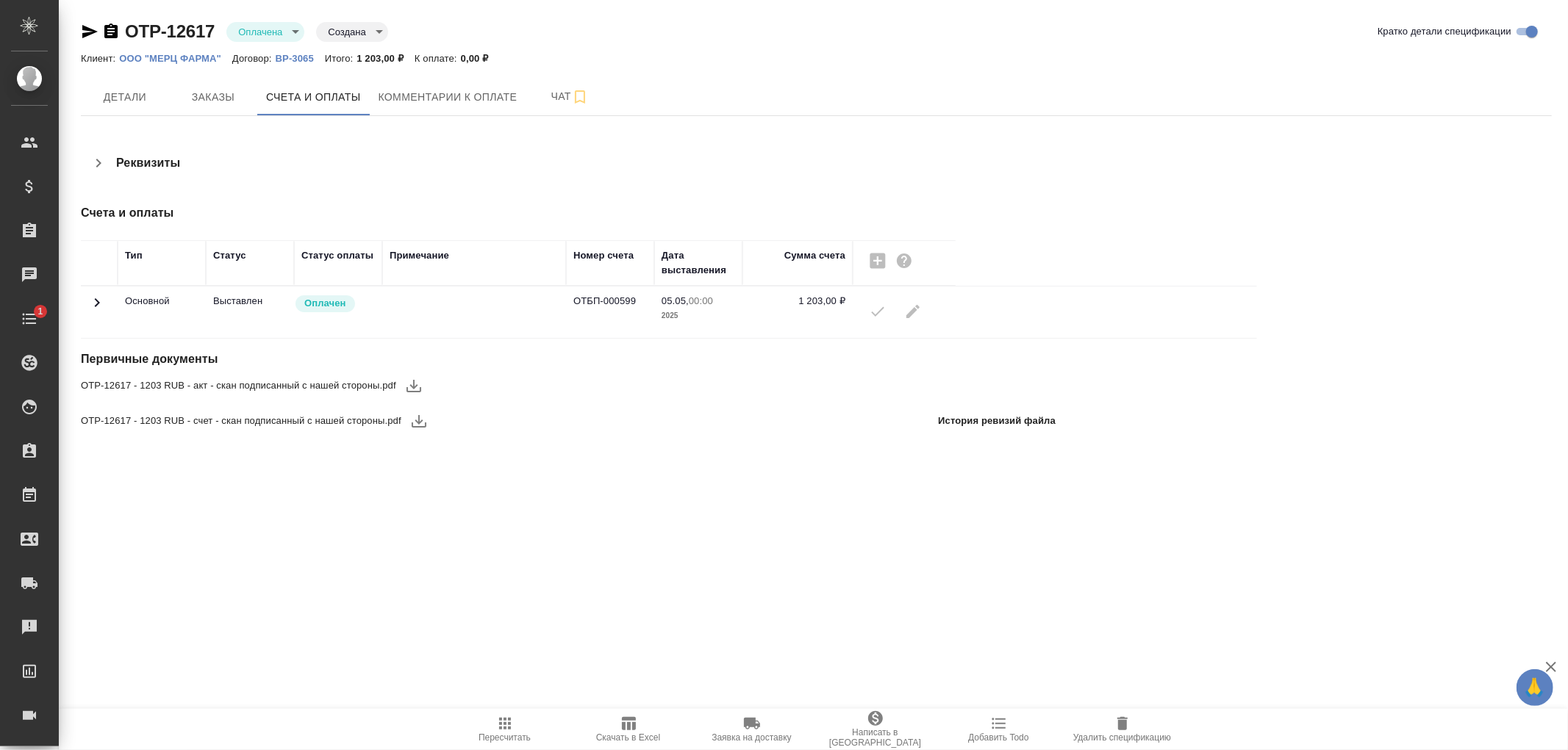
click at [96, 301] on icon at bounding box center [97, 303] width 5 height 9
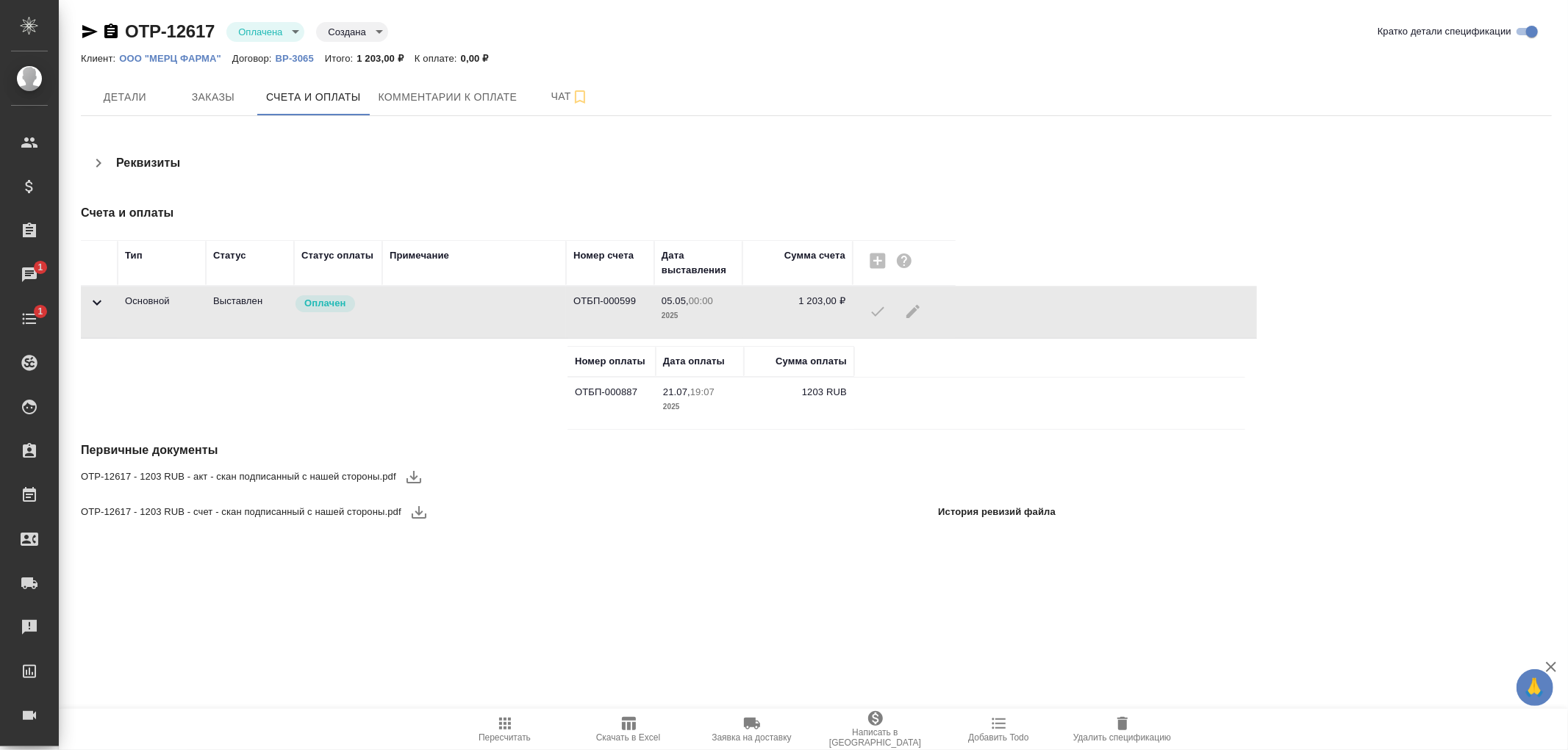
click at [96, 301] on icon at bounding box center [97, 302] width 17 height 17
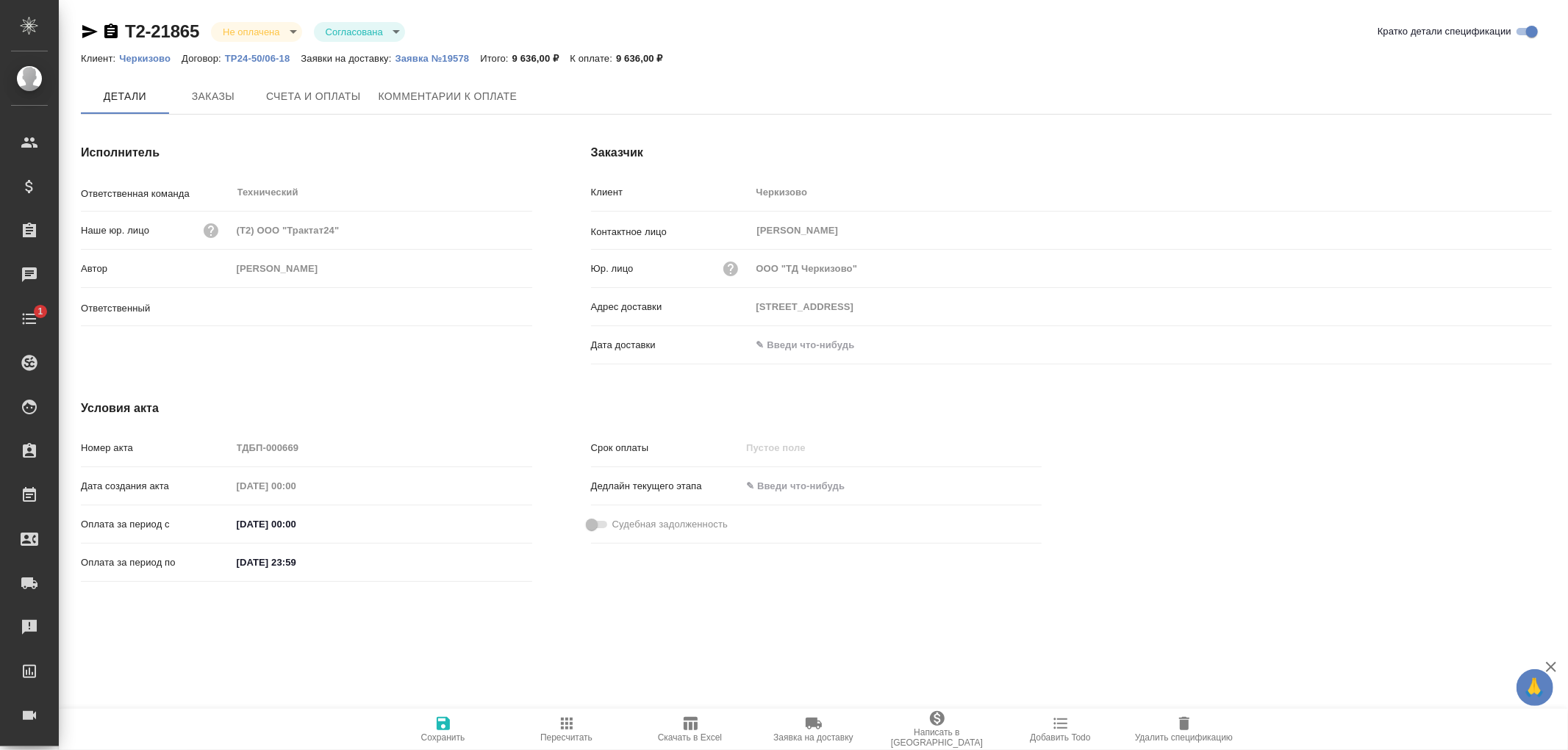
type input "[PERSON_NAME]"
type input "Москва, ул. Лесная, 5В"
click at [444, 59] on p "Заявка №19578" at bounding box center [438, 58] width 85 height 11
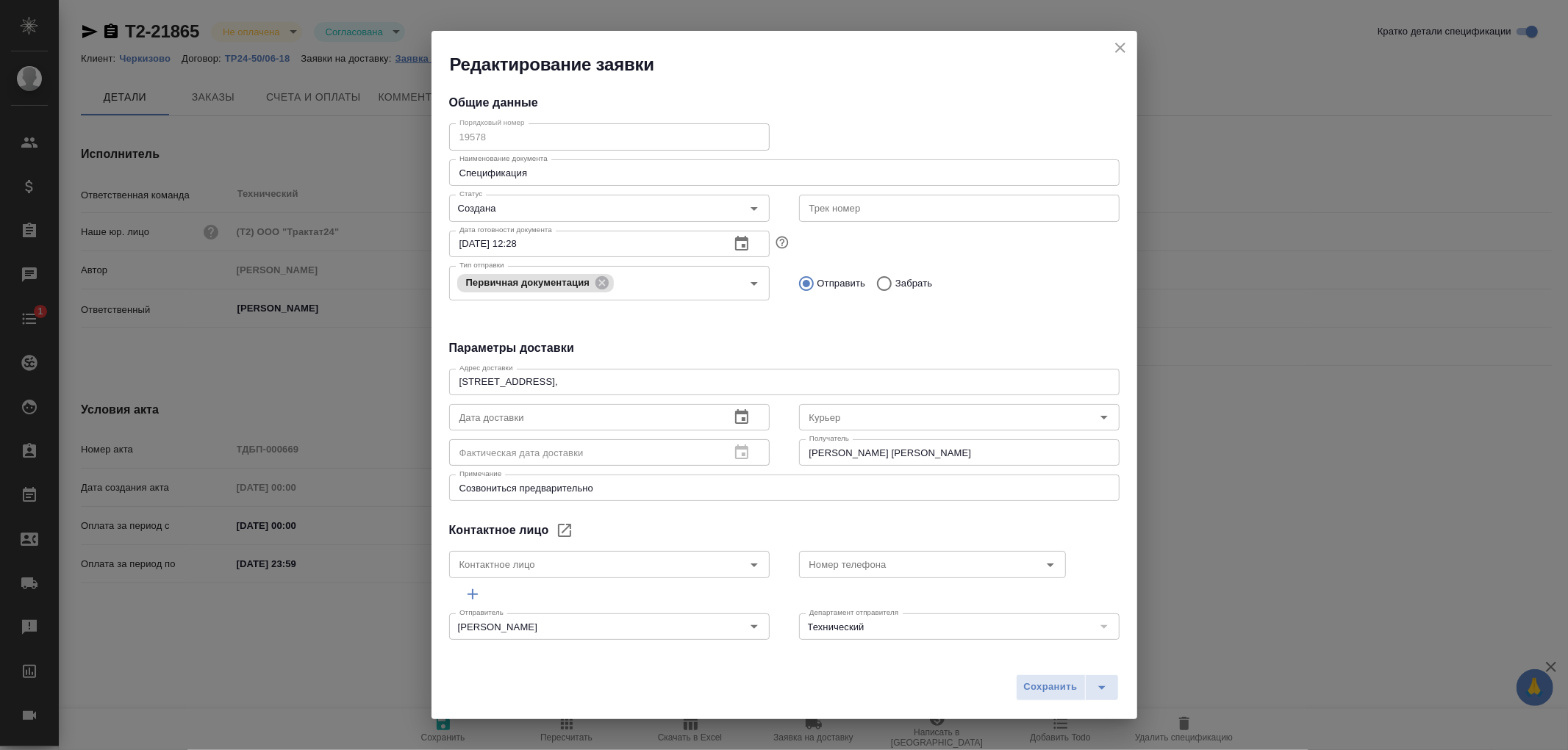
type input "Байбекова Елена"
type input "8 903 299 25 97"
click at [471, 415] on input "text" at bounding box center [584, 417] width 269 height 26
click at [733, 420] on icon "button" at bounding box center [741, 417] width 17 height 17
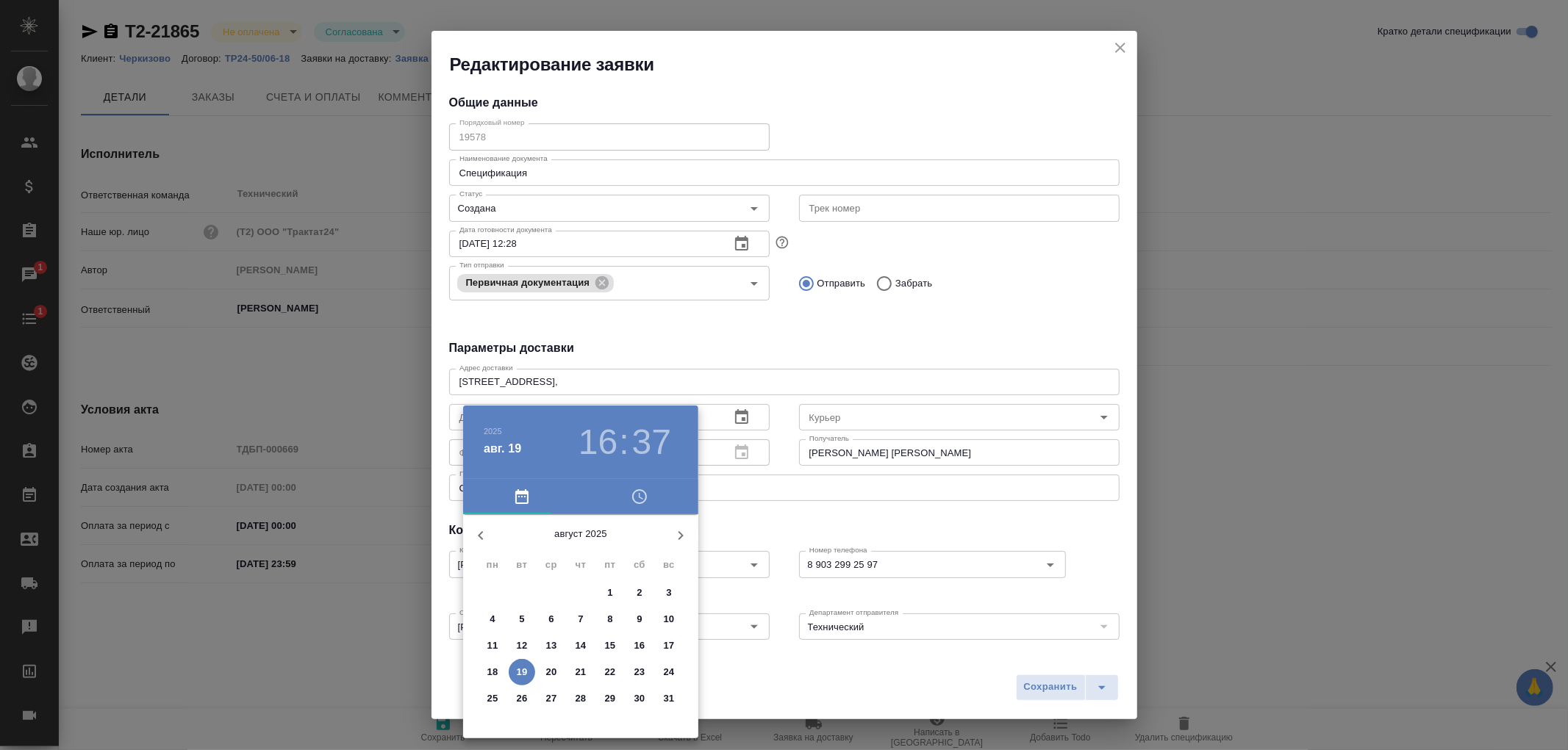
click at [525, 667] on p "19" at bounding box center [522, 672] width 11 height 14
type input "19.08.2025 16:37"
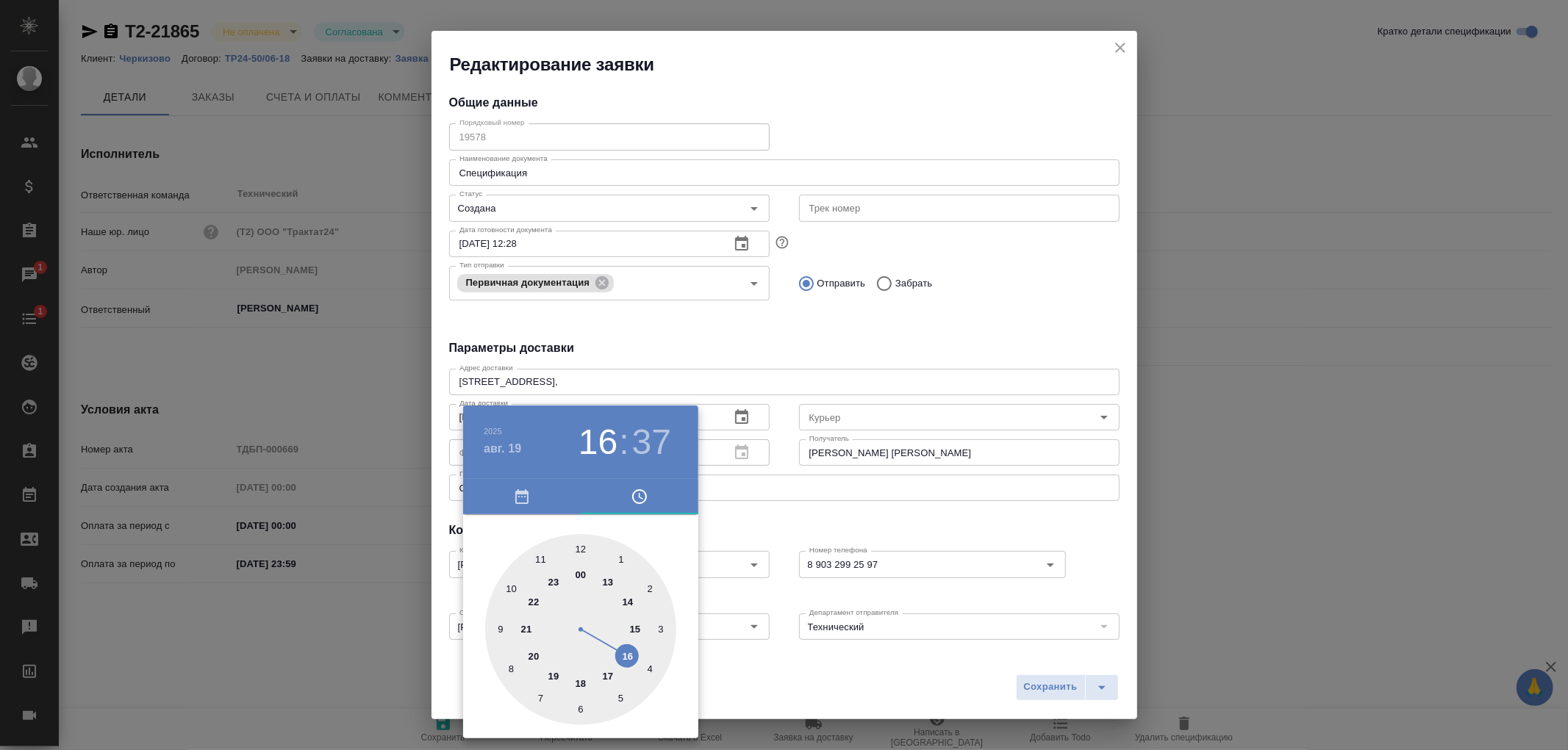
click at [1081, 682] on div at bounding box center [784, 375] width 1568 height 750
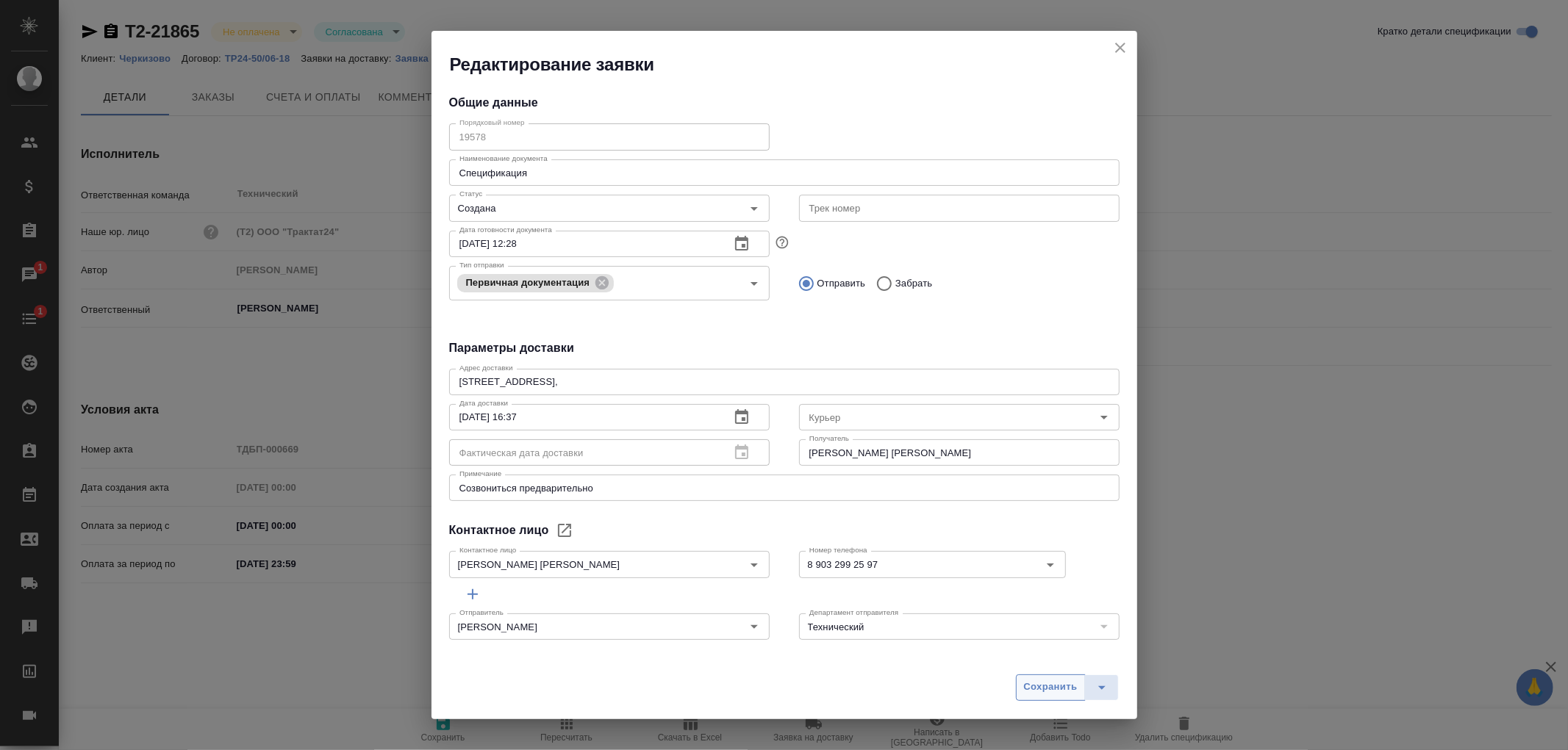
click at [1045, 686] on span "Сохранить" at bounding box center [1051, 687] width 54 height 17
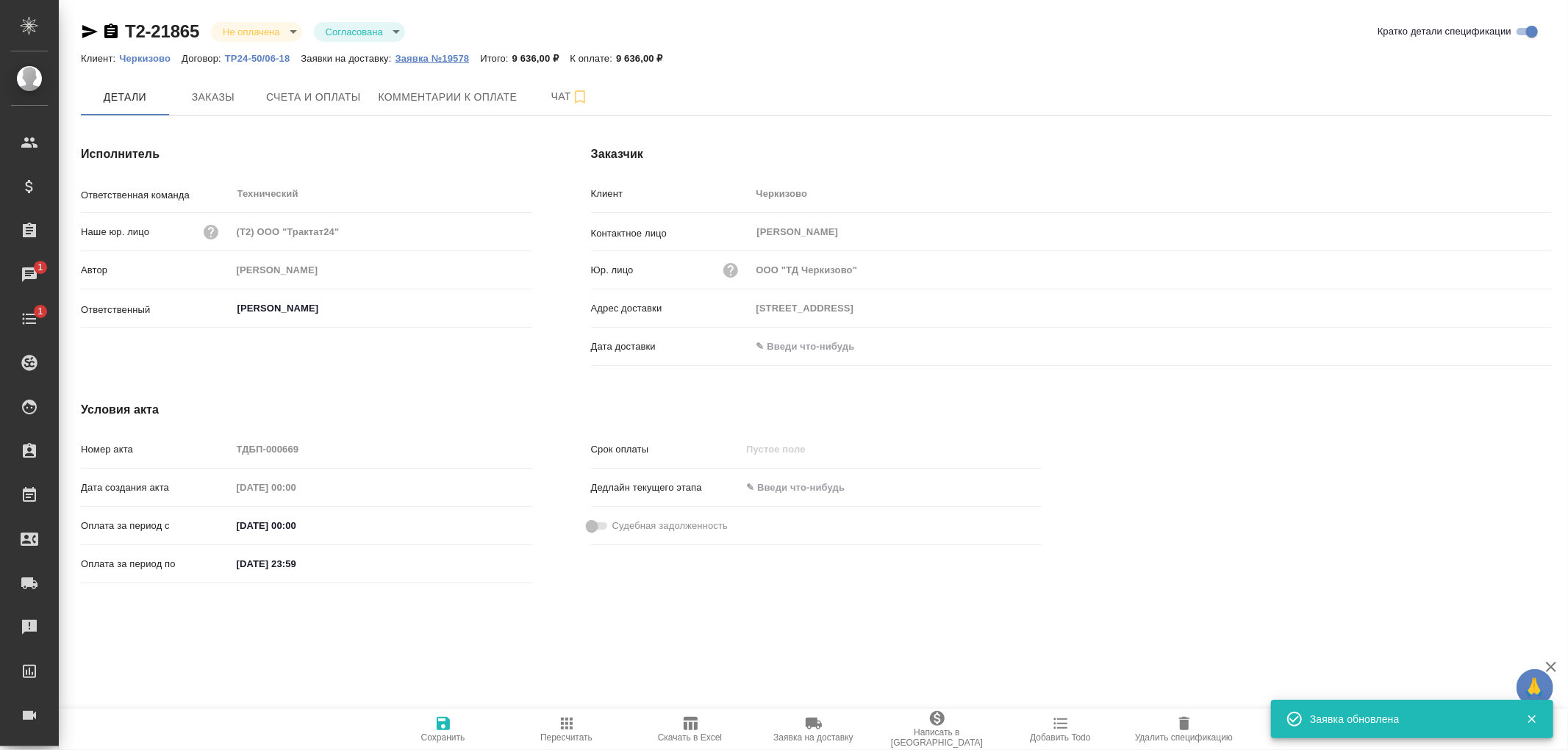
click at [439, 64] on button "Заявка №19578" at bounding box center [438, 58] width 85 height 14
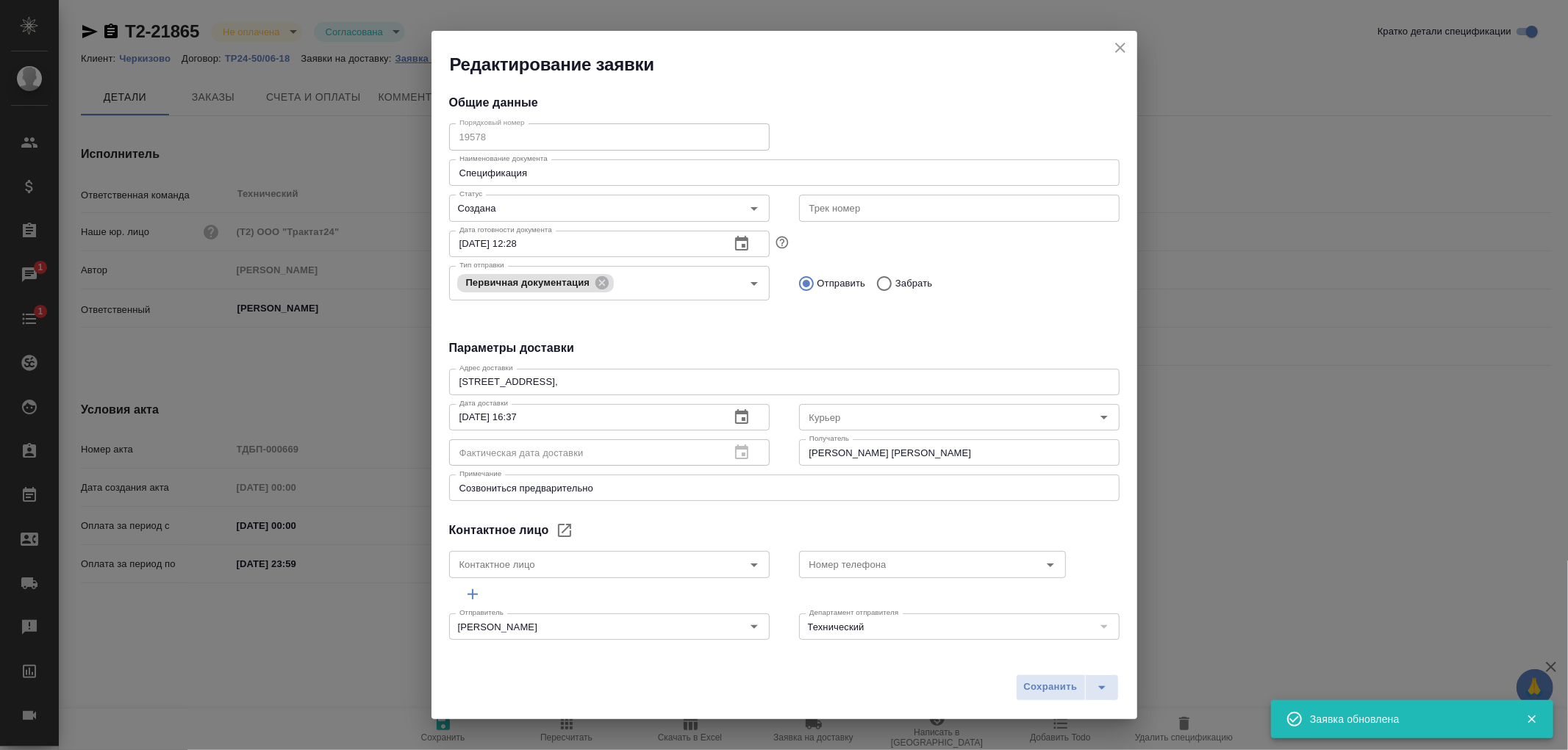
type input "Байбекова Елена"
type input "8 903 299 25 97"
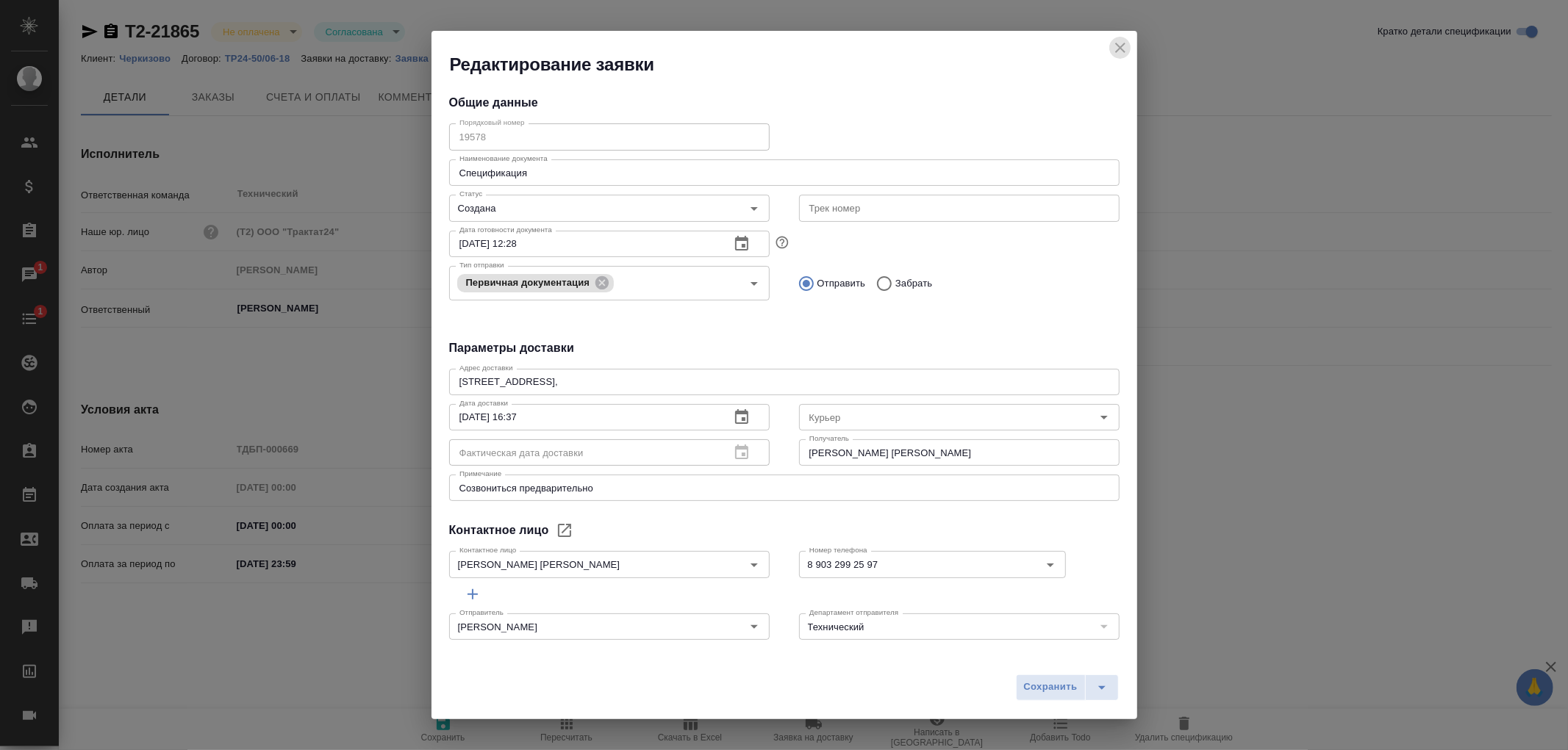
click at [1126, 49] on icon "close" at bounding box center [1120, 48] width 17 height 17
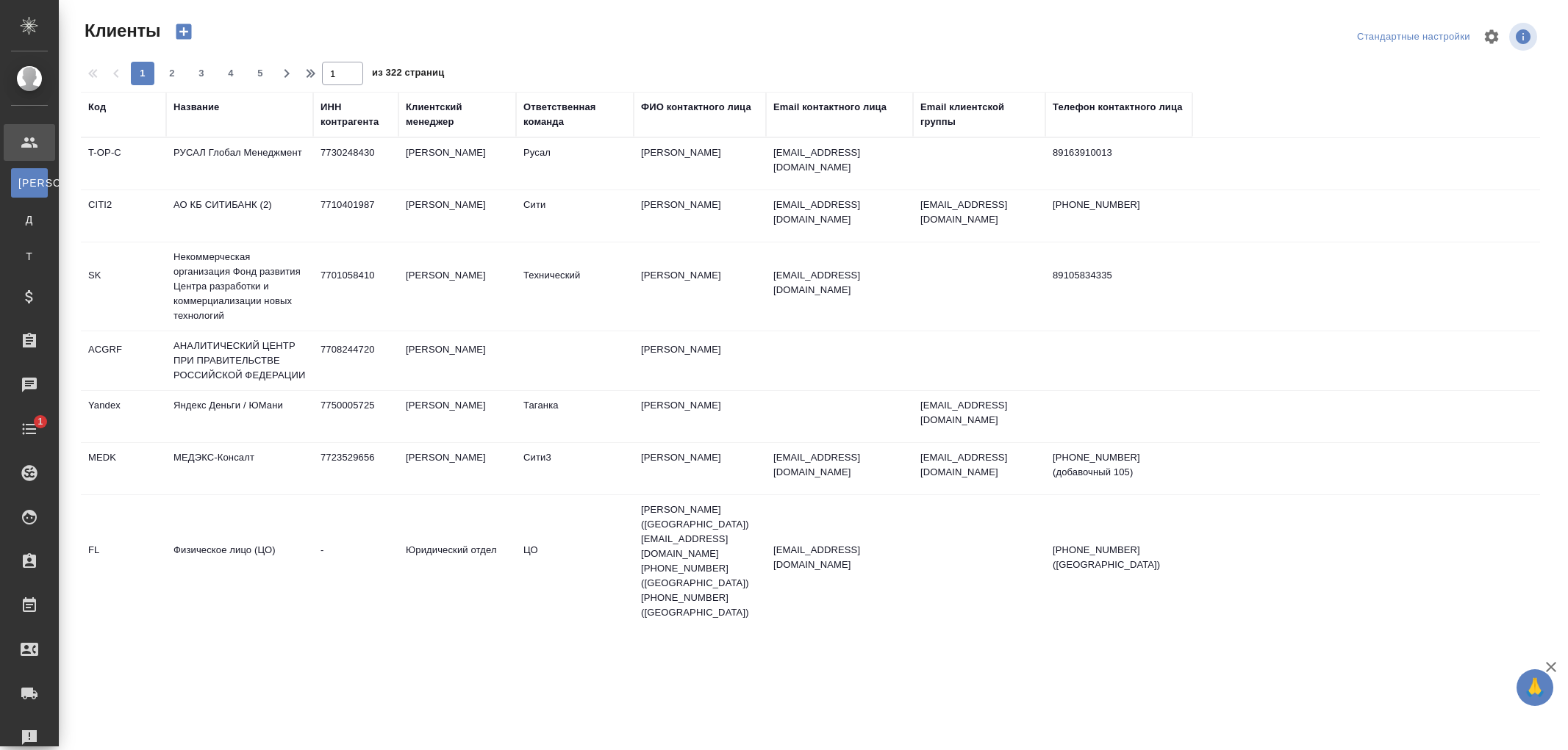
select select "RU"
click at [182, 109] on div "Название" at bounding box center [196, 107] width 45 height 14
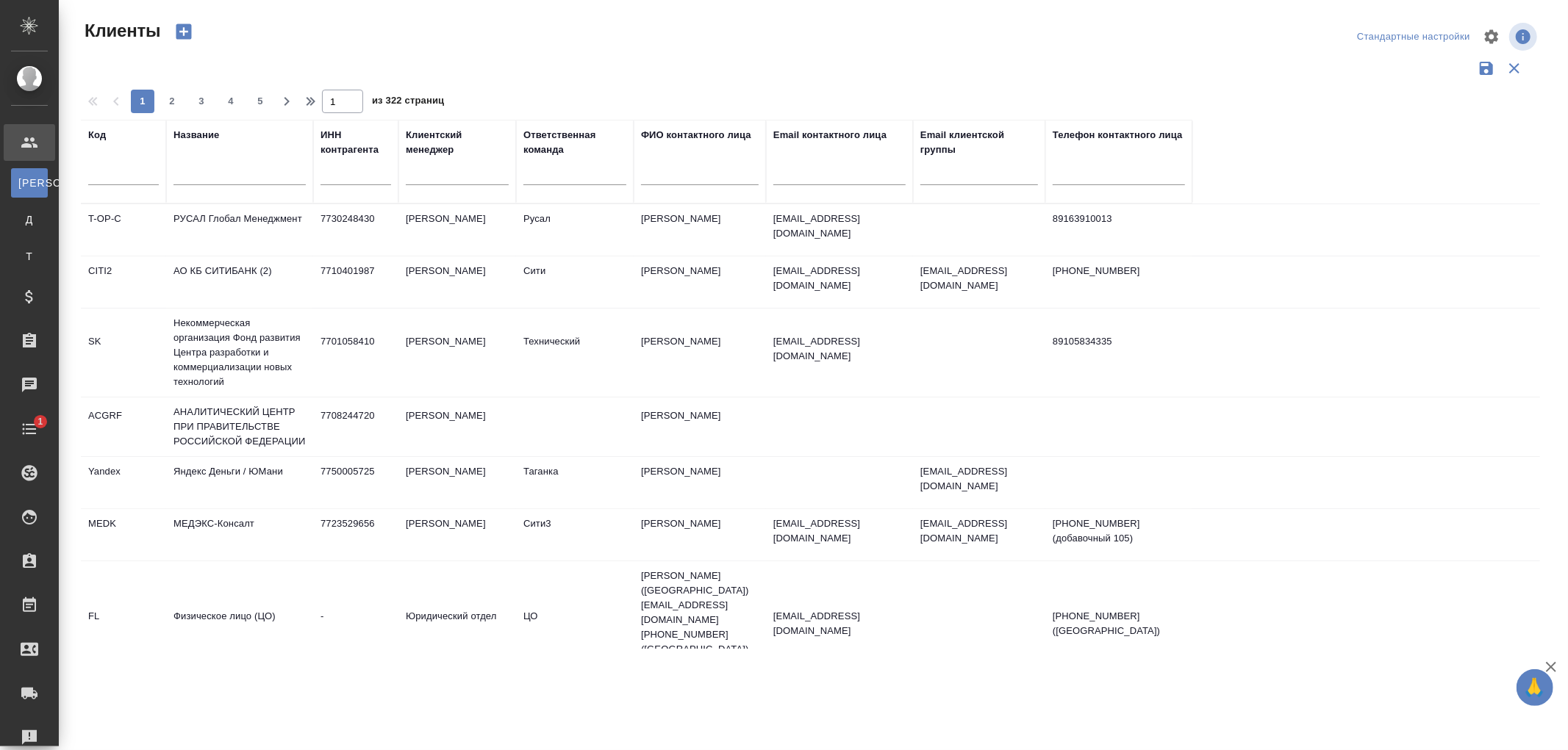
click at [199, 176] on input "text" at bounding box center [239, 176] width 132 height 18
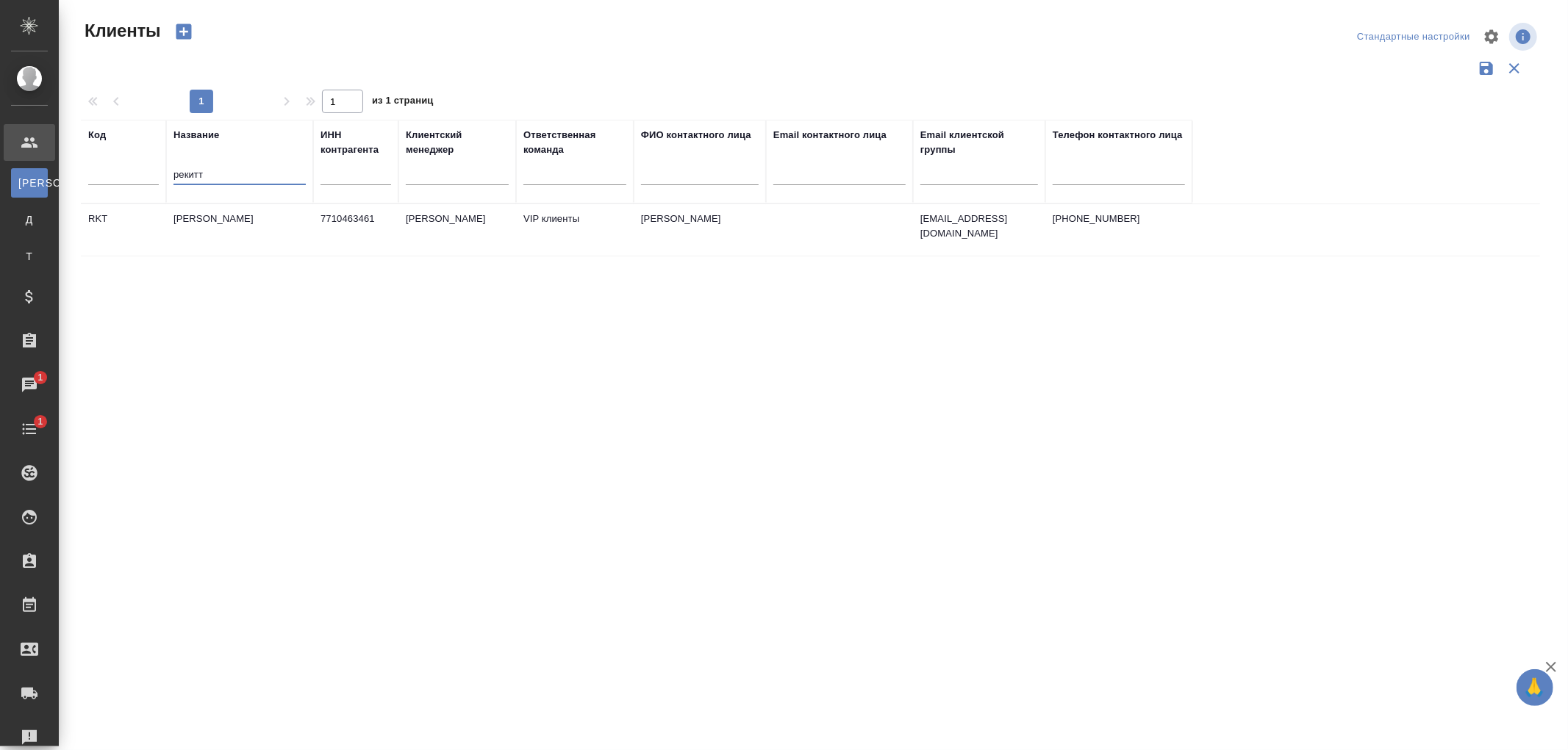
type input "рекитт"
click at [269, 222] on td "[PERSON_NAME]" at bounding box center [240, 230] width 147 height 51
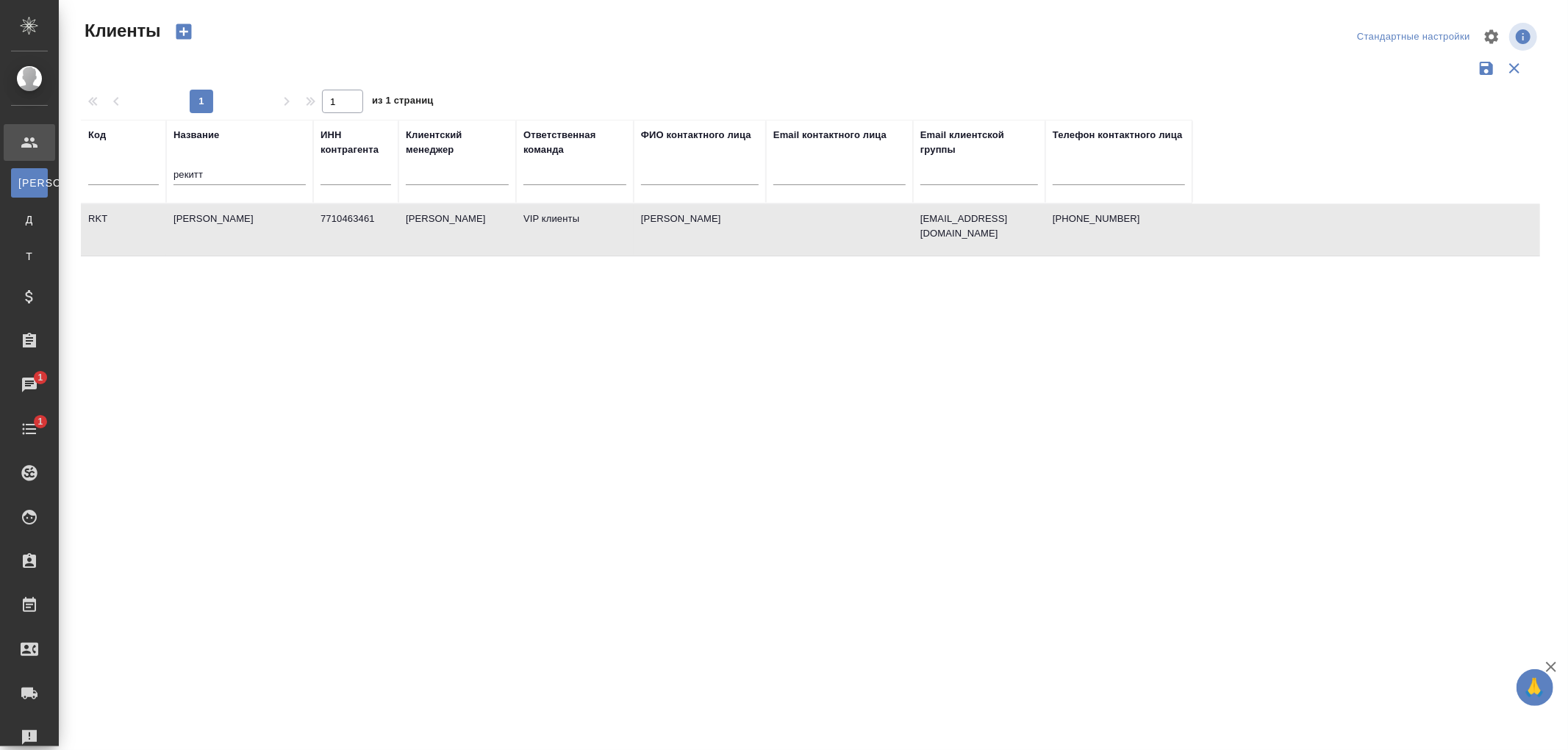
click at [269, 222] on td "[PERSON_NAME]" at bounding box center [240, 230] width 147 height 51
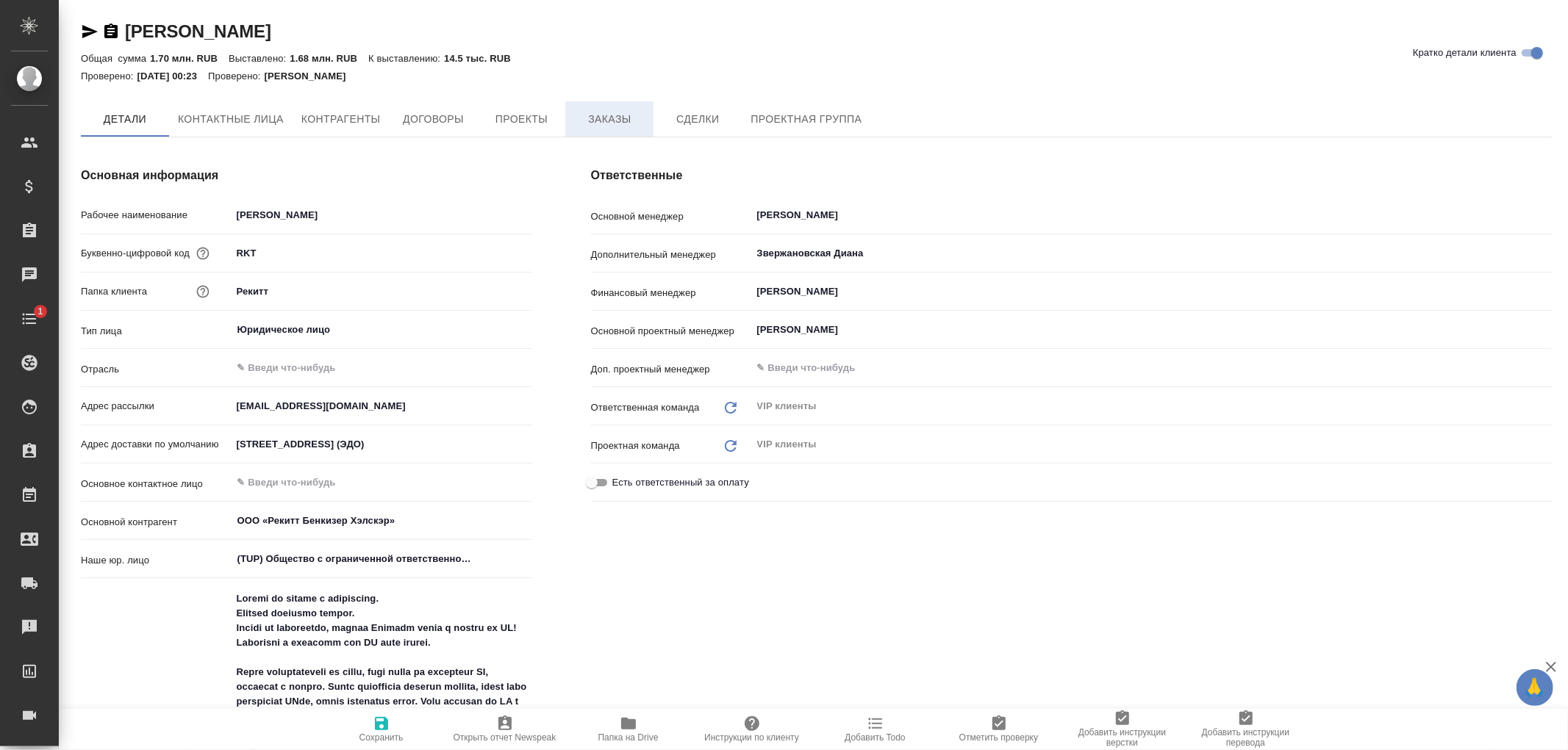
type textarea "x"
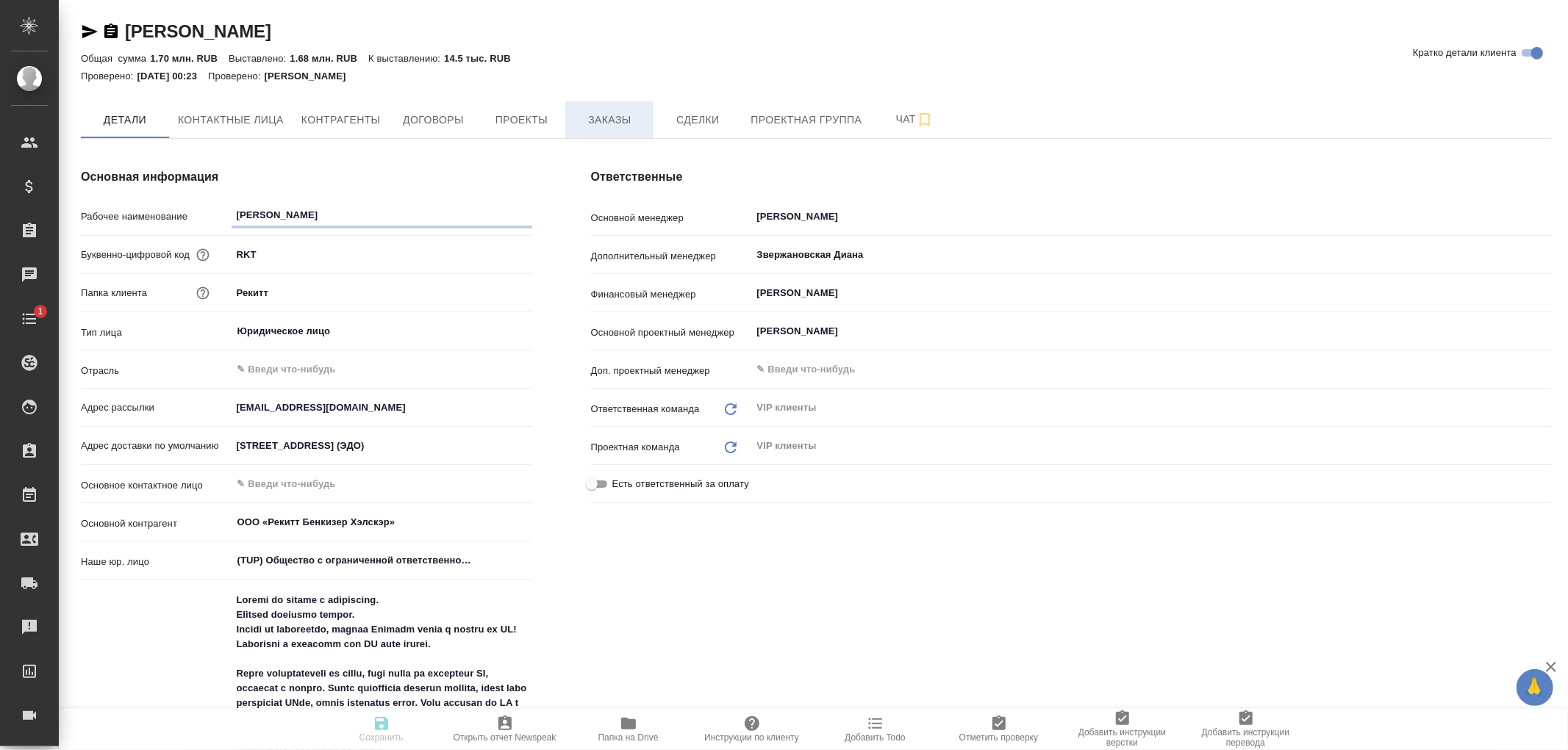
type textarea "x"
click at [439, 119] on span "Договоры" at bounding box center [433, 120] width 70 height 18
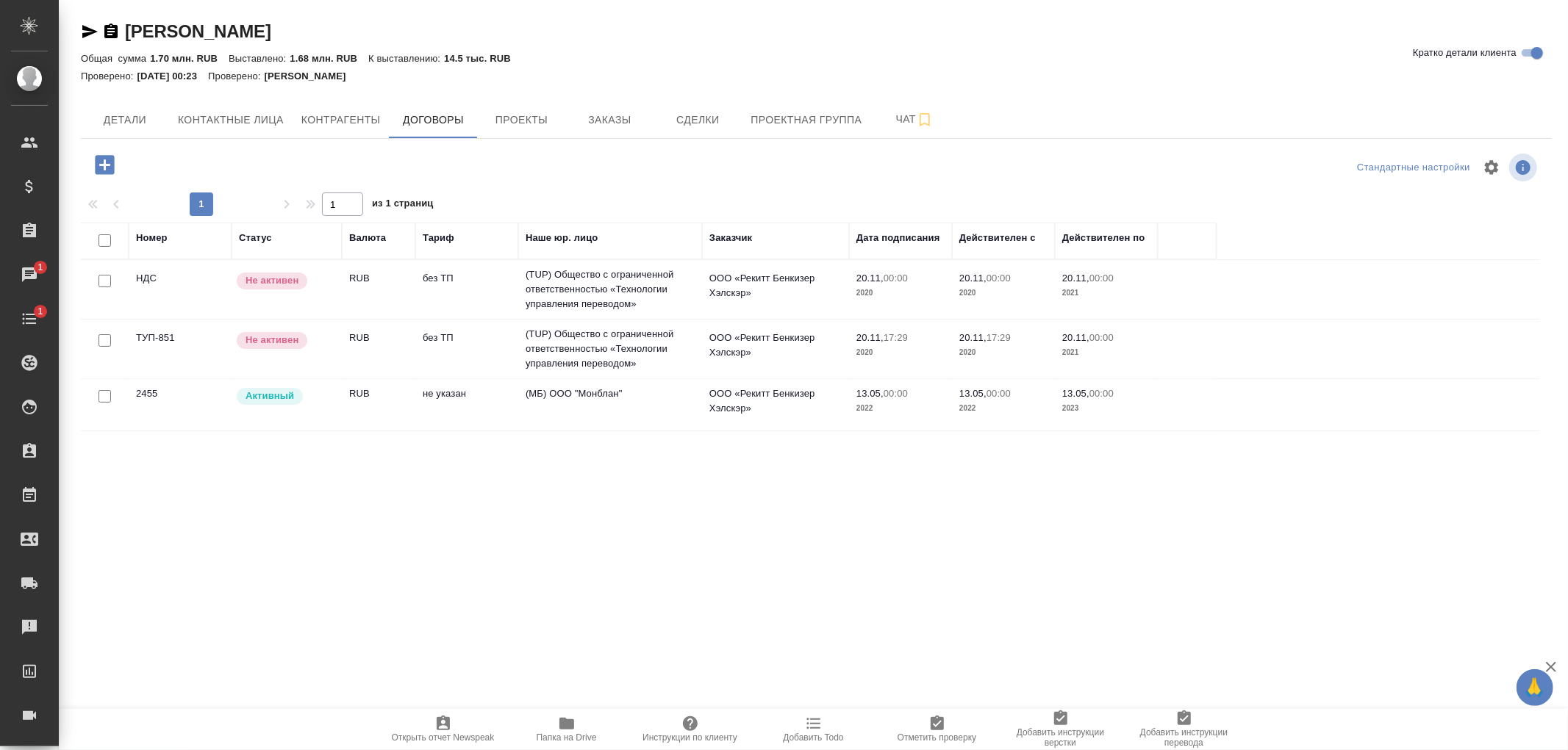
click at [591, 319] on td "(МБ) ООО "Монблан"" at bounding box center [610, 290] width 184 height 59
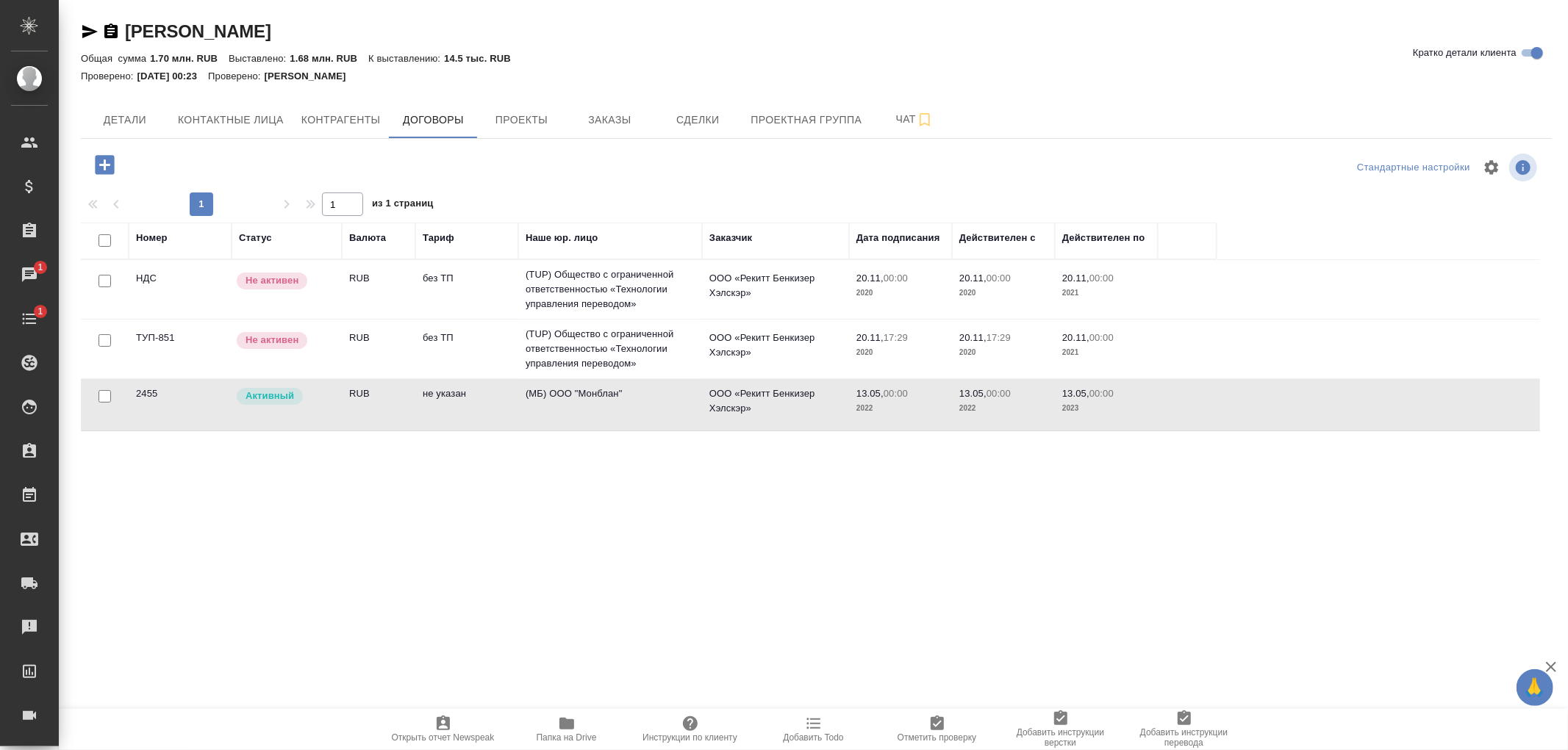
click at [591, 319] on td "(МБ) ООО "Монблан"" at bounding box center [610, 290] width 184 height 59
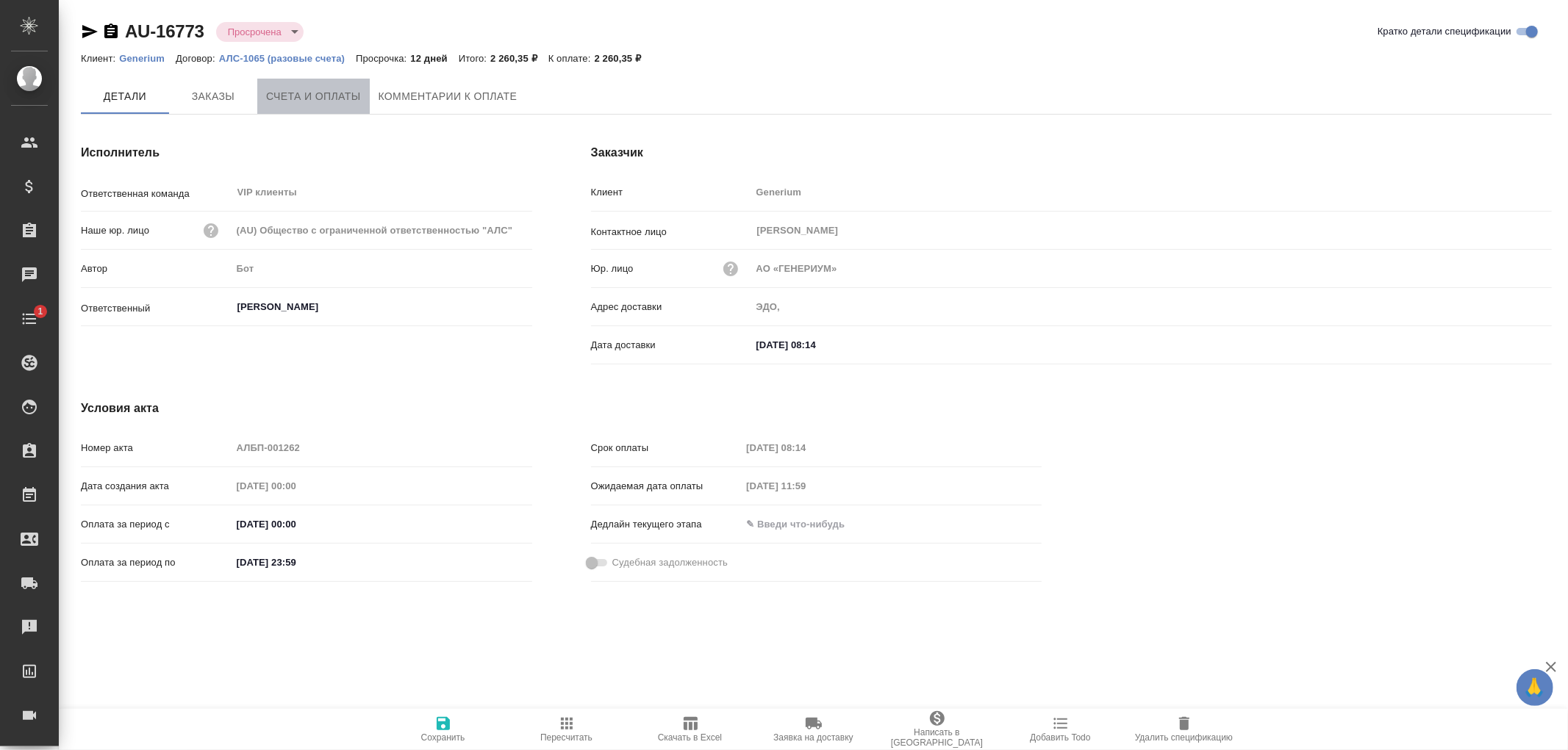
click at [317, 93] on span "Счета и оплаты" at bounding box center [313, 97] width 95 height 18
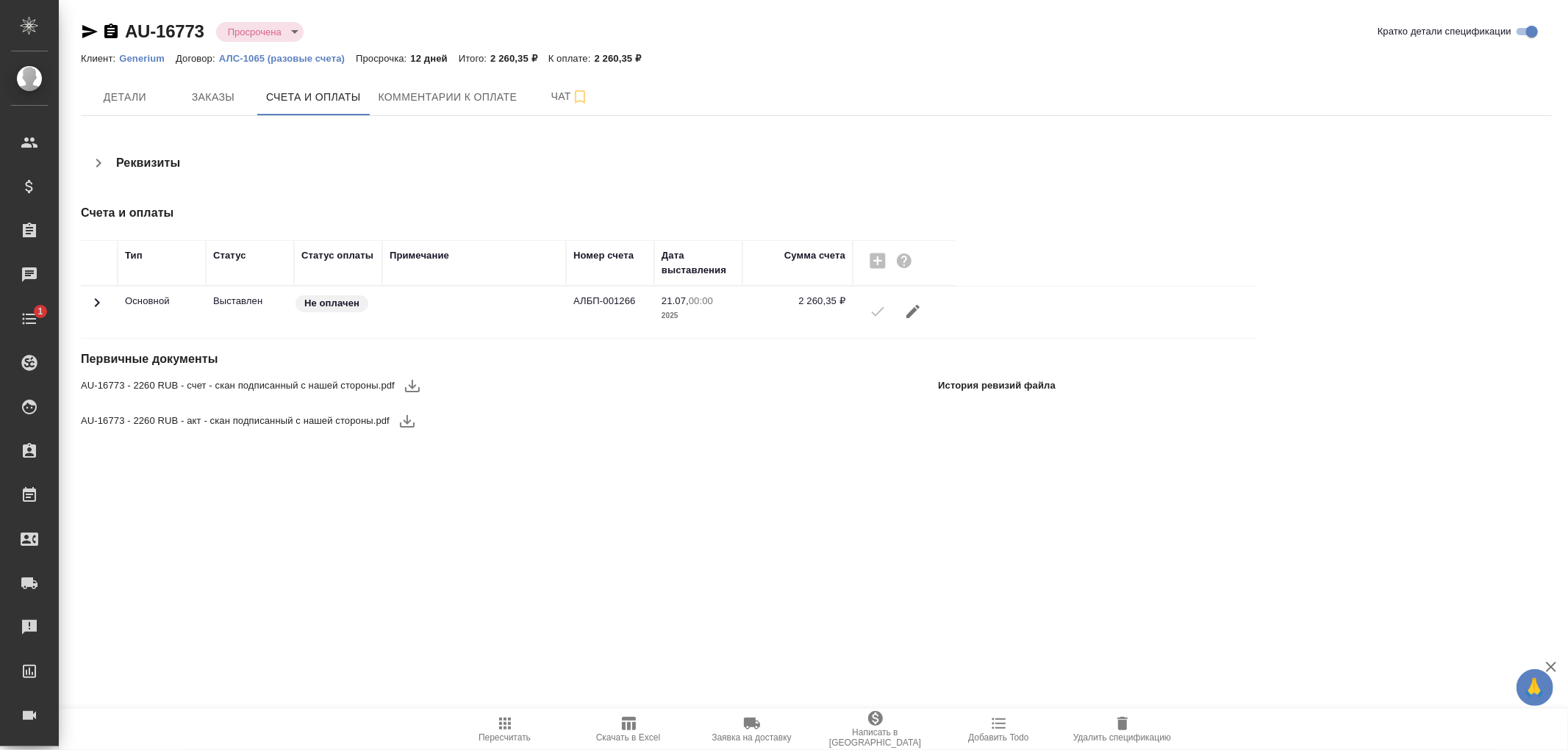
click at [92, 302] on icon at bounding box center [97, 302] width 17 height 17
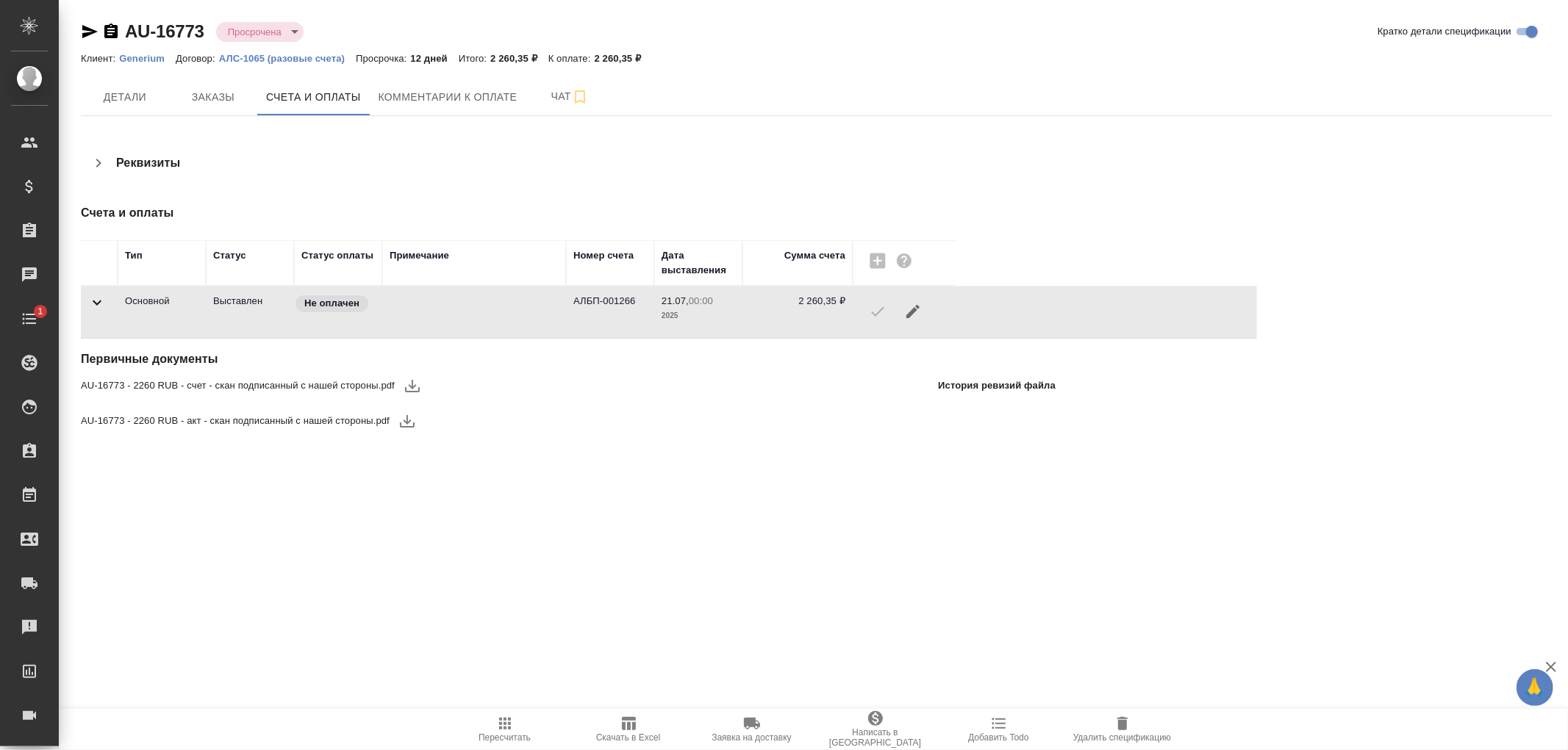
click at [96, 302] on icon at bounding box center [97, 302] width 17 height 17
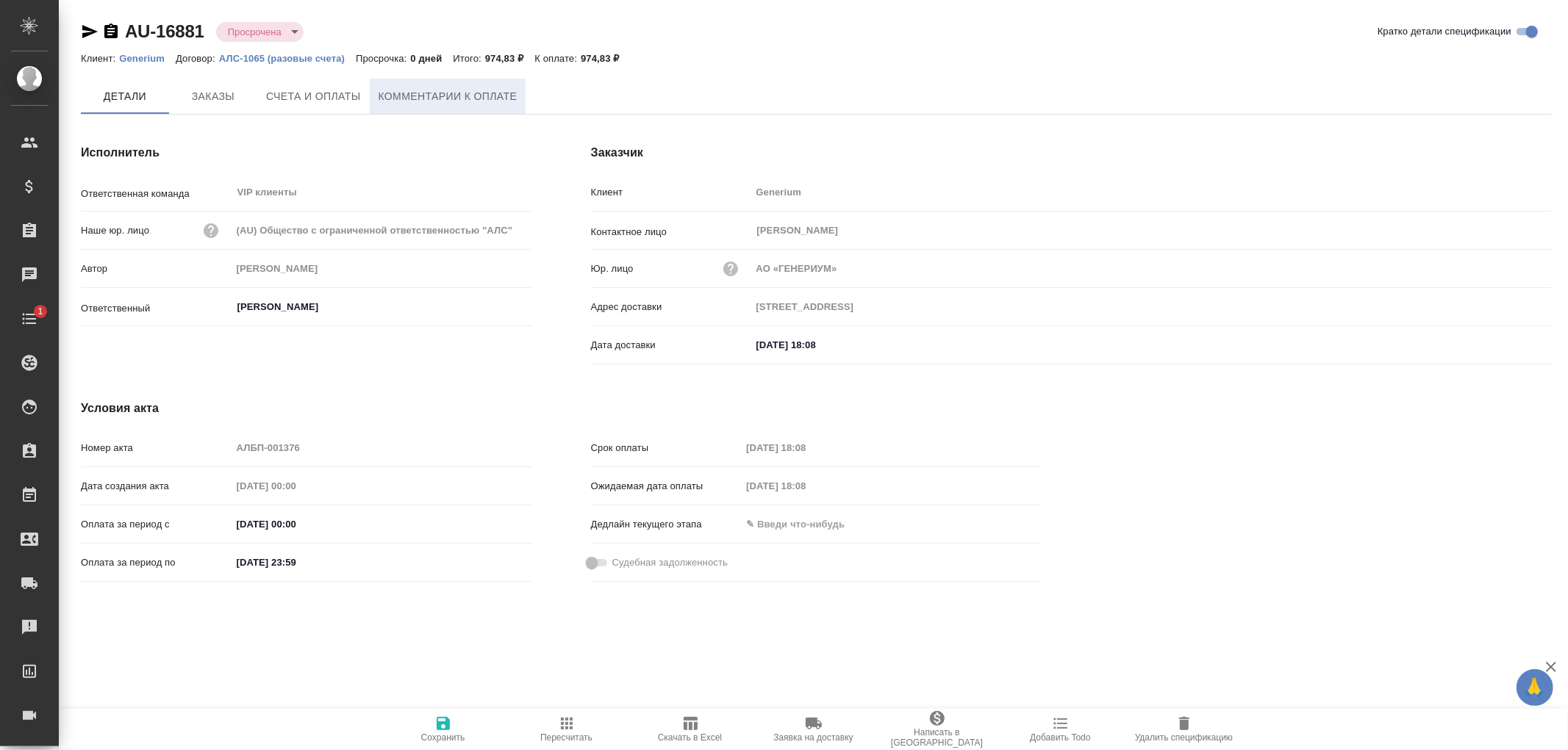
click at [436, 94] on span "Комментарии к оплате" at bounding box center [449, 97] width 139 height 18
click at [414, 88] on span "Комментарии к оплате" at bounding box center [449, 97] width 139 height 18
click at [405, 111] on button "Комментарии к оплате" at bounding box center [448, 96] width 157 height 36
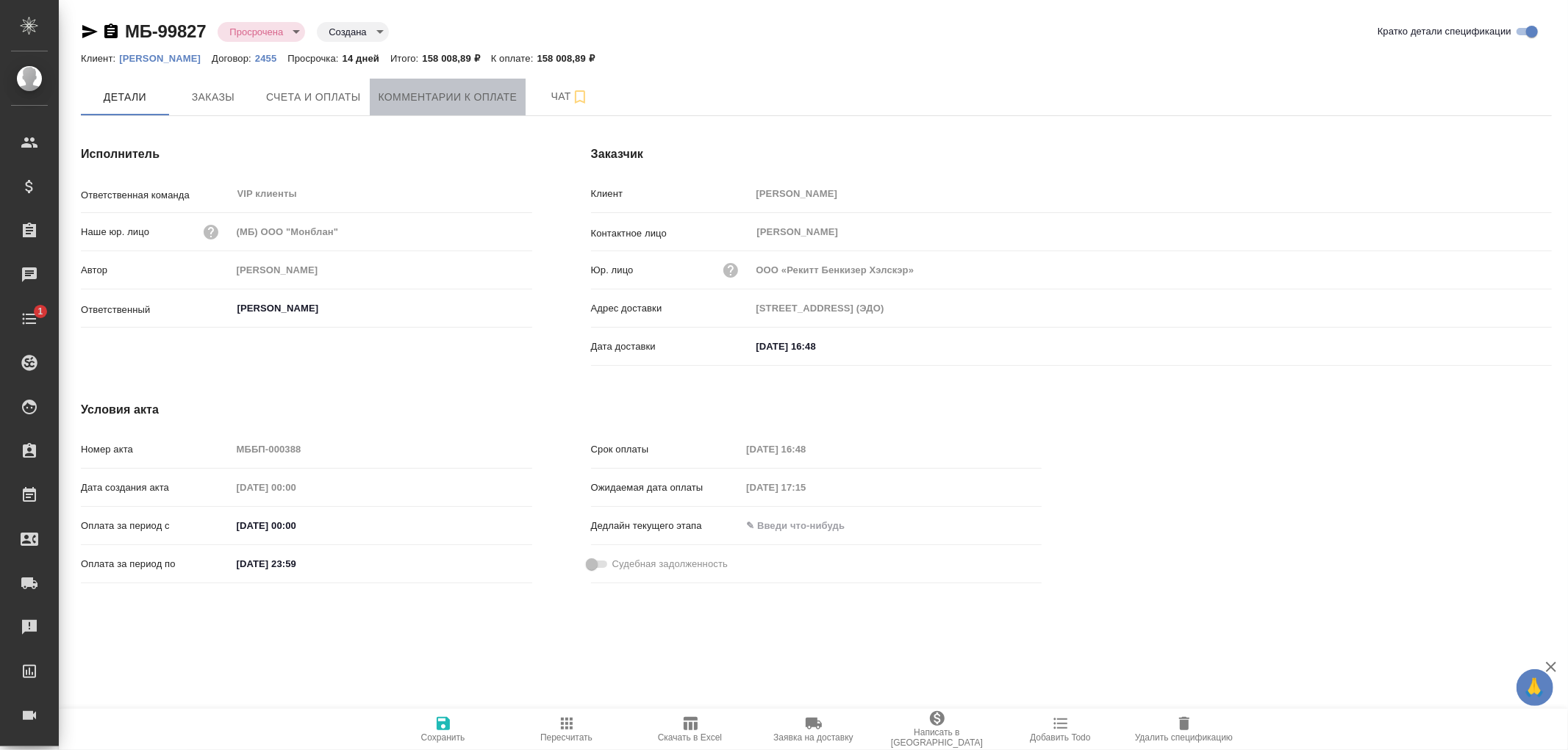
click at [430, 92] on span "Комментарии к оплате" at bounding box center [449, 98] width 139 height 18
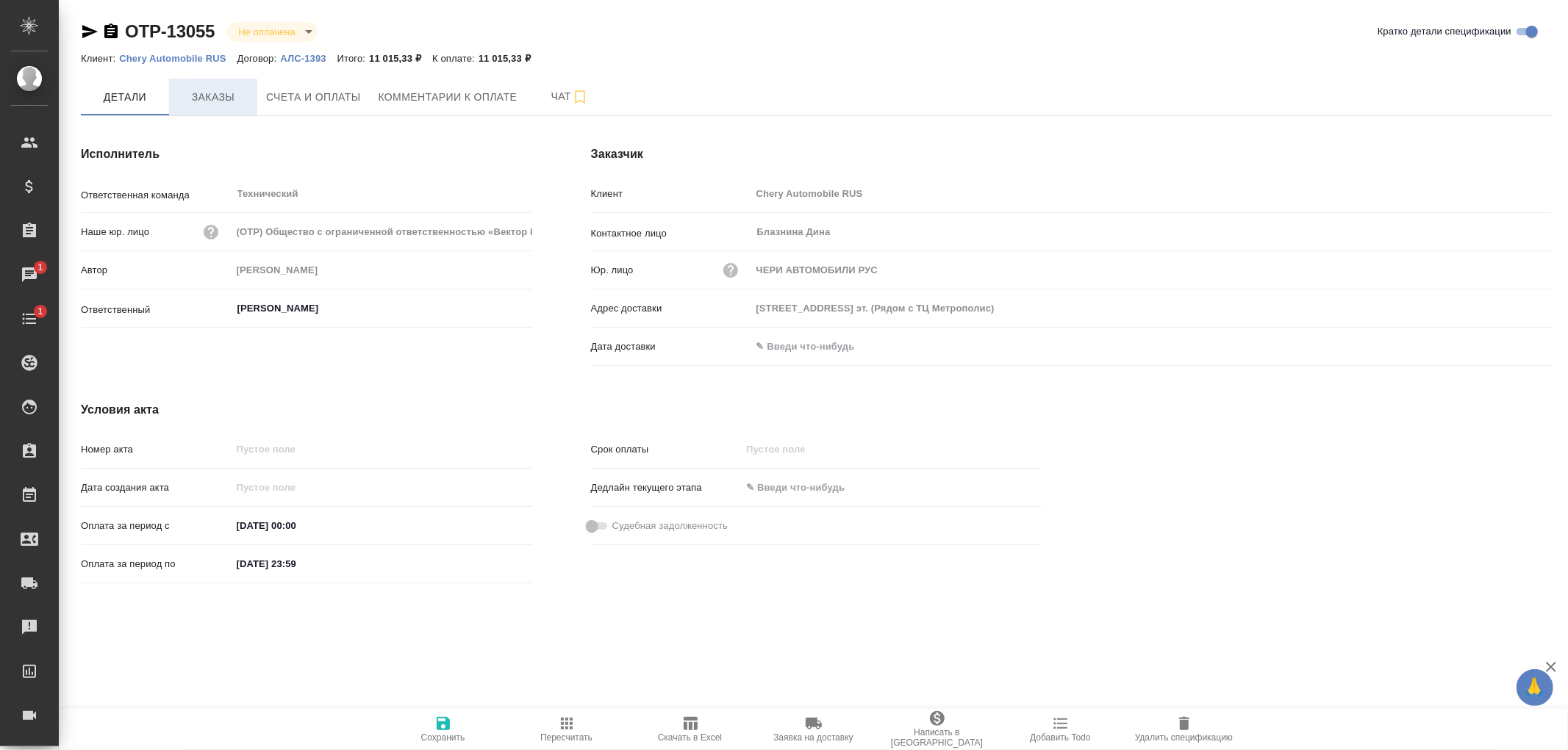
click at [225, 101] on span "Заказы" at bounding box center [213, 98] width 70 height 18
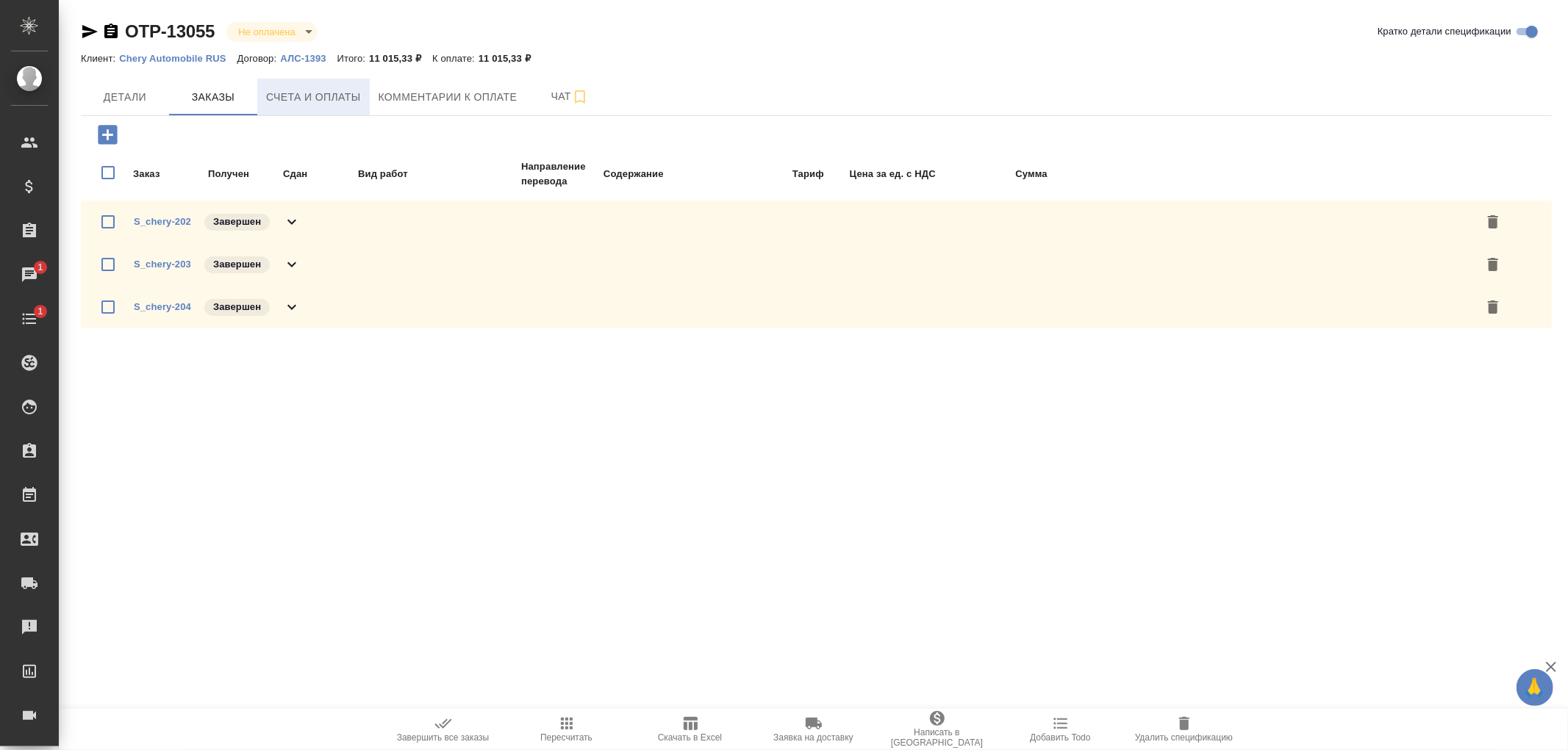
click at [340, 98] on span "Счета и оплаты" at bounding box center [313, 98] width 95 height 18
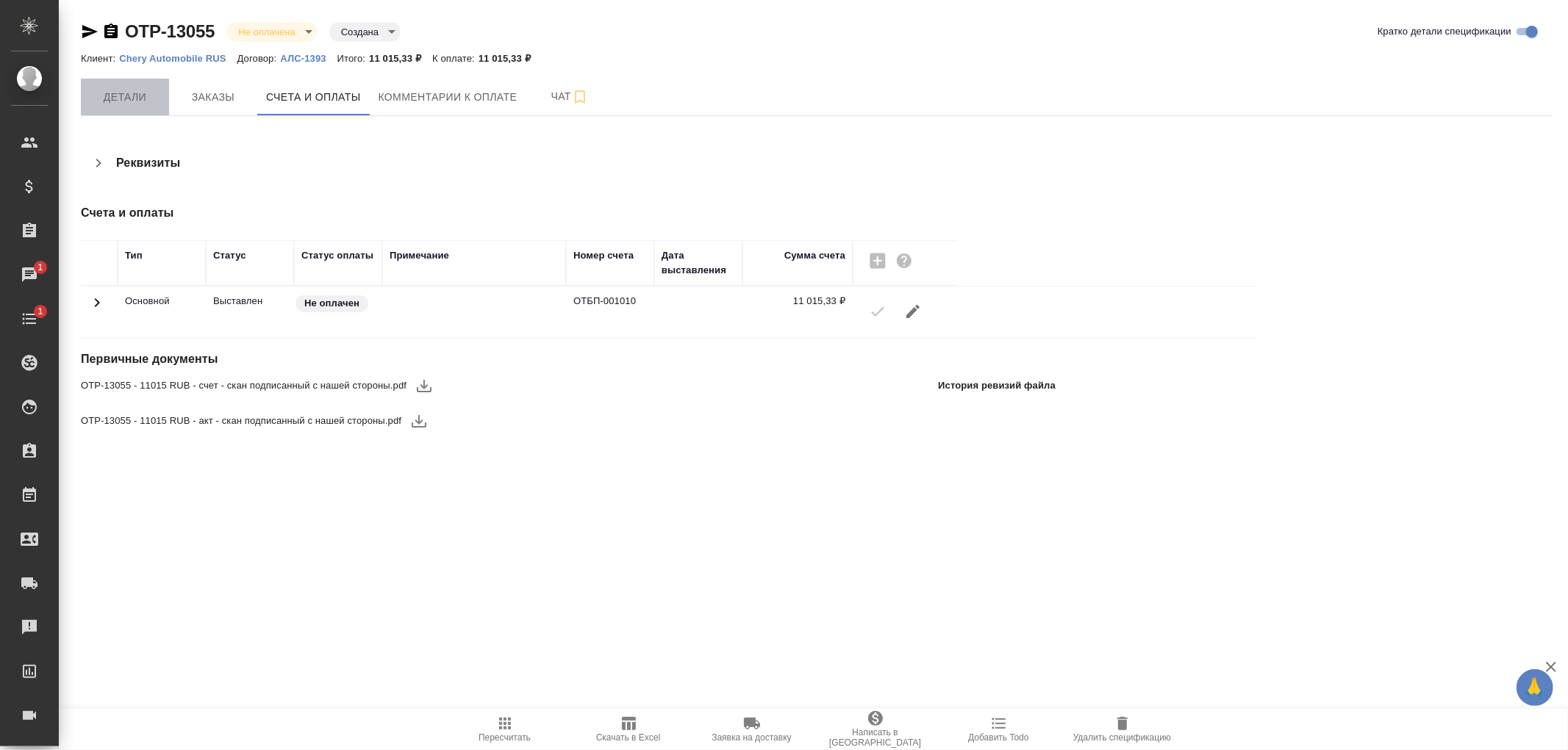
click at [125, 97] on span "Детали" at bounding box center [125, 98] width 70 height 18
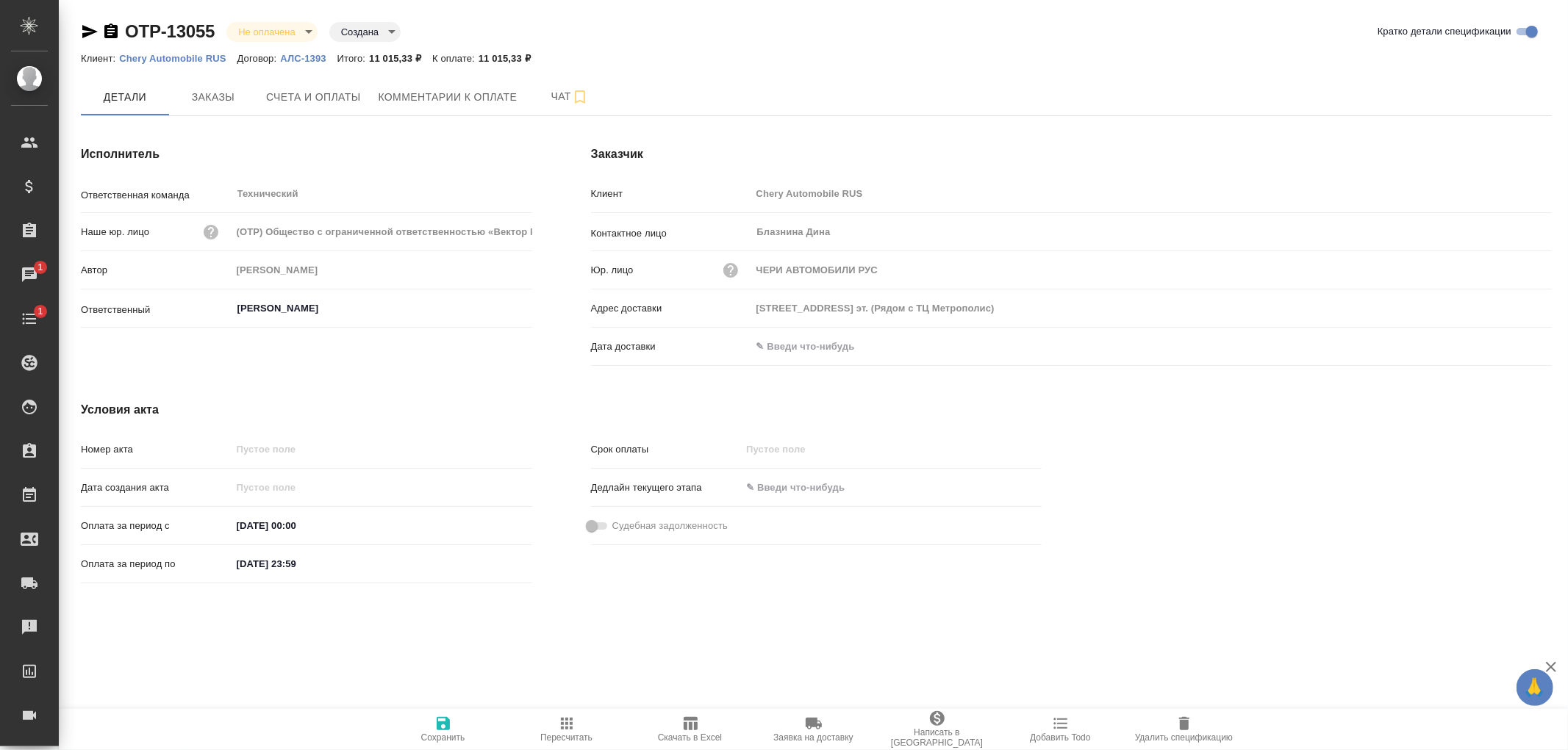
click at [826, 336] on input "text" at bounding box center [815, 346] width 129 height 21
click at [1504, 340] on icon "button" at bounding box center [1509, 344] width 13 height 14
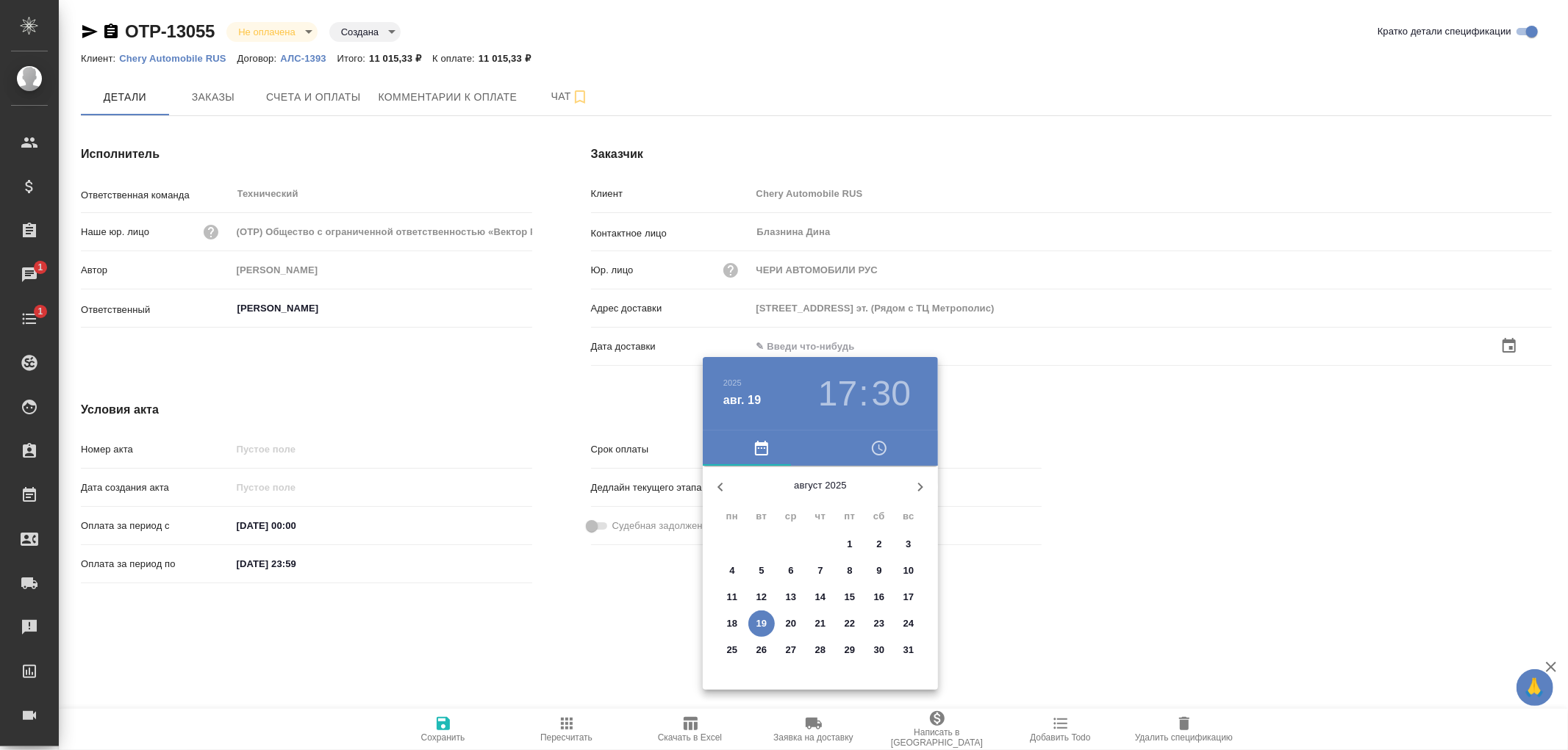
click at [762, 627] on p "19" at bounding box center [762, 623] width 11 height 14
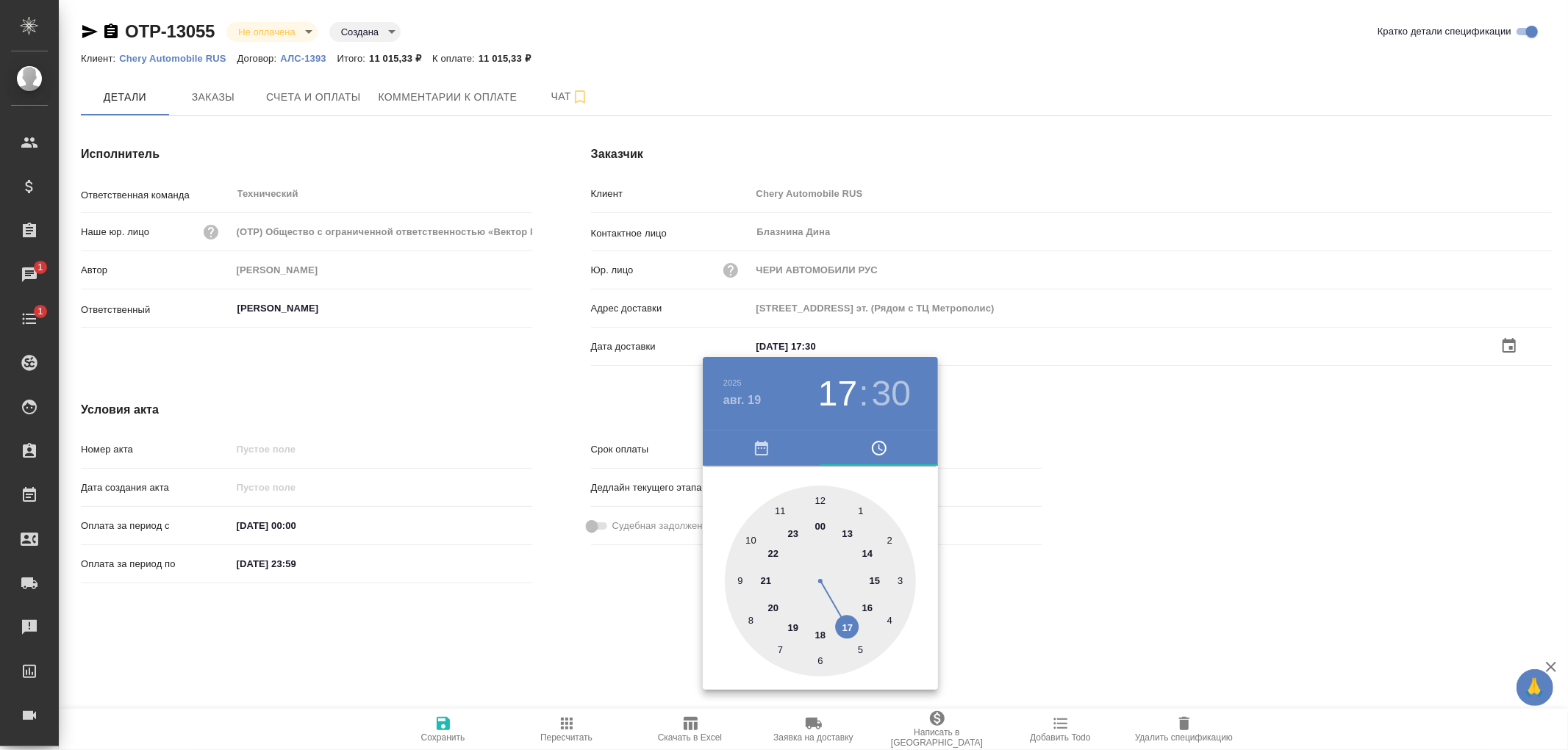
type input "[DATE] 17:30"
click at [446, 723] on div at bounding box center [784, 375] width 1568 height 750
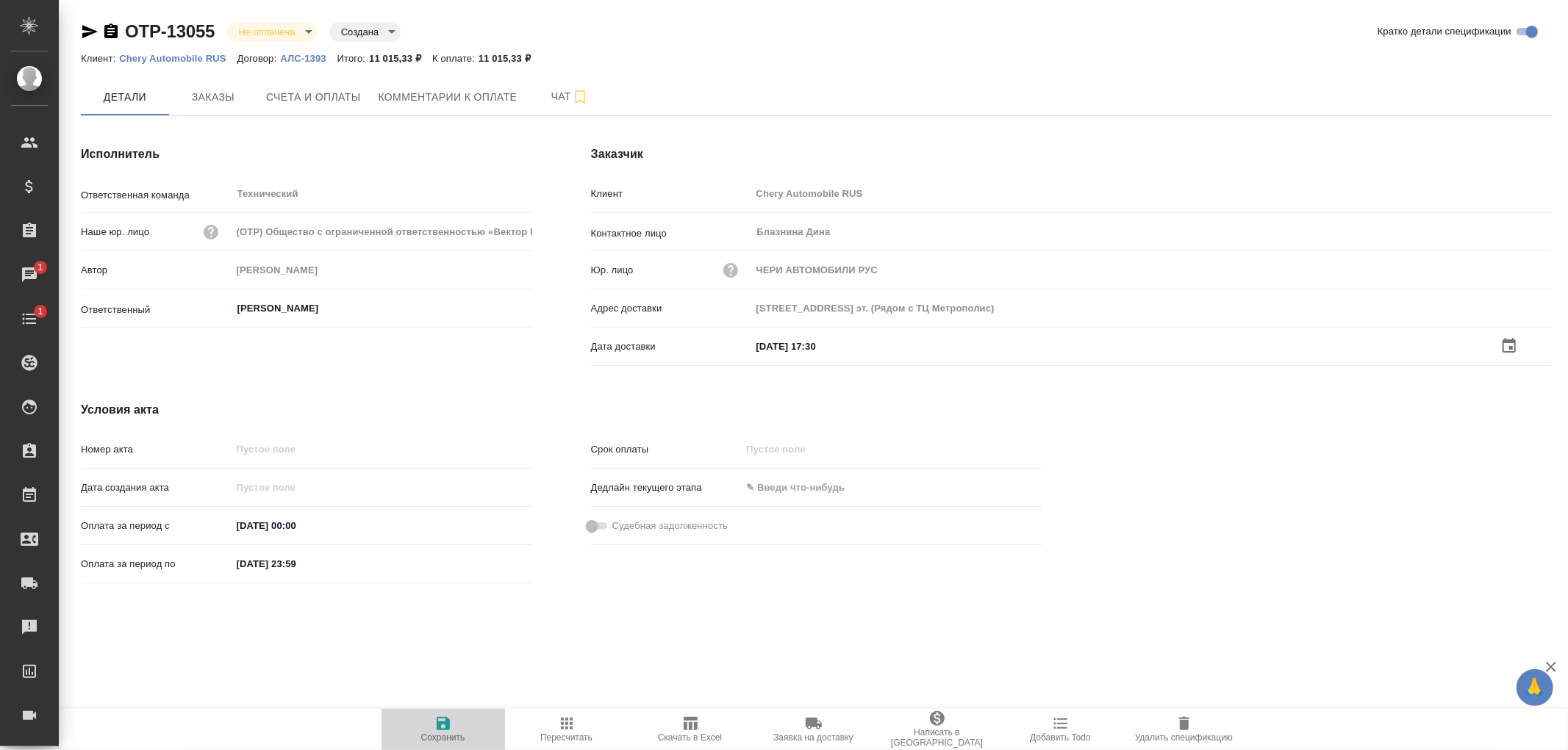
click at [443, 723] on icon "button" at bounding box center [442, 724] width 13 height 13
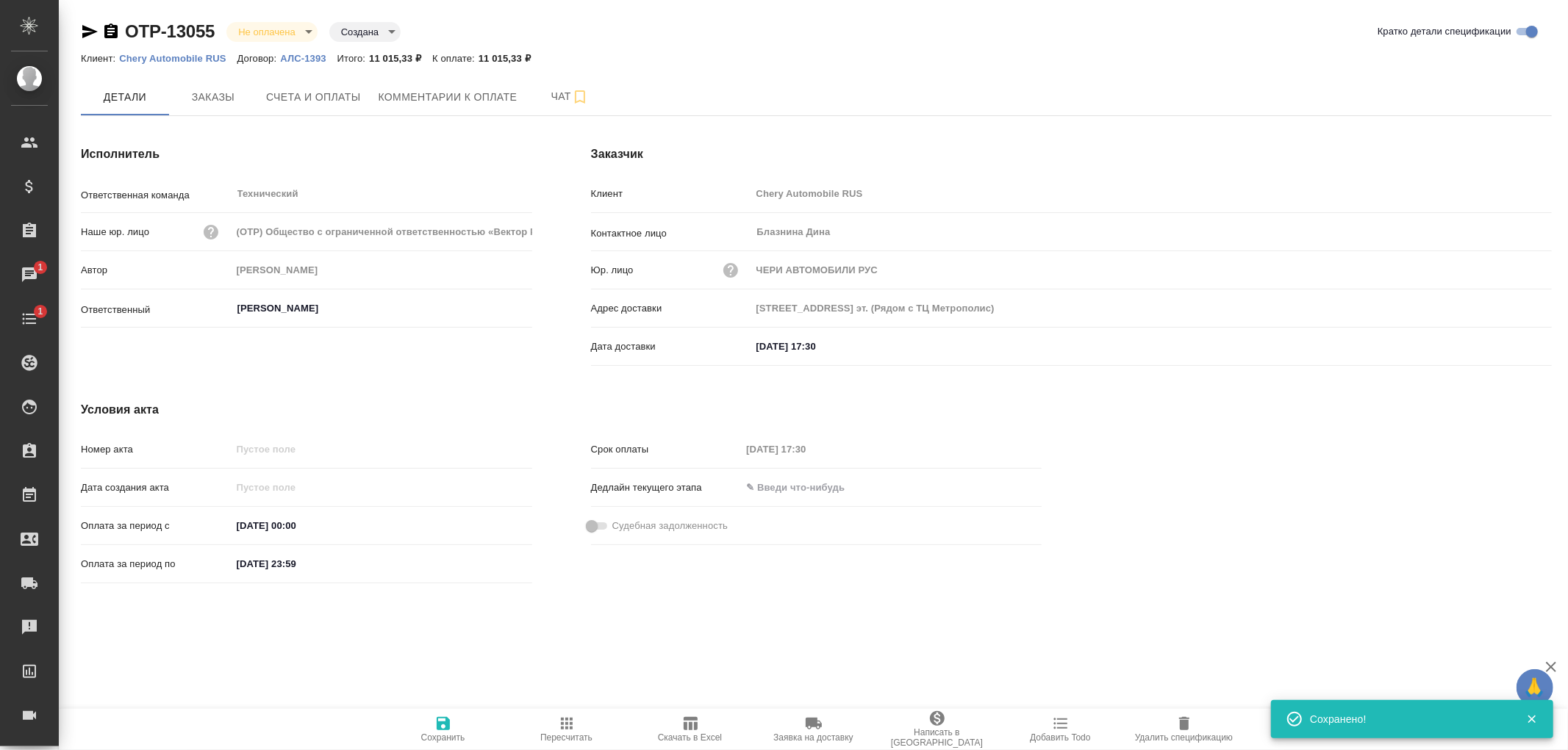
click at [443, 723] on icon "button" at bounding box center [442, 724] width 13 height 13
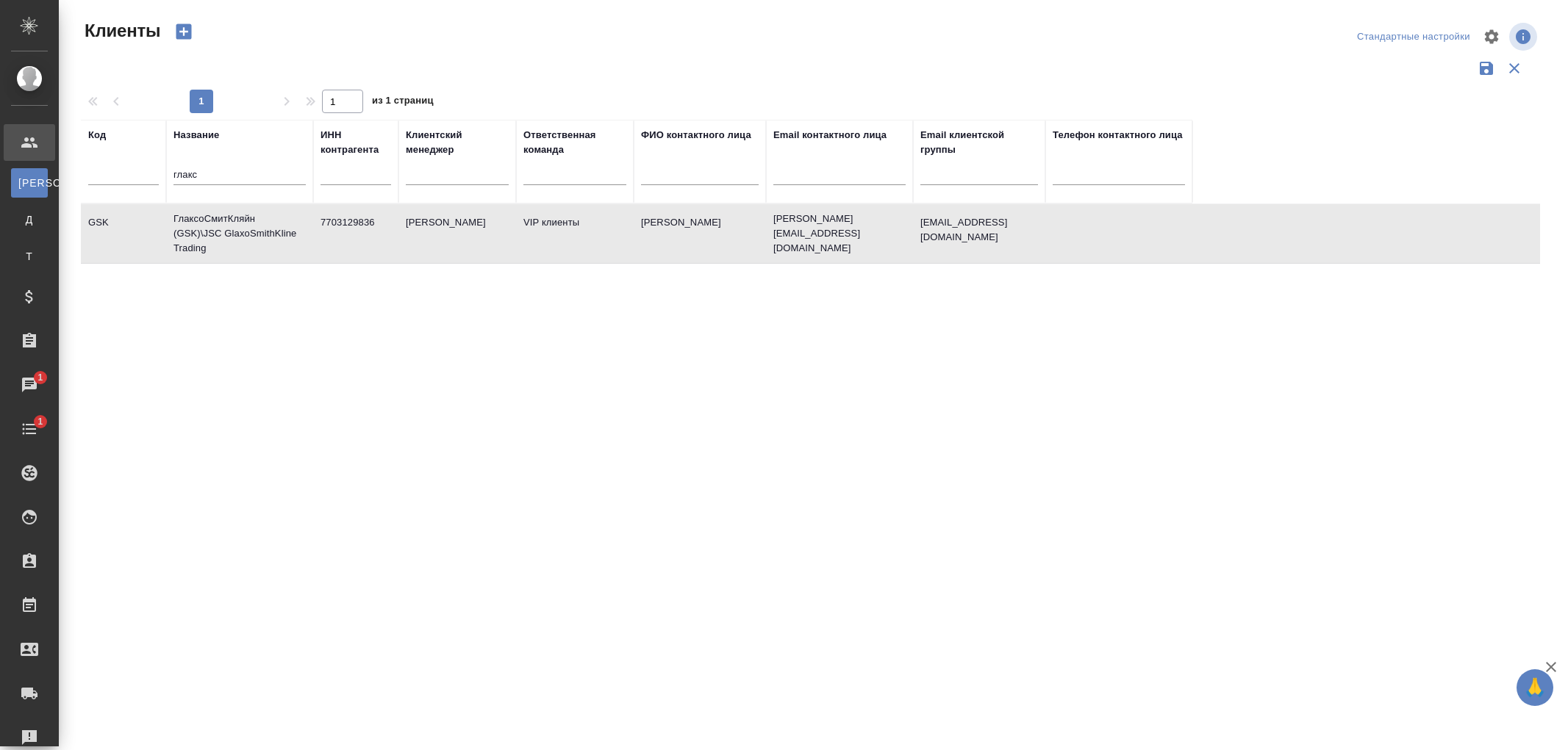
select select "RU"
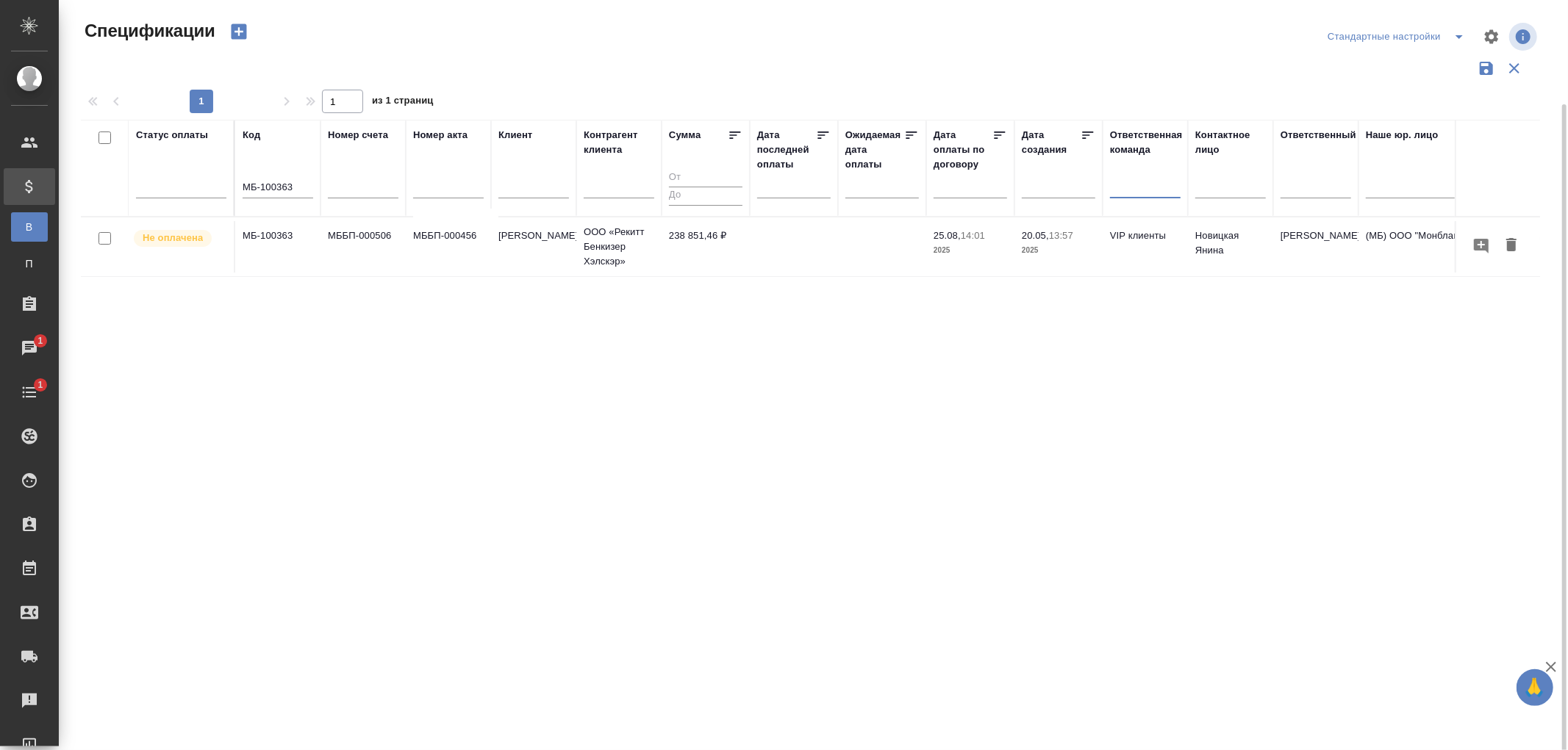
scroll to position [54, 0]
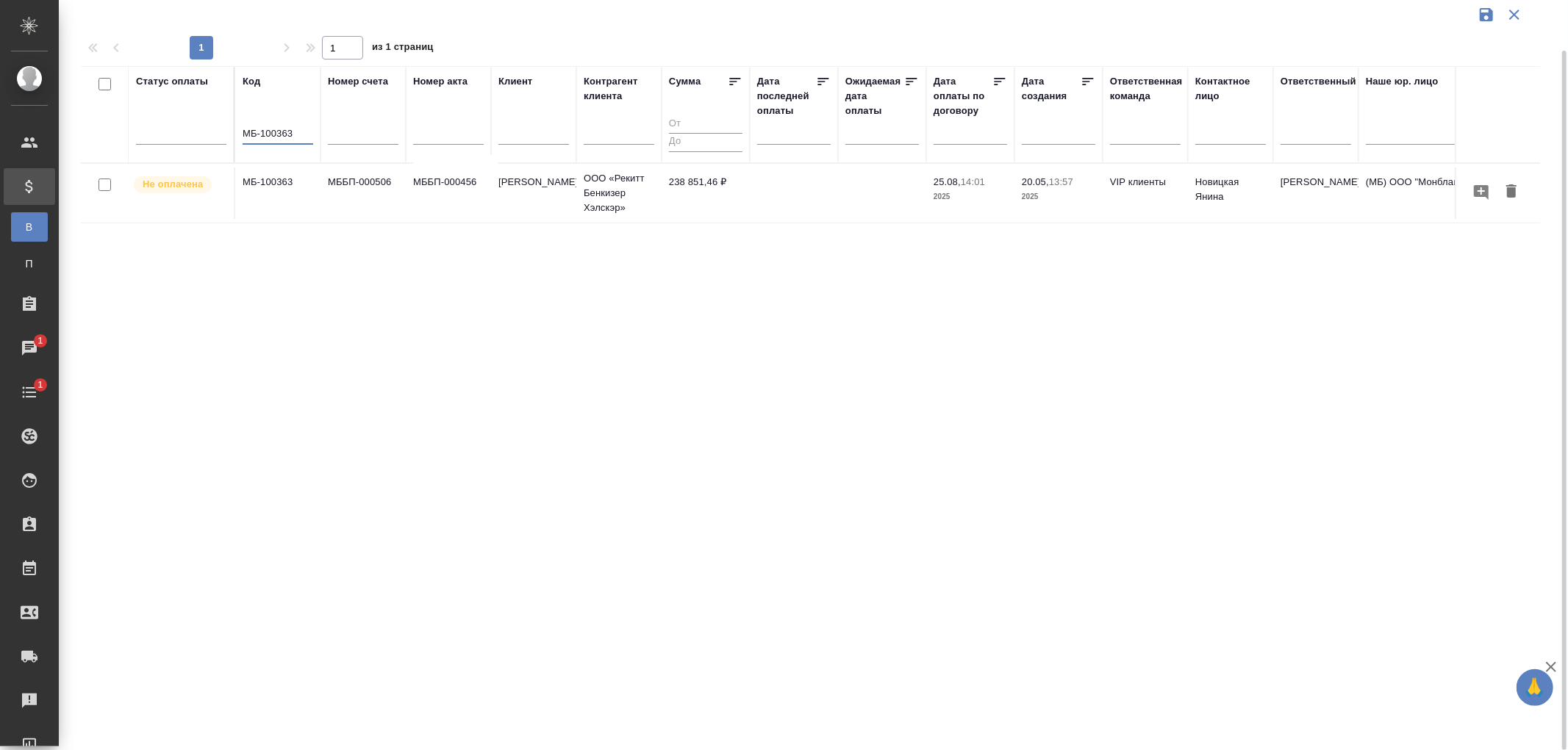
drag, startPoint x: 290, startPoint y: 137, endPoint x: 241, endPoint y: 136, distance: 49.0
click at [243, 136] on input "МБ-100363" at bounding box center [278, 135] width 70 height 18
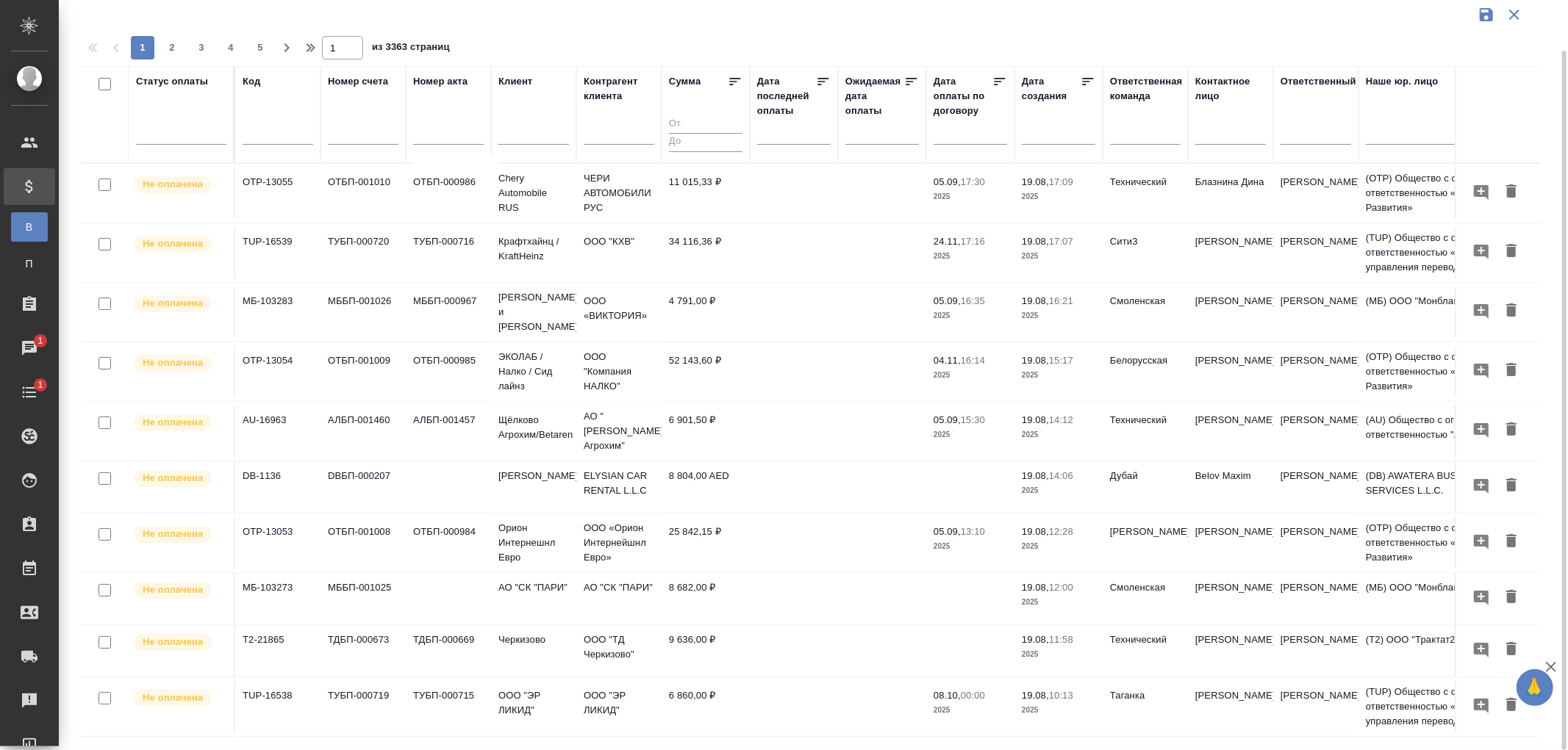
click at [773, 133] on input "text" at bounding box center [799, 132] width 65 height 20
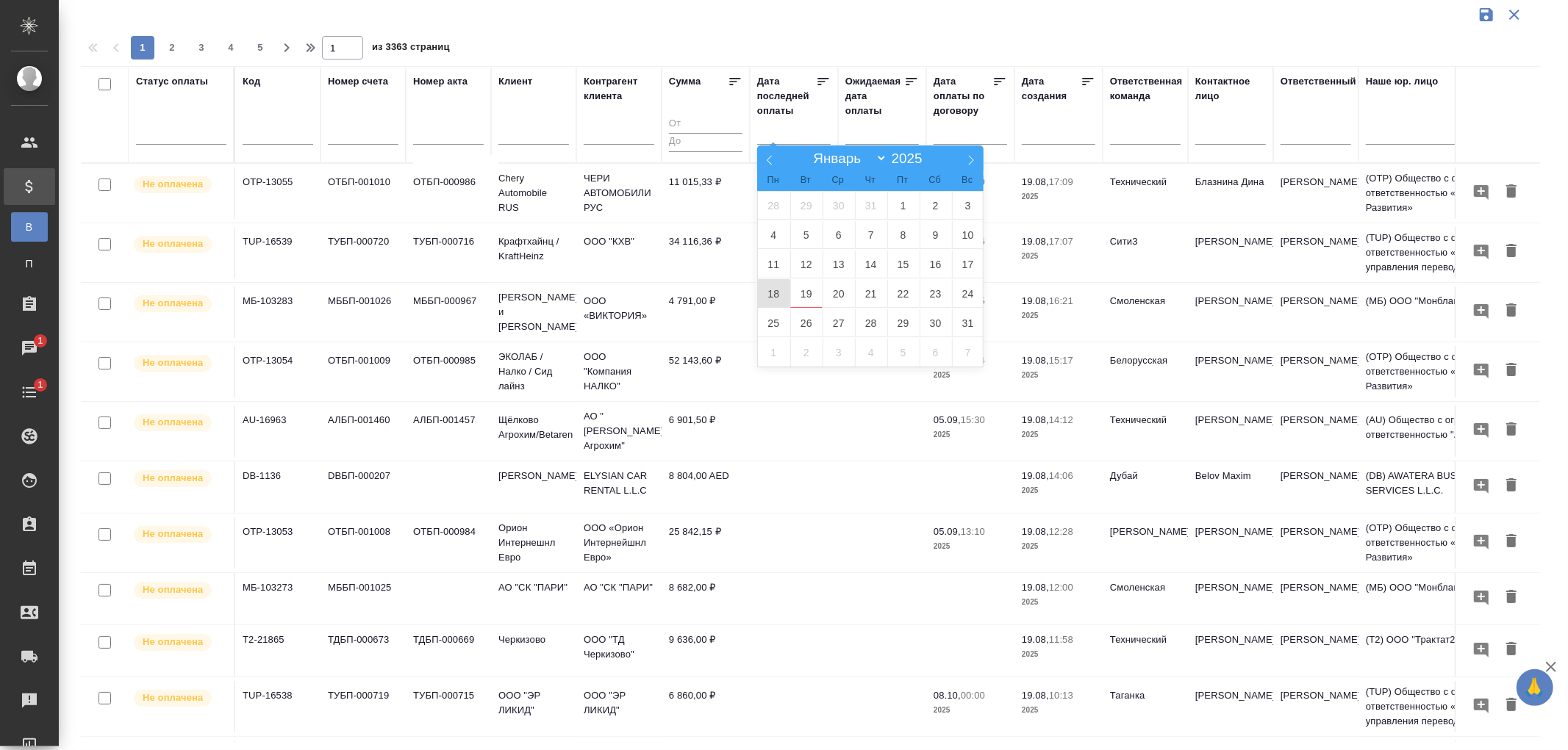
click at [778, 293] on span "18" at bounding box center [774, 293] width 33 height 29
type div "2025-08-17T21:00:00.000Z"
click at [814, 292] on span "19" at bounding box center [806, 293] width 33 height 29
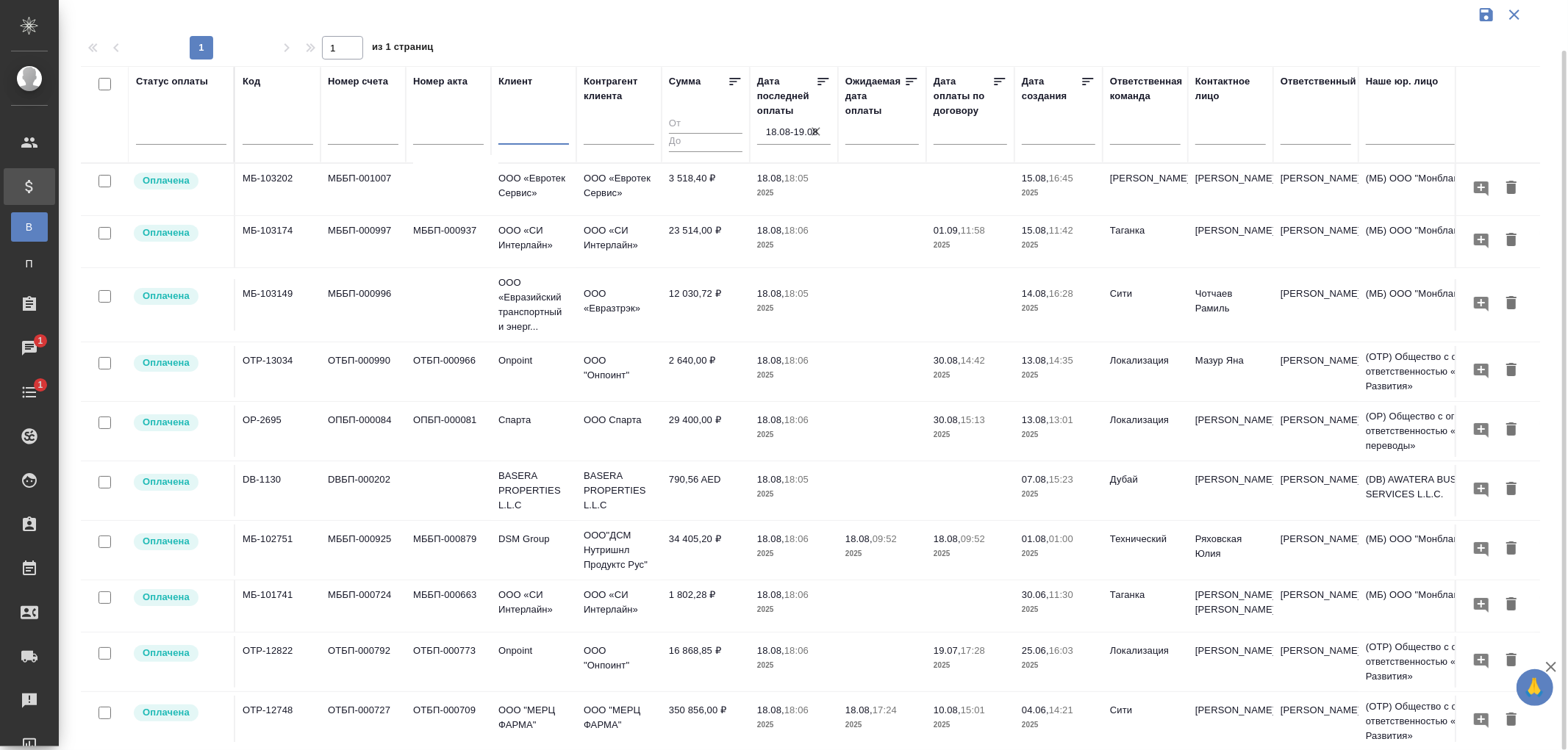
click at [525, 141] on input "text" at bounding box center [533, 135] width 70 height 18
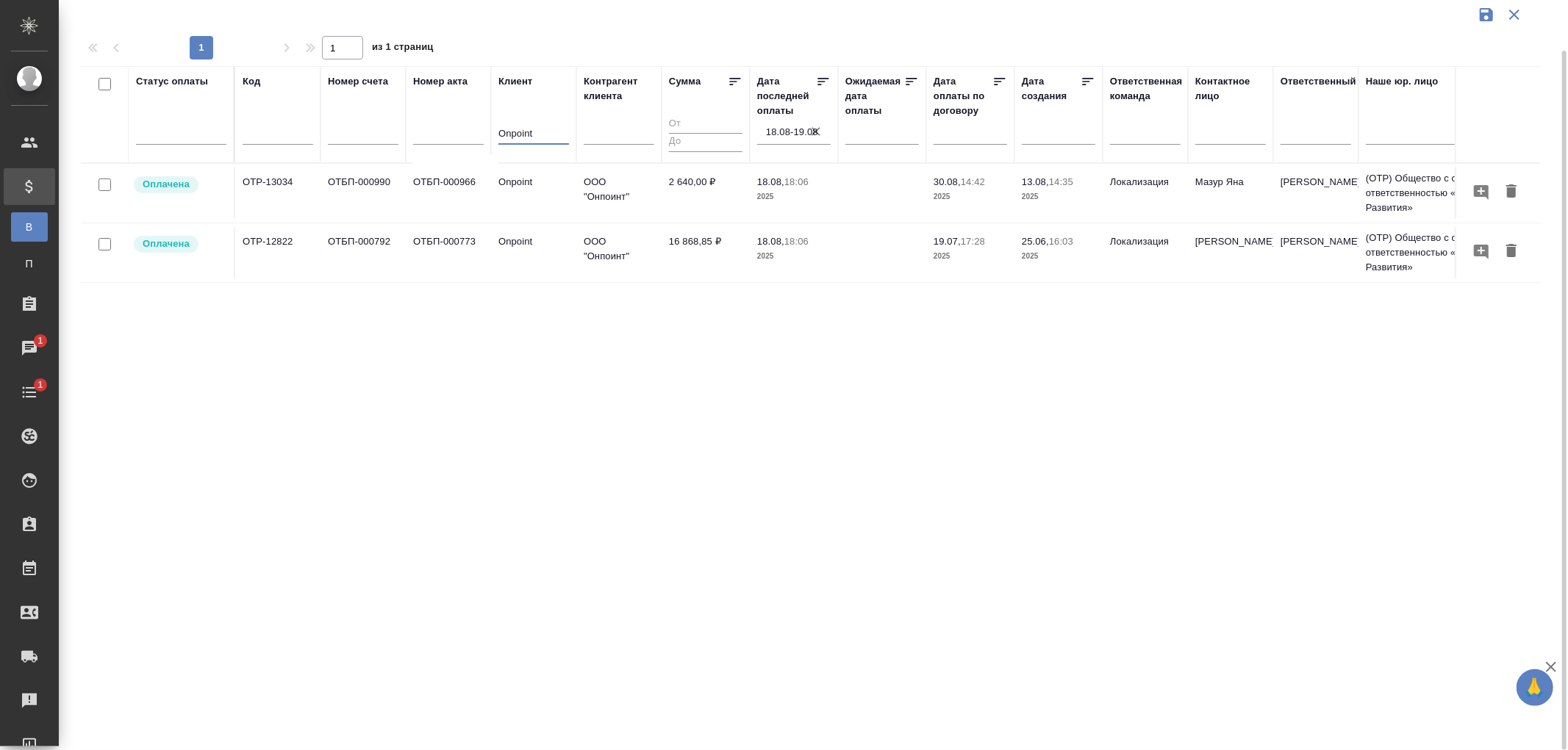
type input "Onpoint"
click at [709, 219] on td "16 868,85 ₽" at bounding box center [706, 194] width 88 height 51
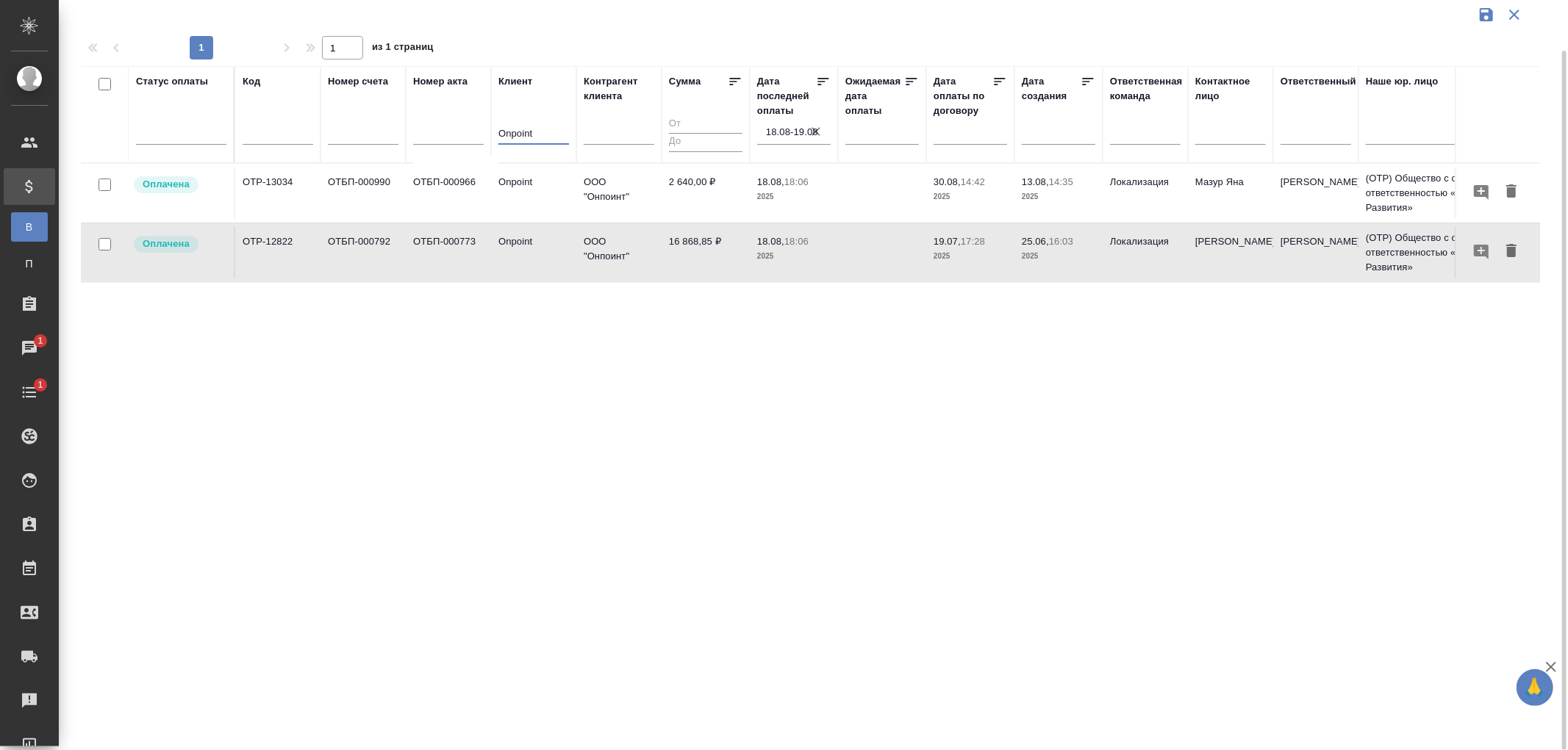
drag, startPoint x: 545, startPoint y: 134, endPoint x: 466, endPoint y: 129, distance: 79.2
click at [466, 129] on tr "Статус оплаты Код Номер счета Номер акта Клиент Onpoint Контрагент клиента Сумм…" at bounding box center [1035, 114] width 1908 height 97
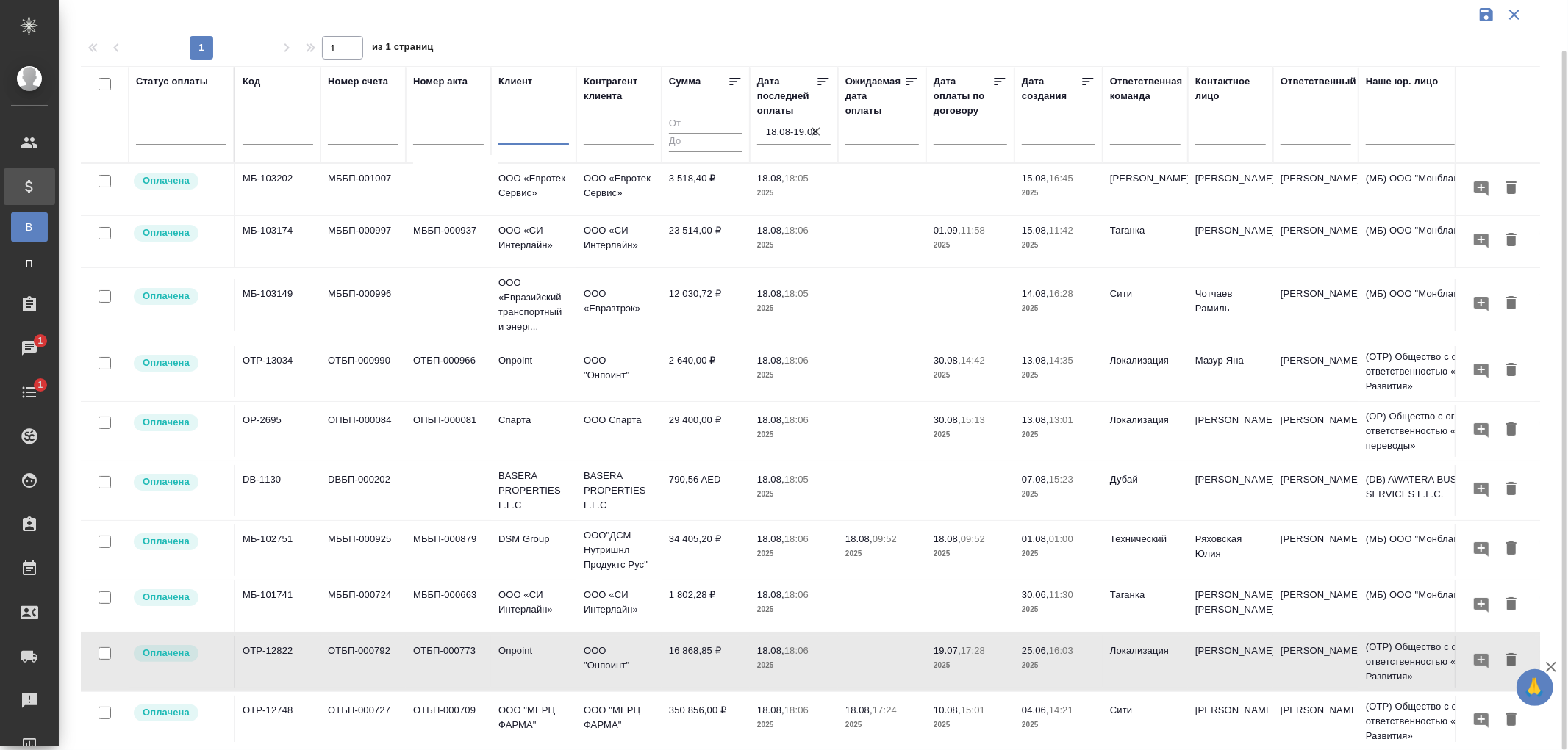
click at [530, 130] on input "text" at bounding box center [533, 135] width 70 height 18
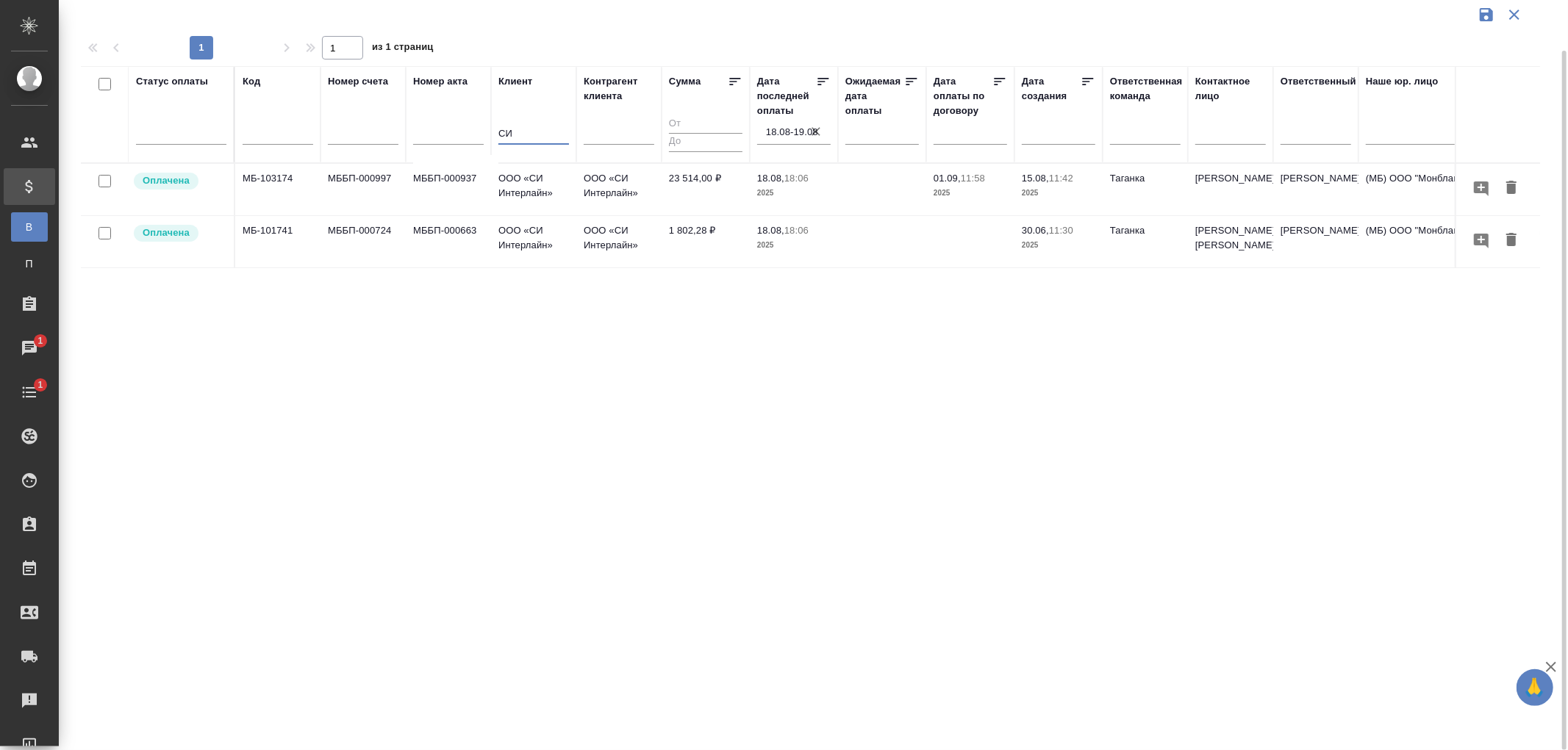
type input "СИ"
click at [788, 232] on p "18:06" at bounding box center [796, 230] width 24 height 11
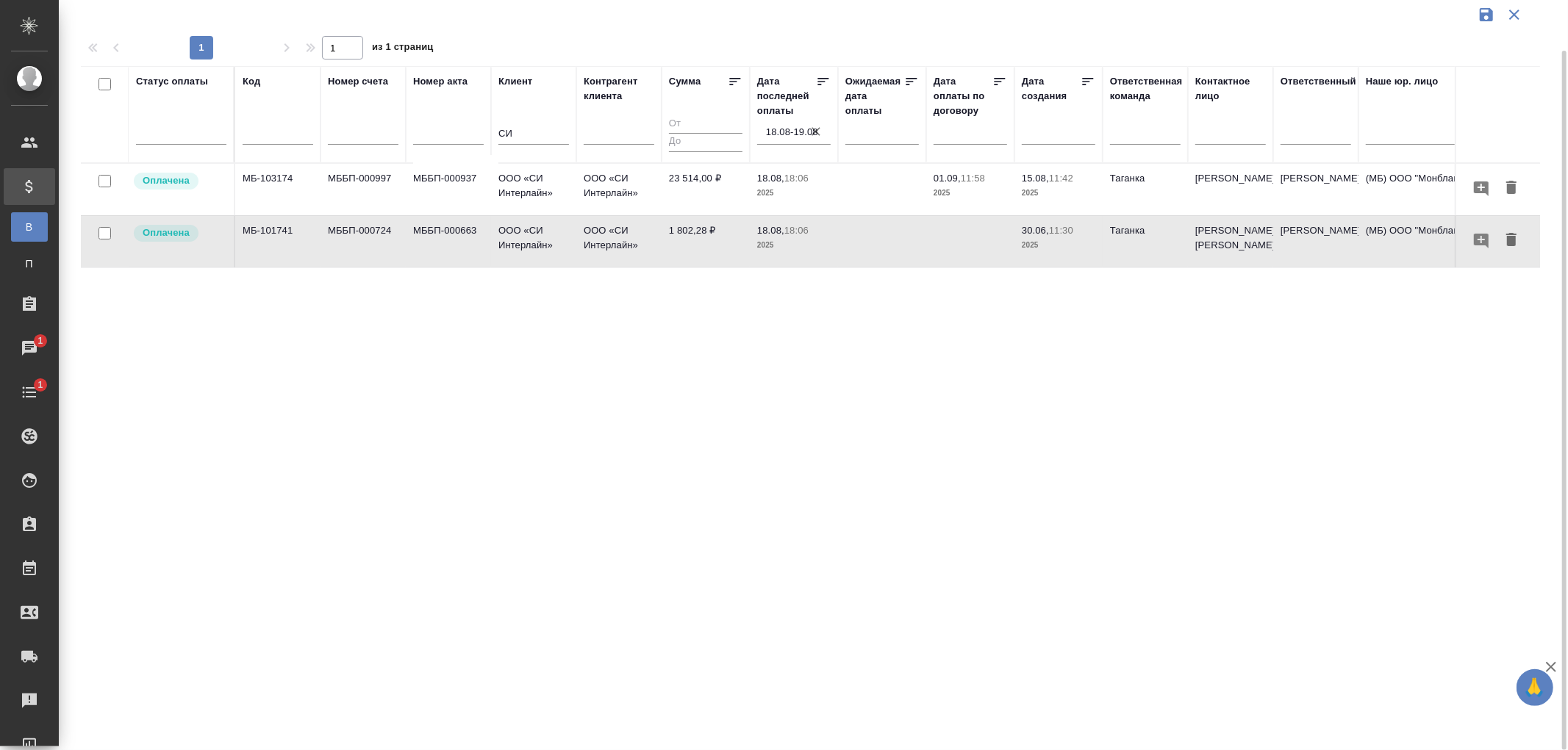
click at [788, 232] on p "18:06" at bounding box center [796, 230] width 24 height 11
drag, startPoint x: 535, startPoint y: 133, endPoint x: 458, endPoint y: 130, distance: 77.1
click at [458, 130] on tr "Статус оплаты Код Номер счета Номер акта Клиент СИ Контрагент клиента Сумма Дат…" at bounding box center [1035, 114] width 1908 height 97
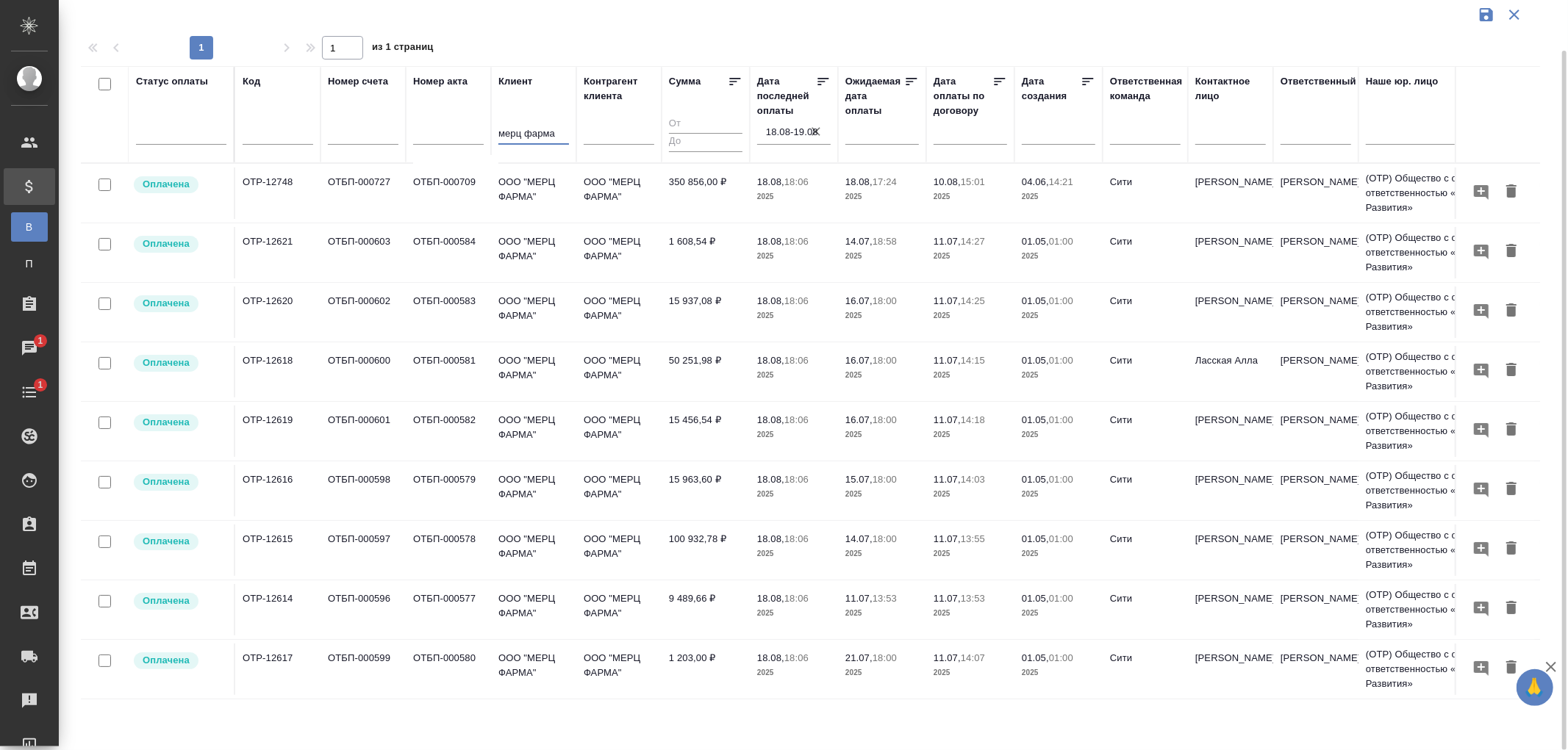
type input "мерц фарма"
click at [691, 219] on td "1 608,54 ₽" at bounding box center [706, 194] width 88 height 51
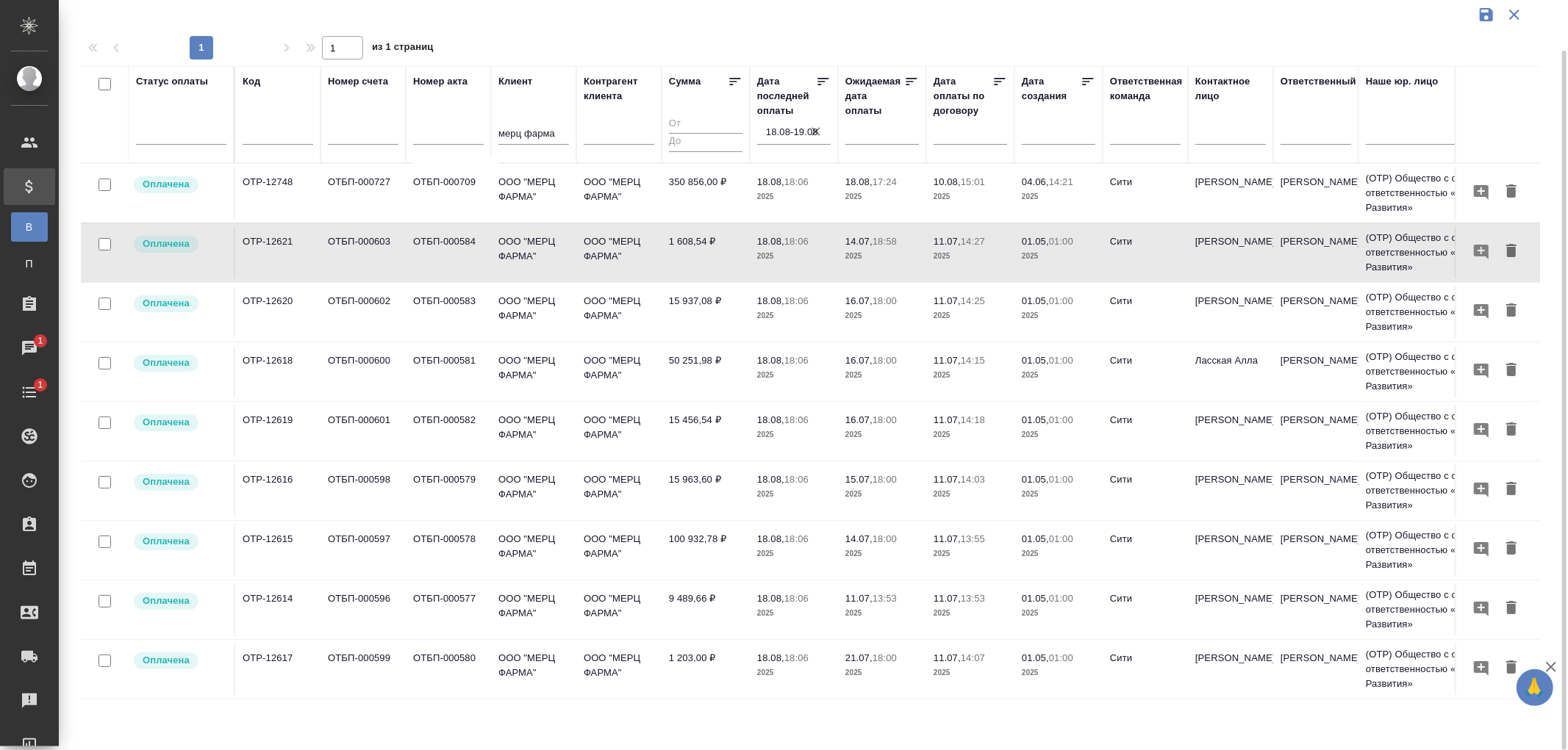
click at [690, 219] on td "100 932,78 ₽" at bounding box center [706, 194] width 88 height 51
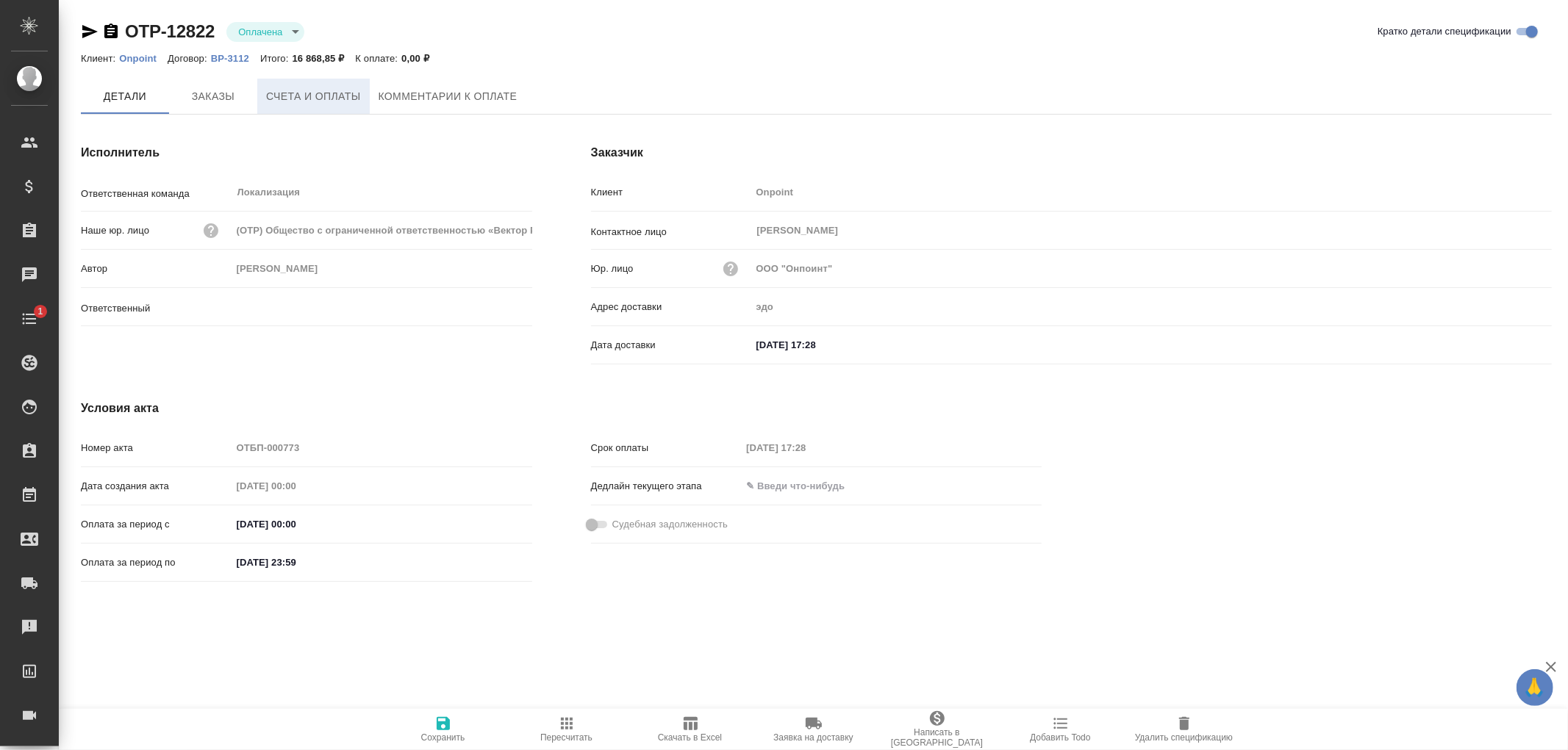
type input "[PERSON_NAME]"
click at [344, 98] on span "Счета и оплаты" at bounding box center [313, 97] width 95 height 18
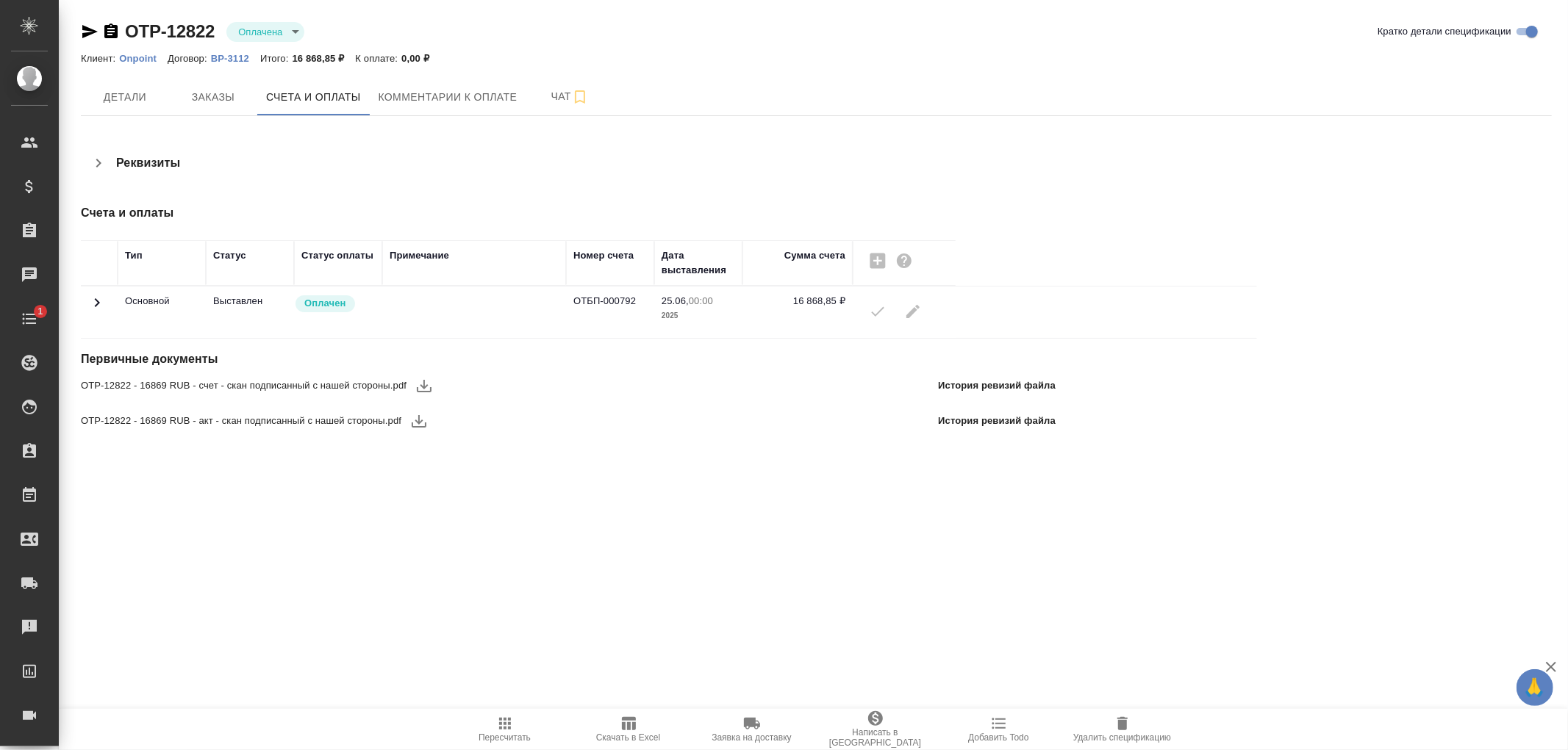
click at [94, 302] on icon at bounding box center [97, 302] width 17 height 17
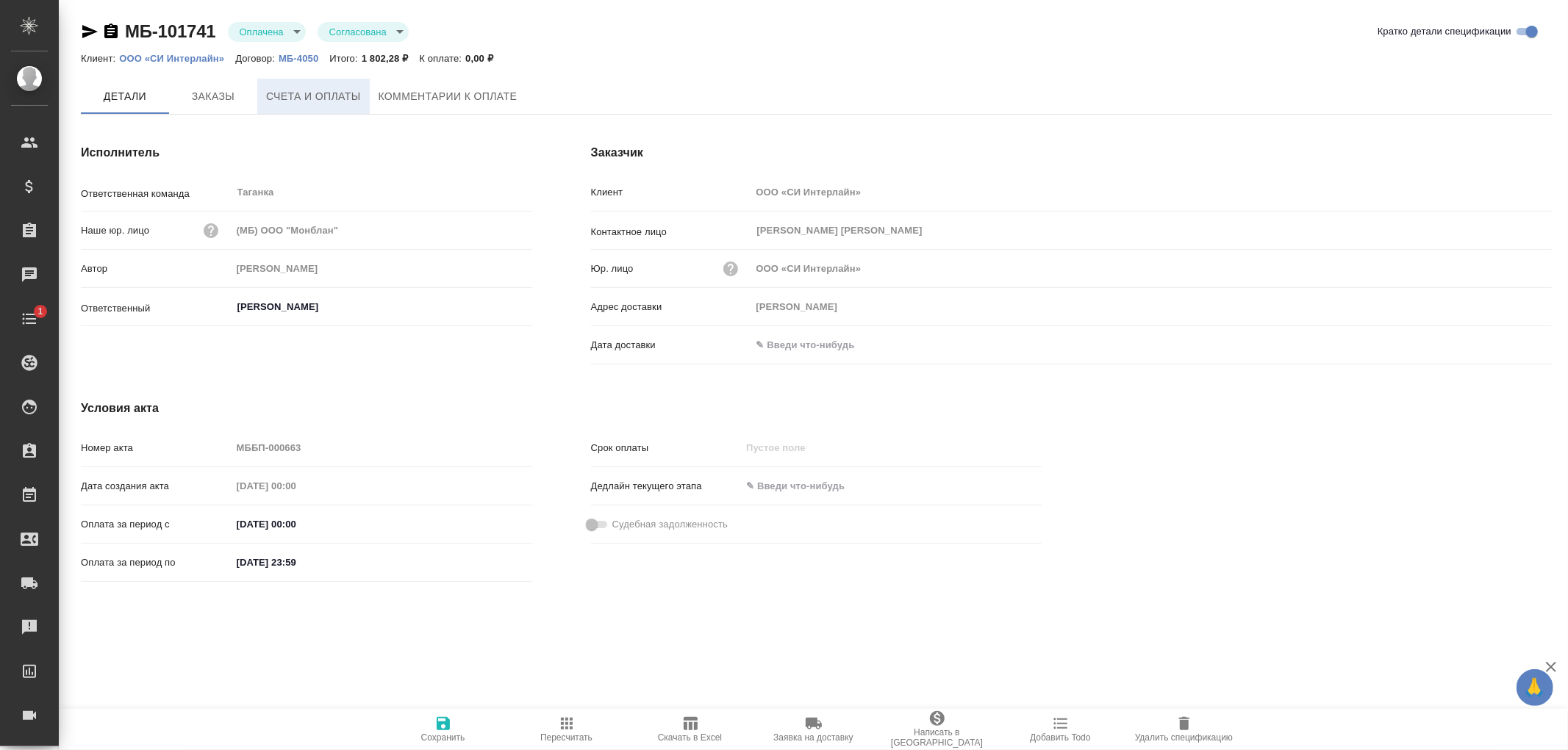
click at [317, 92] on span "Счета и оплаты" at bounding box center [313, 97] width 95 height 18
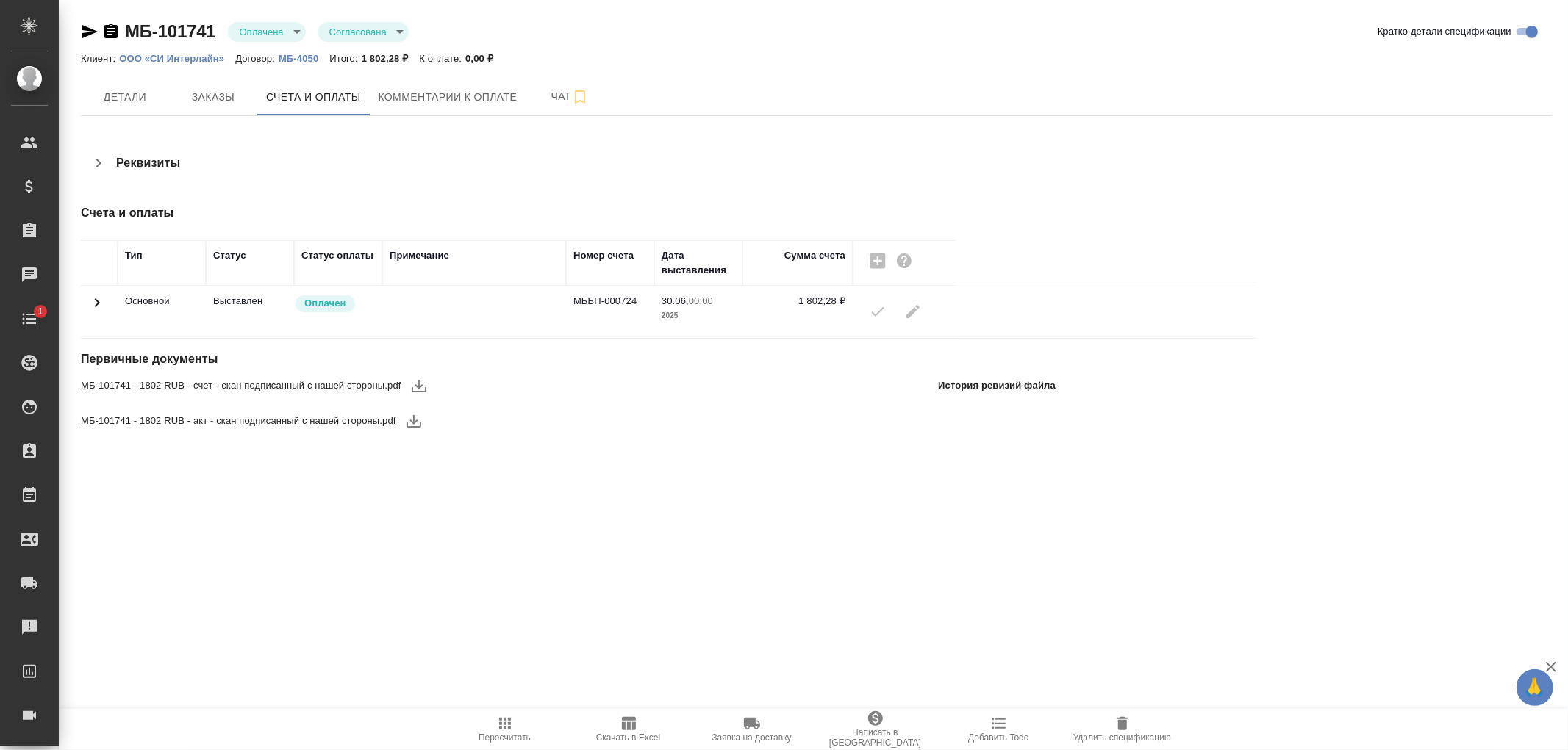
click at [95, 299] on icon at bounding box center [97, 303] width 5 height 9
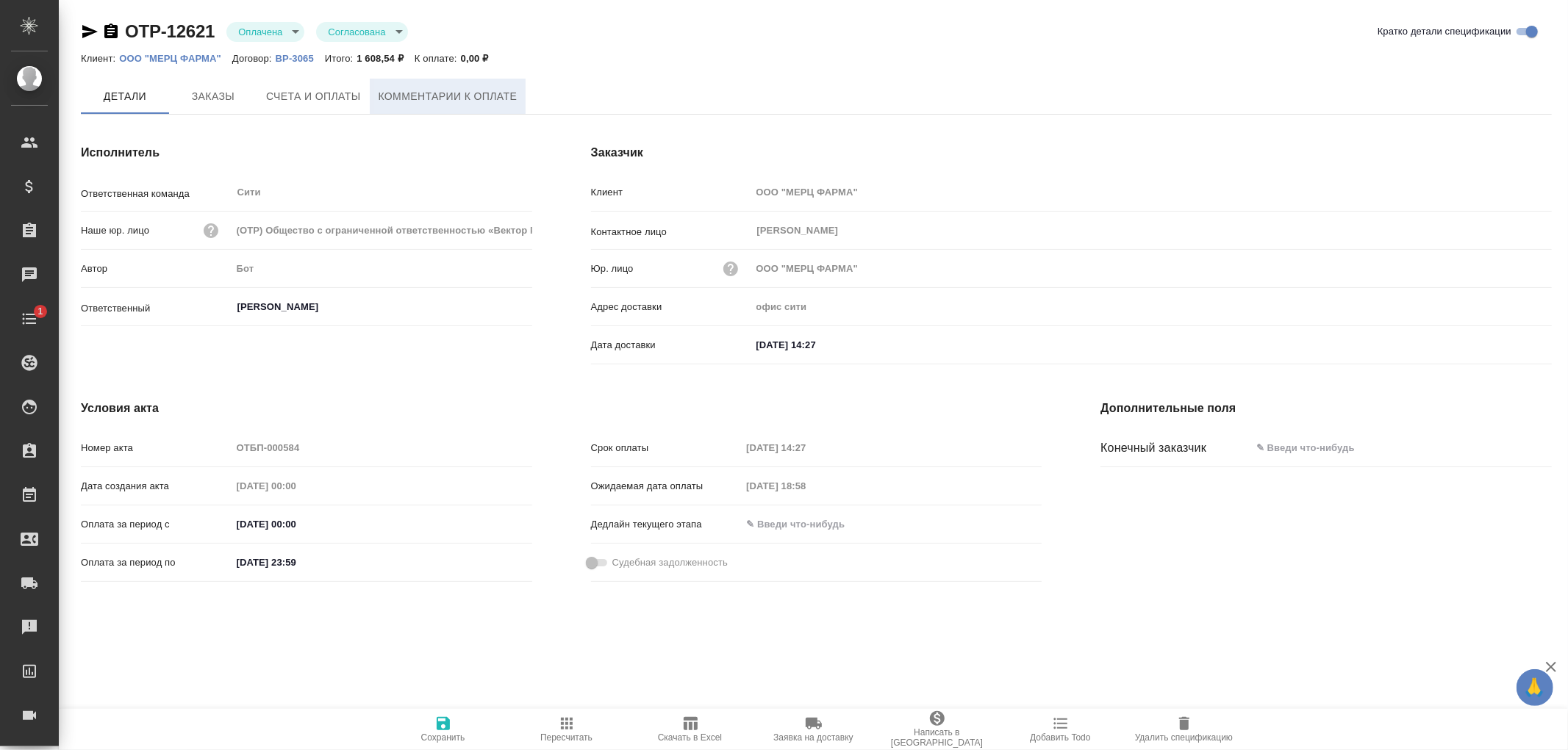
click at [401, 94] on span "Комментарии к оплате" at bounding box center [449, 97] width 139 height 18
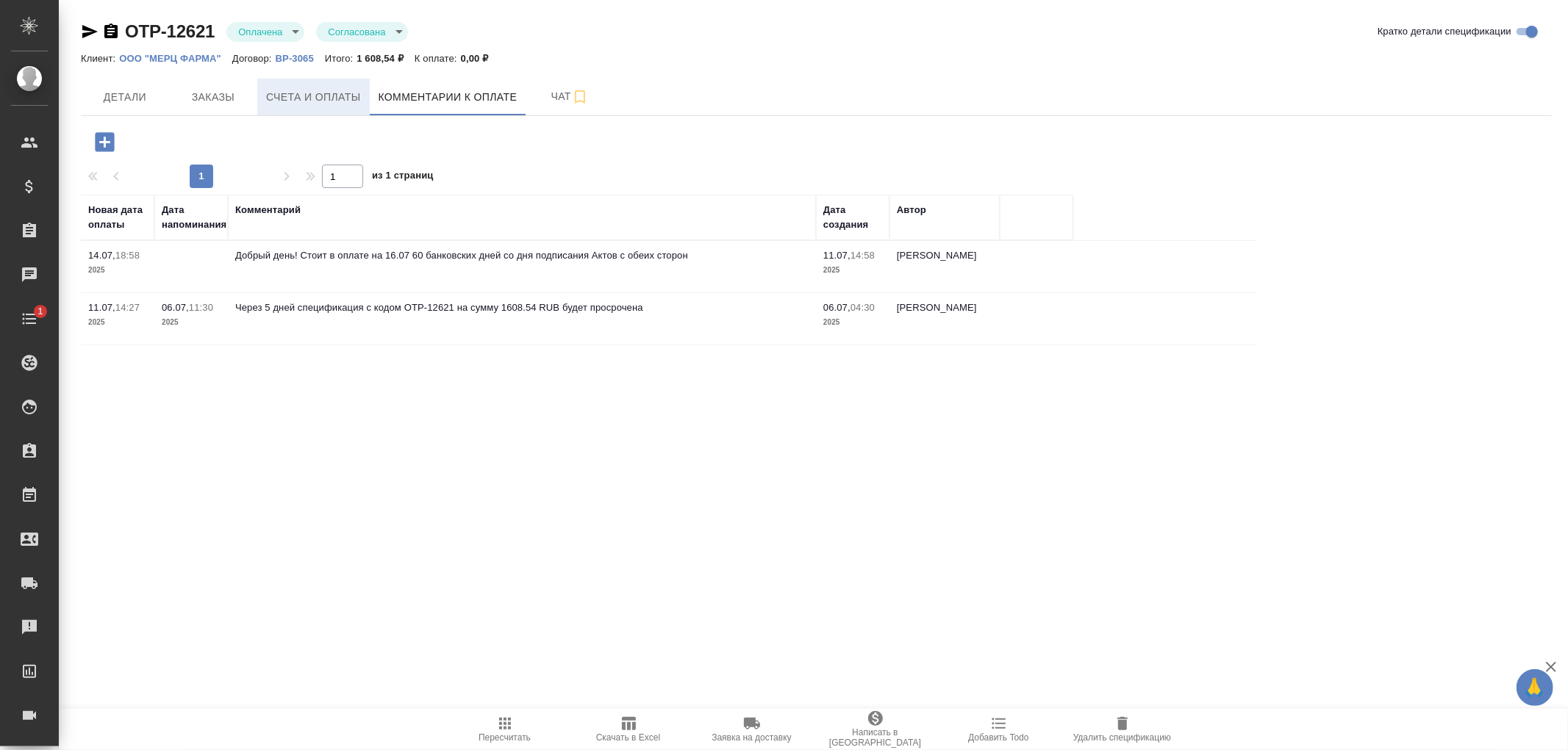
click at [310, 92] on span "Счета и оплаты" at bounding box center [313, 98] width 95 height 18
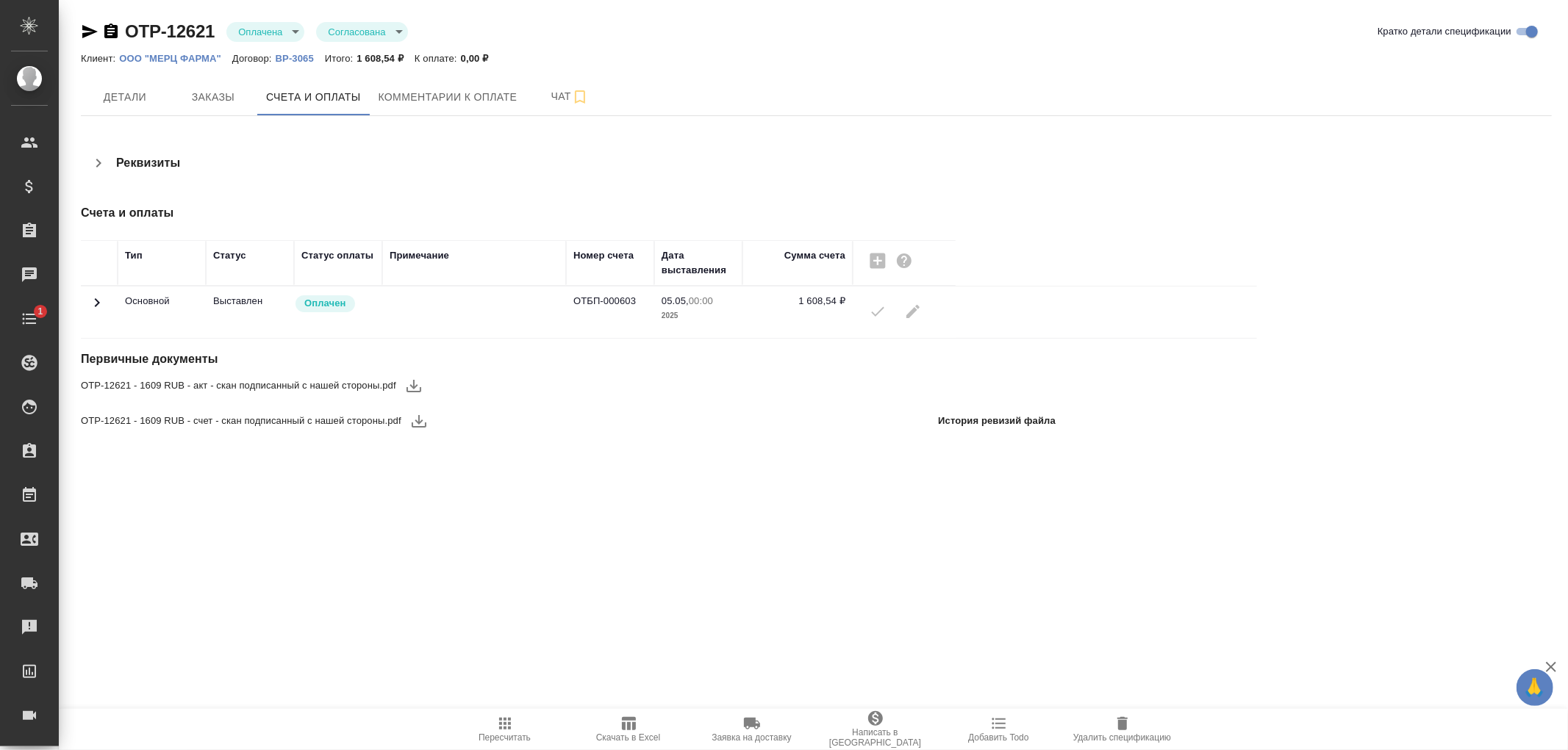
click at [101, 302] on icon at bounding box center [97, 302] width 17 height 17
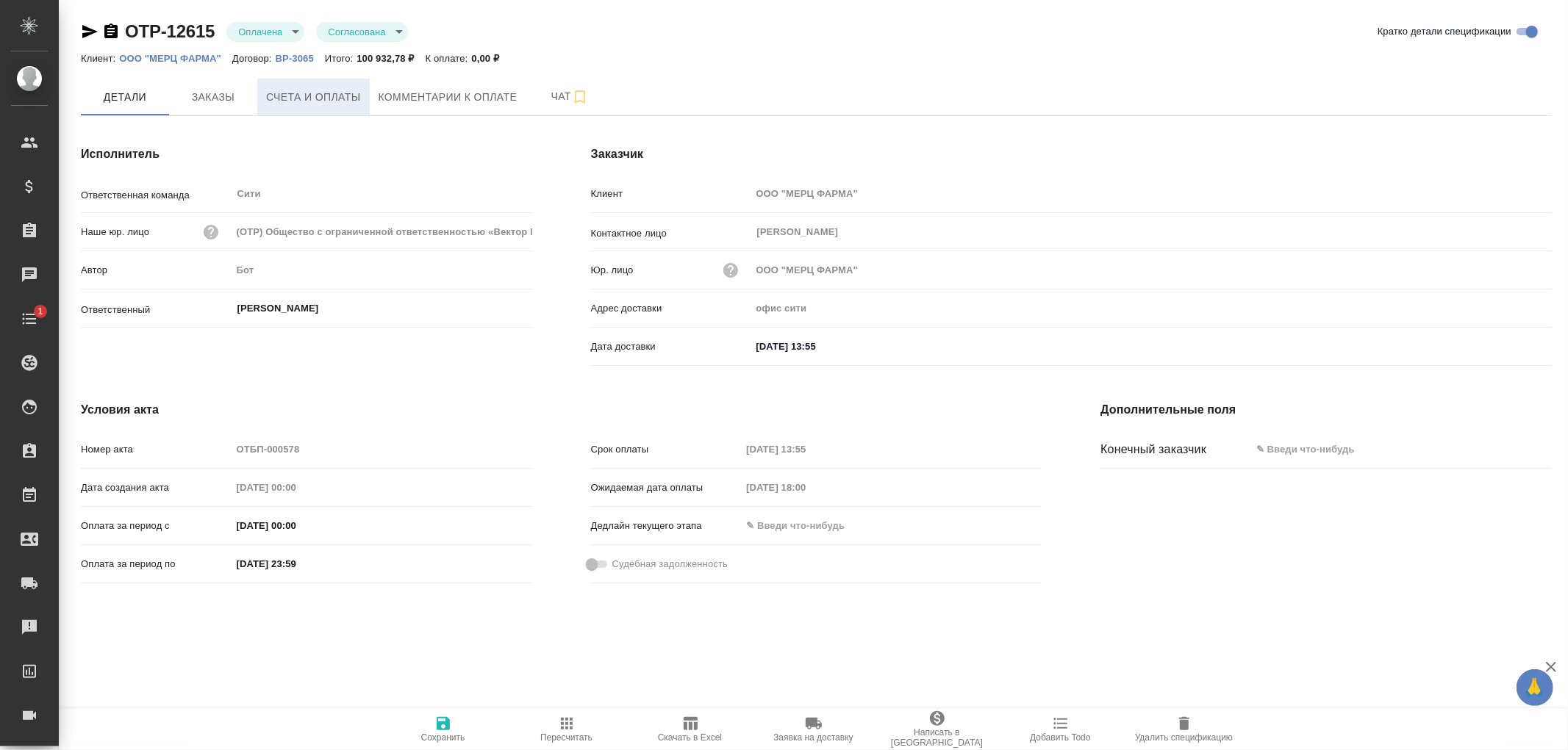
click at [312, 95] on span "Счета и оплаты" at bounding box center [313, 98] width 95 height 18
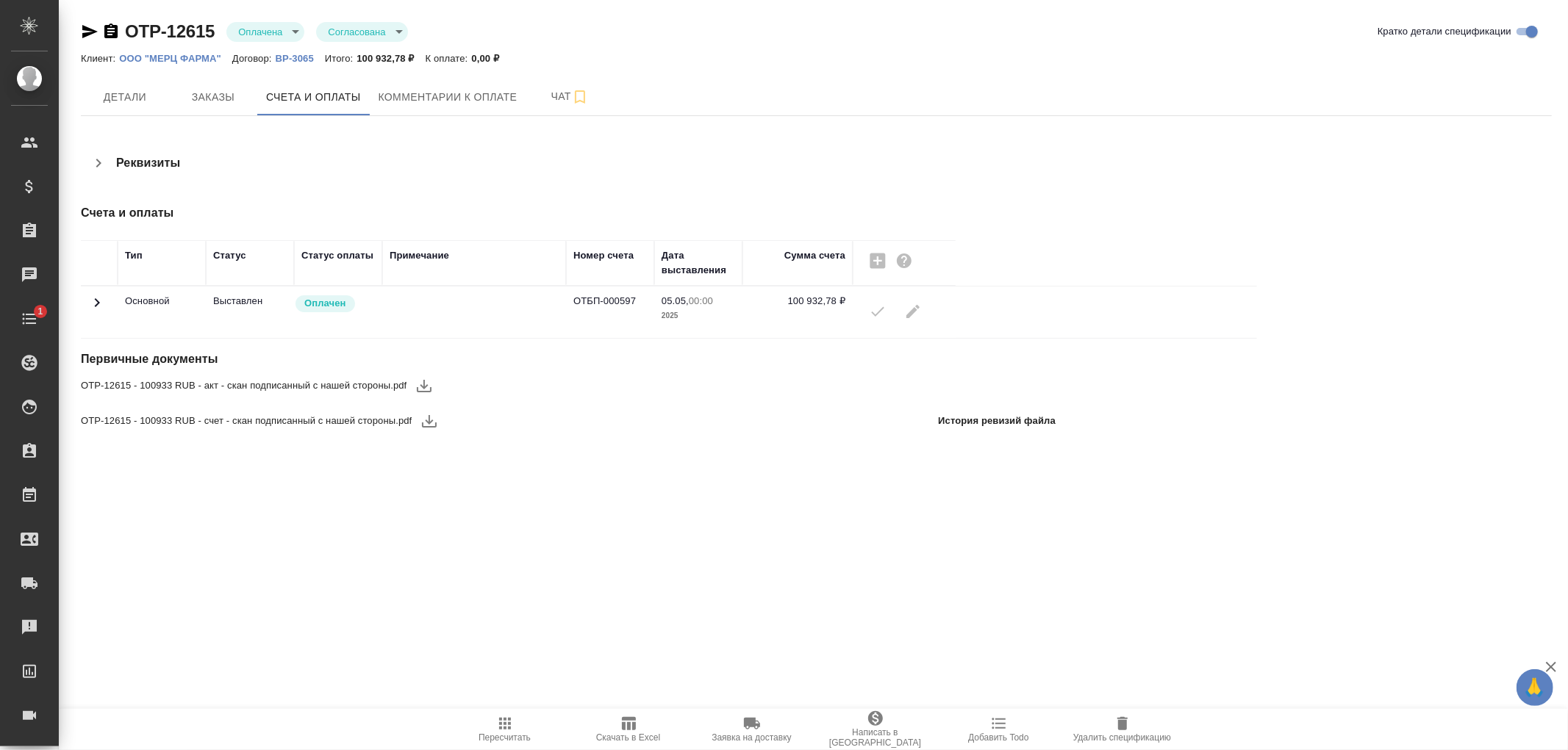
click at [95, 299] on icon at bounding box center [97, 303] width 5 height 9
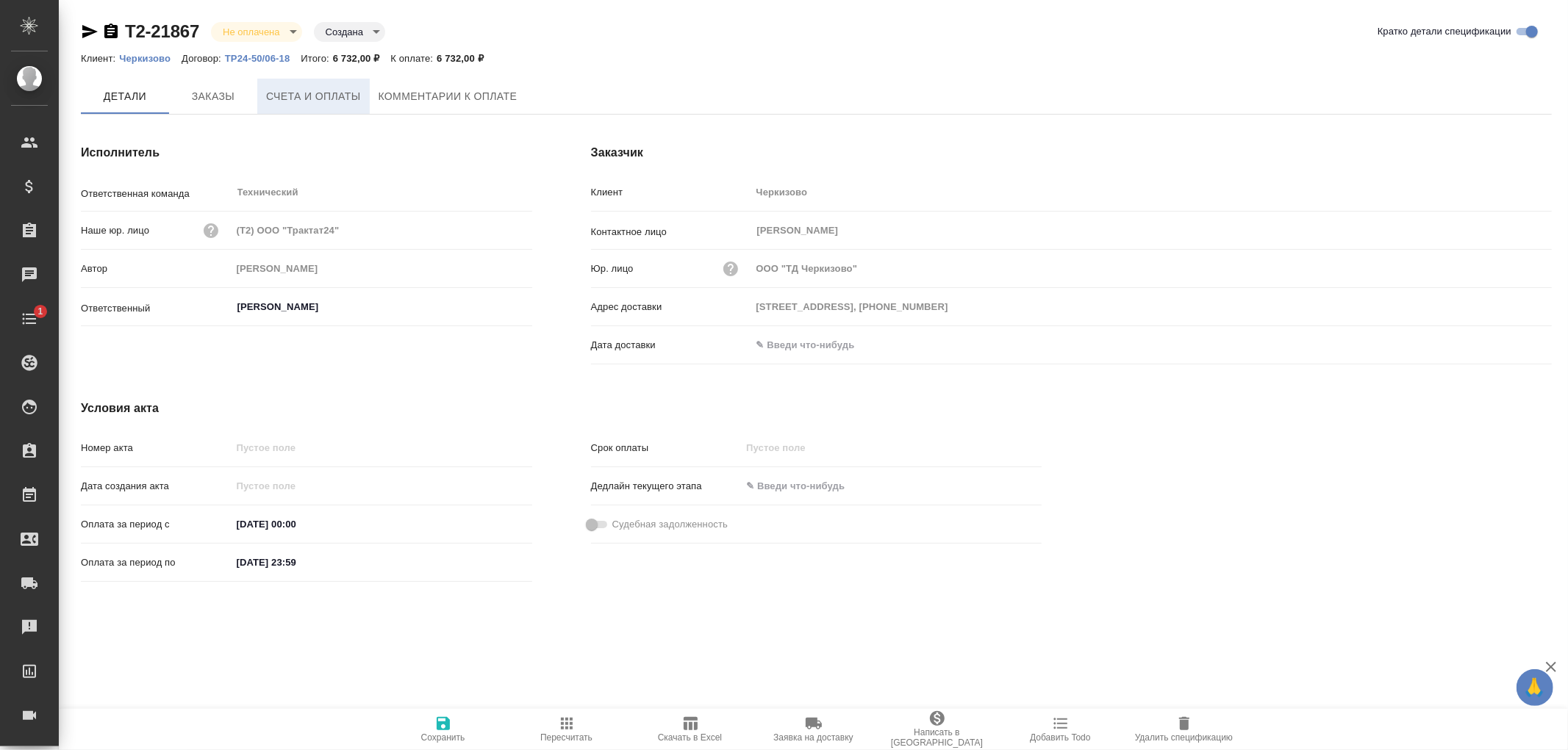
click at [322, 99] on span "Счета и оплаты" at bounding box center [313, 97] width 95 height 18
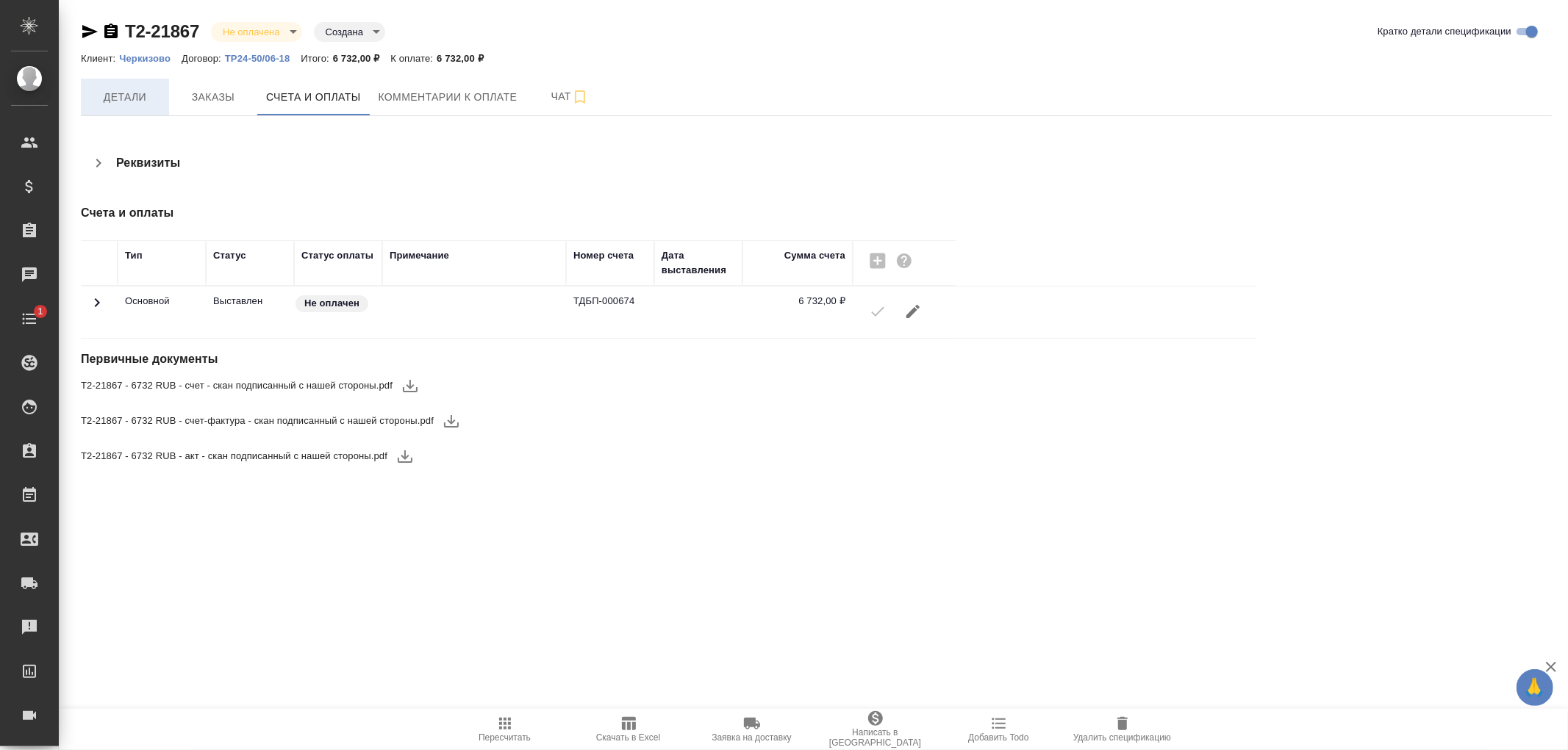
click at [113, 95] on span "Детали" at bounding box center [125, 98] width 70 height 18
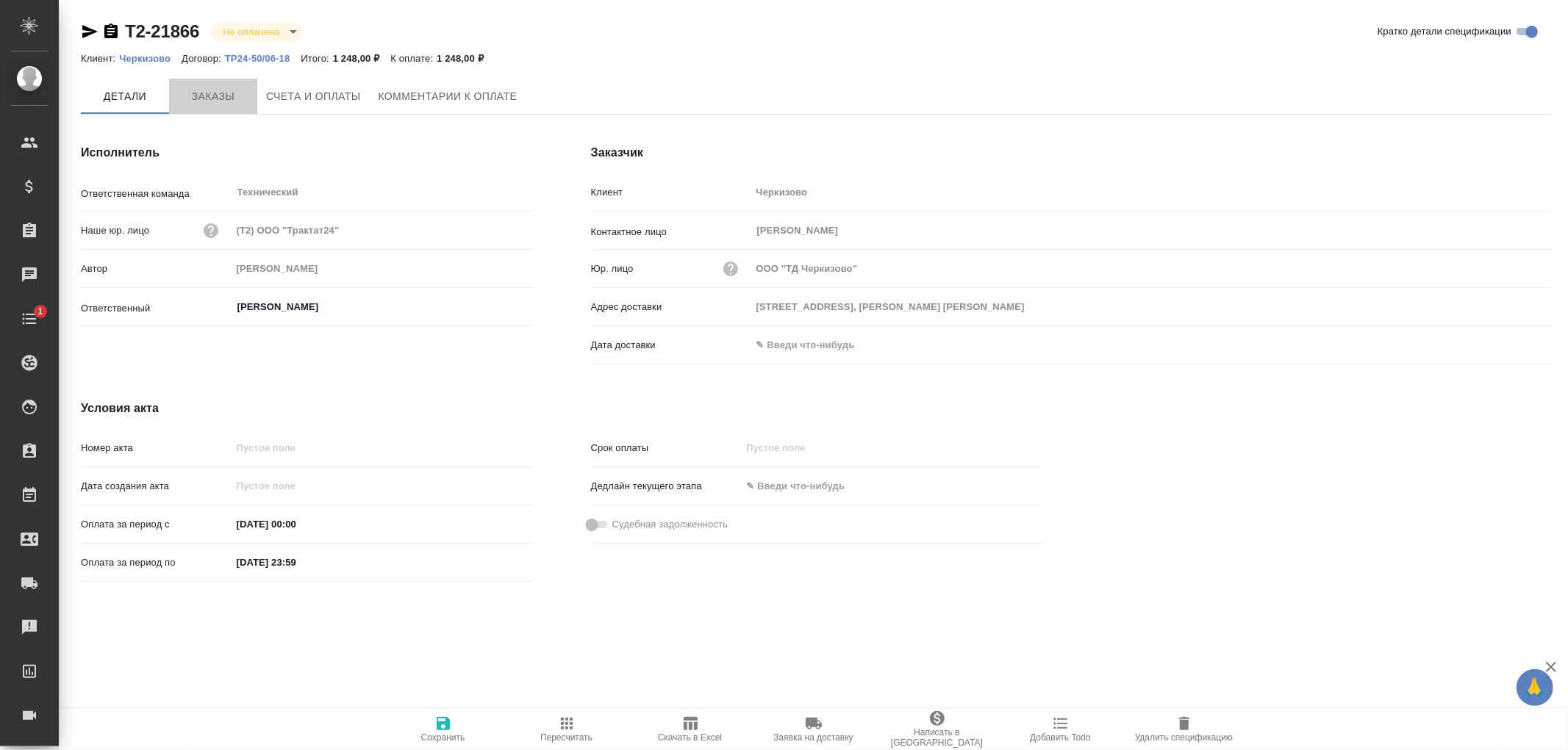
click at [201, 99] on span "Заказы" at bounding box center [213, 97] width 70 height 18
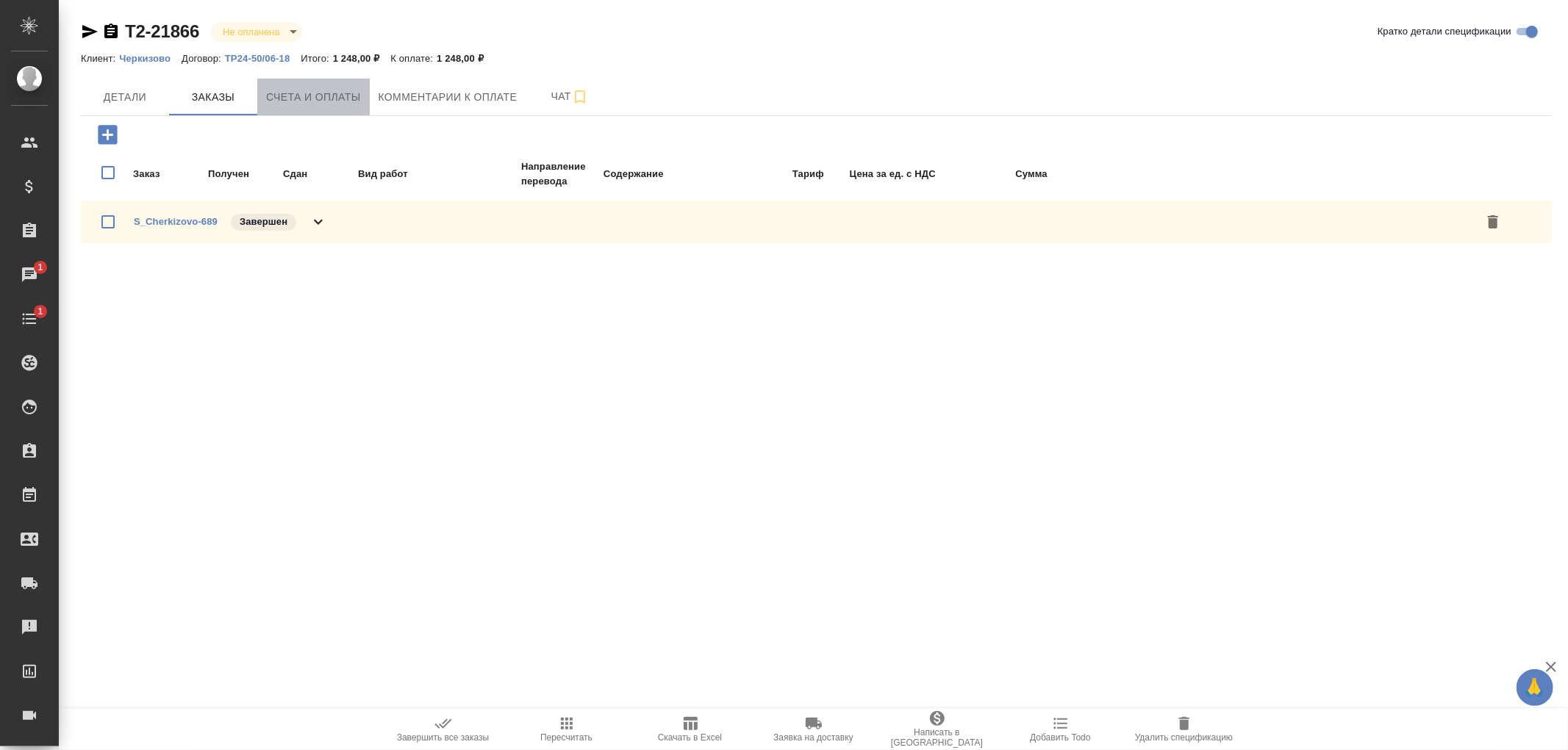
click at [302, 98] on span "Счета и оплаты" at bounding box center [313, 98] width 95 height 18
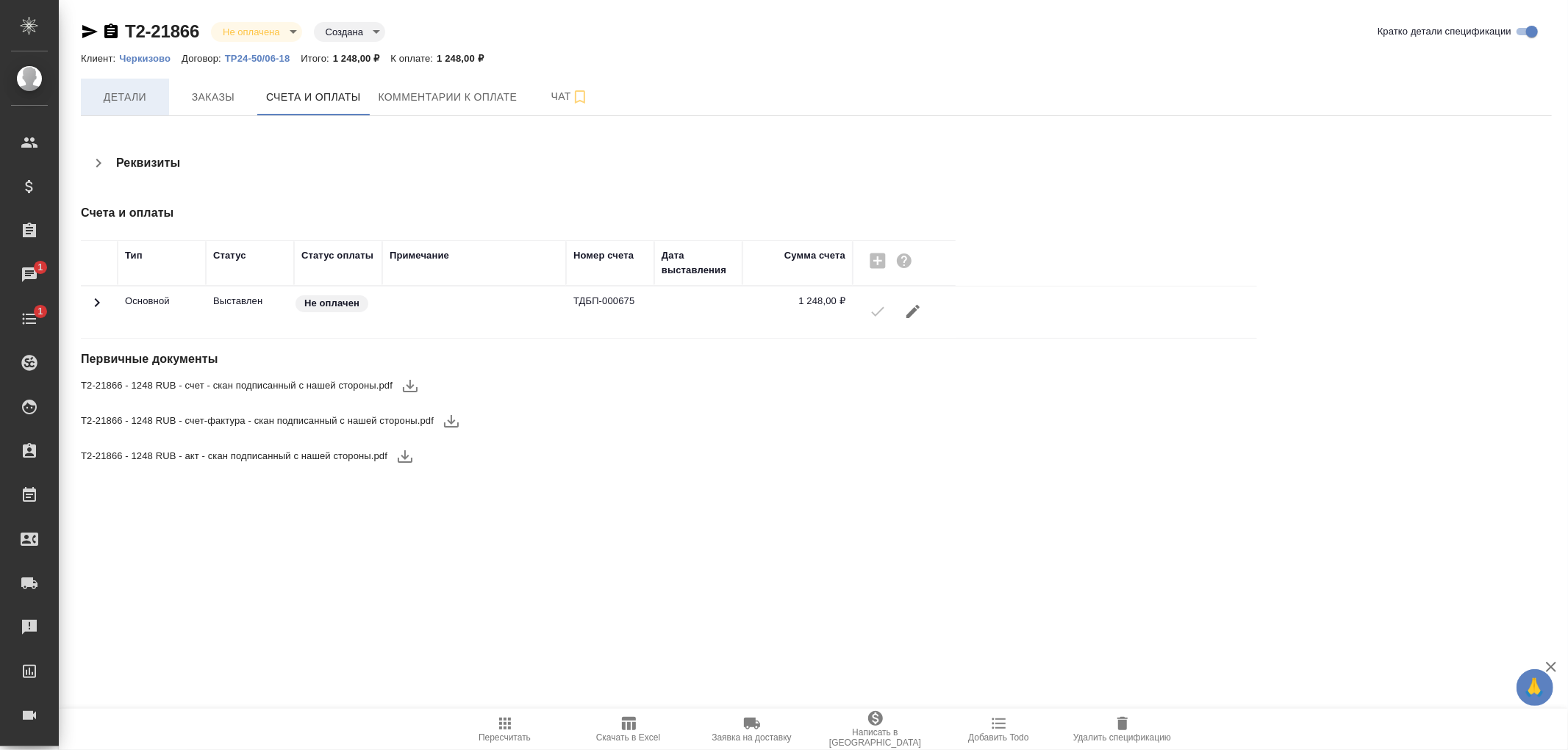
drag, startPoint x: 132, startPoint y: 98, endPoint x: 133, endPoint y: 91, distance: 7.1
click at [131, 98] on span "Детали" at bounding box center [125, 98] width 70 height 18
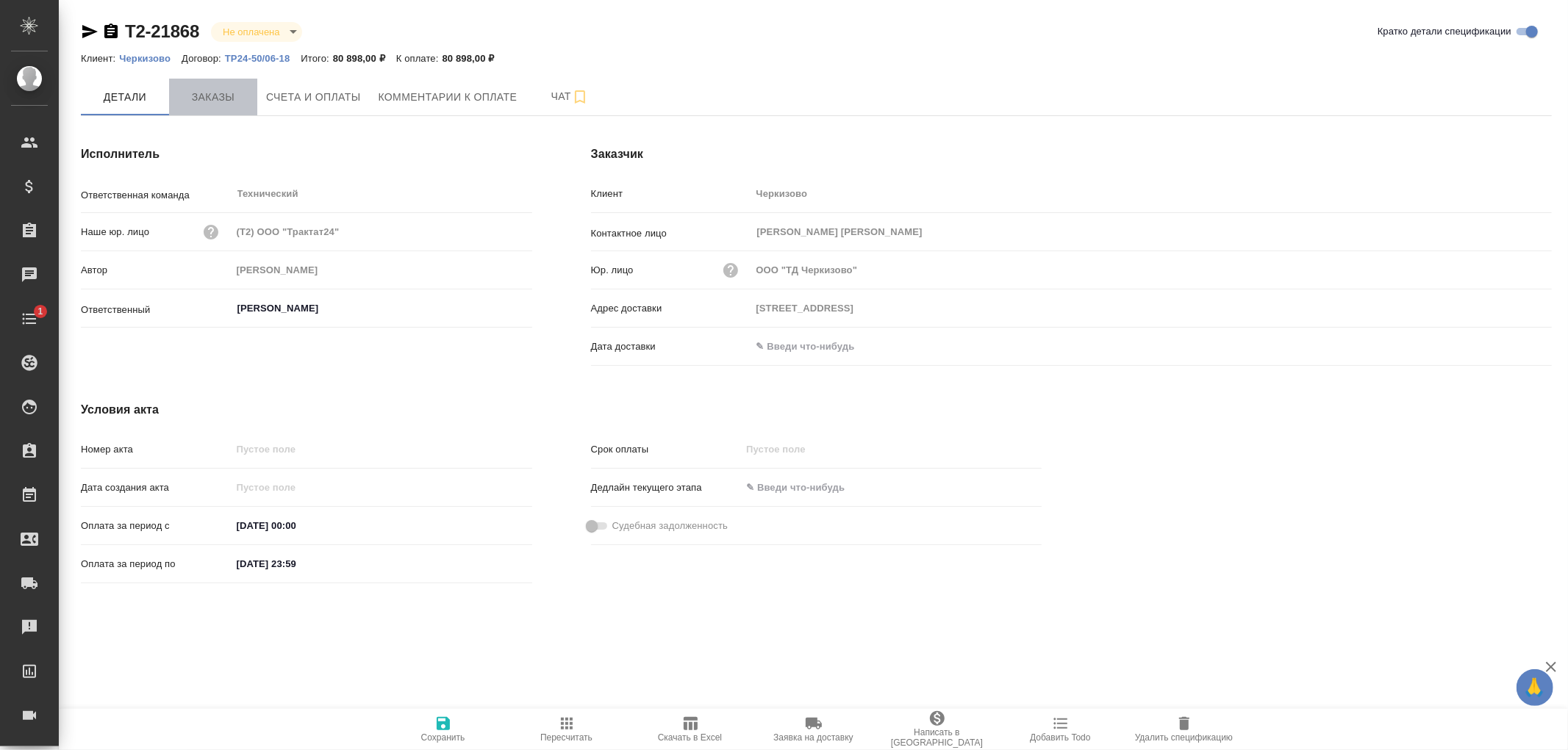
click at [210, 97] on span "Заказы" at bounding box center [213, 98] width 70 height 18
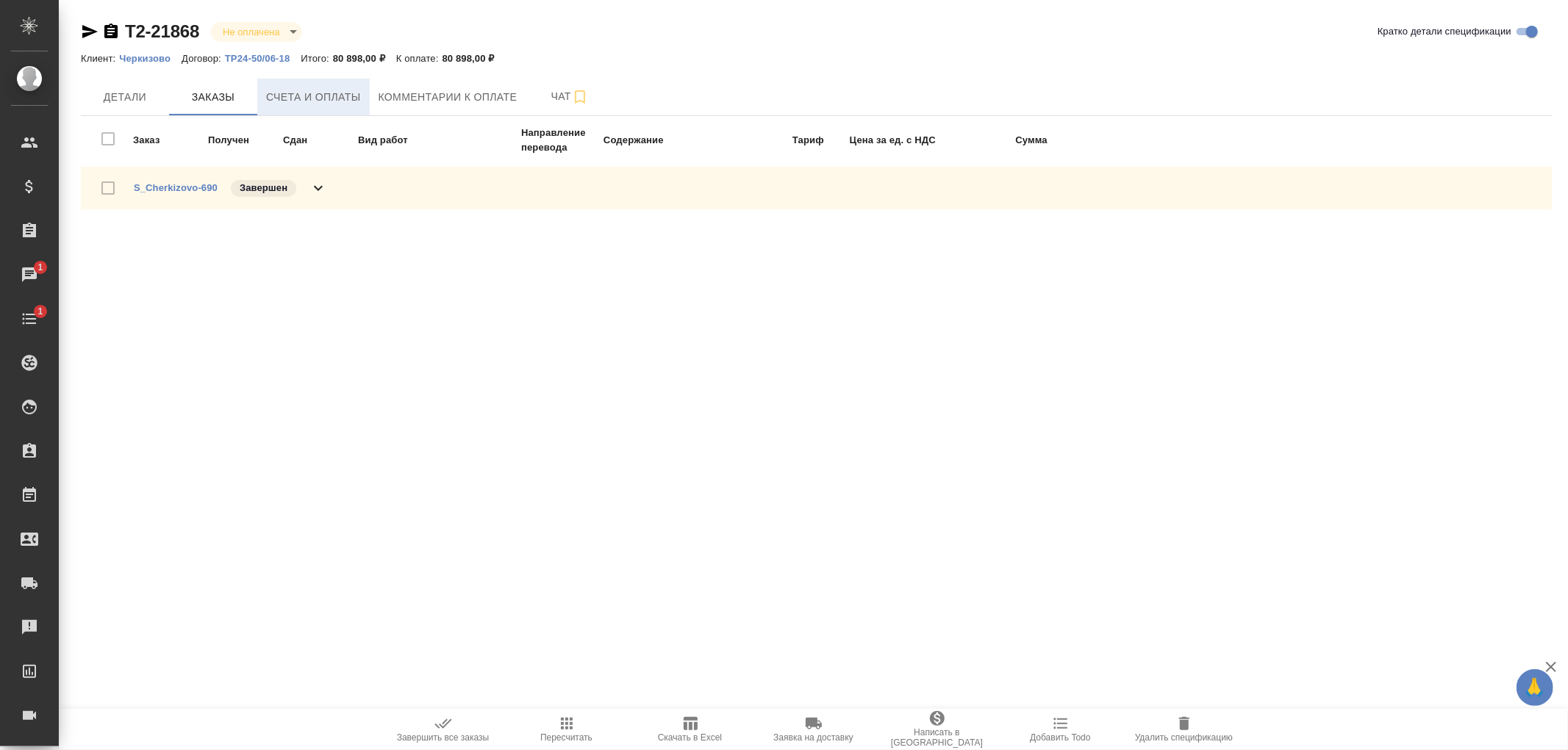
click at [331, 96] on span "Счета и оплаты" at bounding box center [313, 98] width 95 height 18
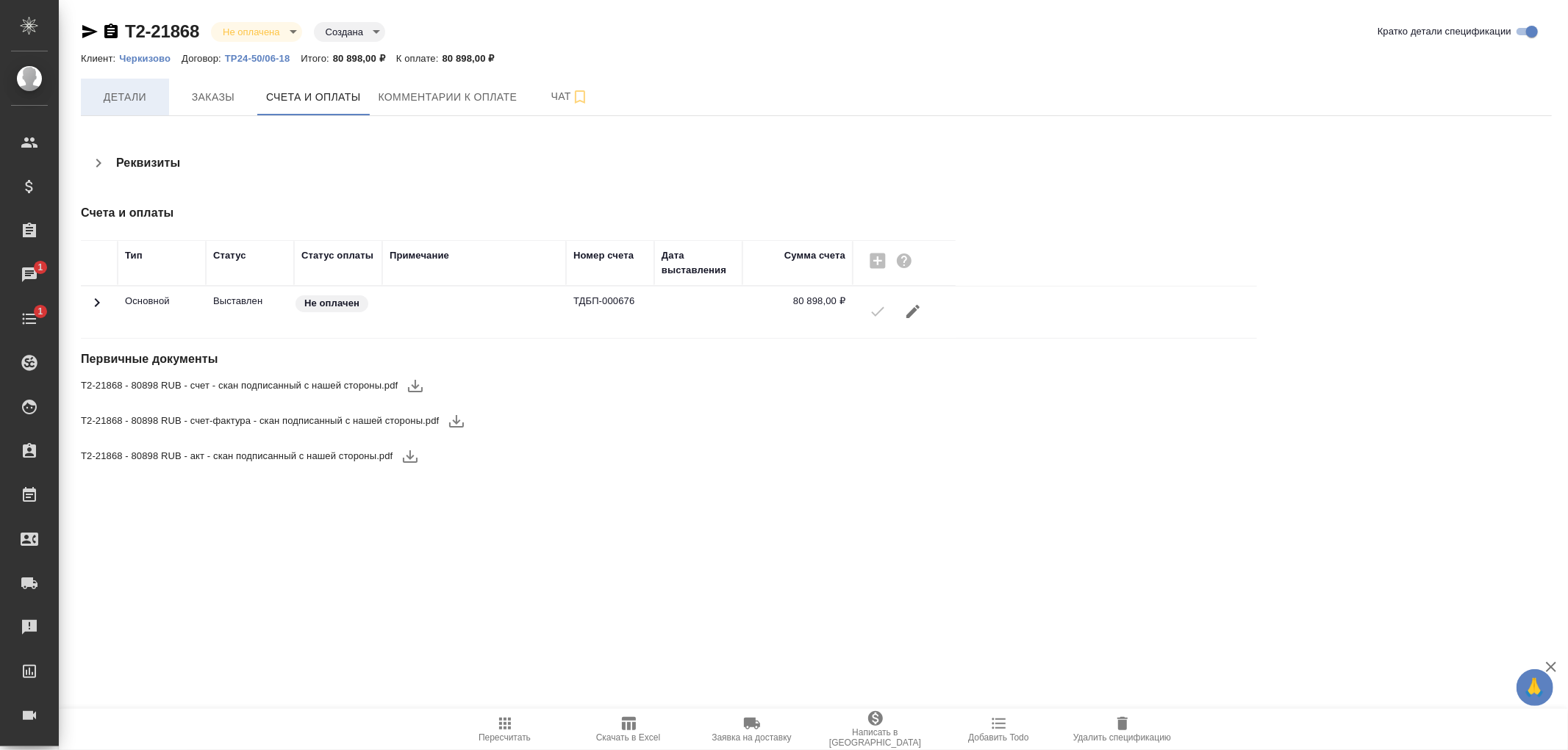
click at [128, 98] on span "Детали" at bounding box center [125, 98] width 70 height 18
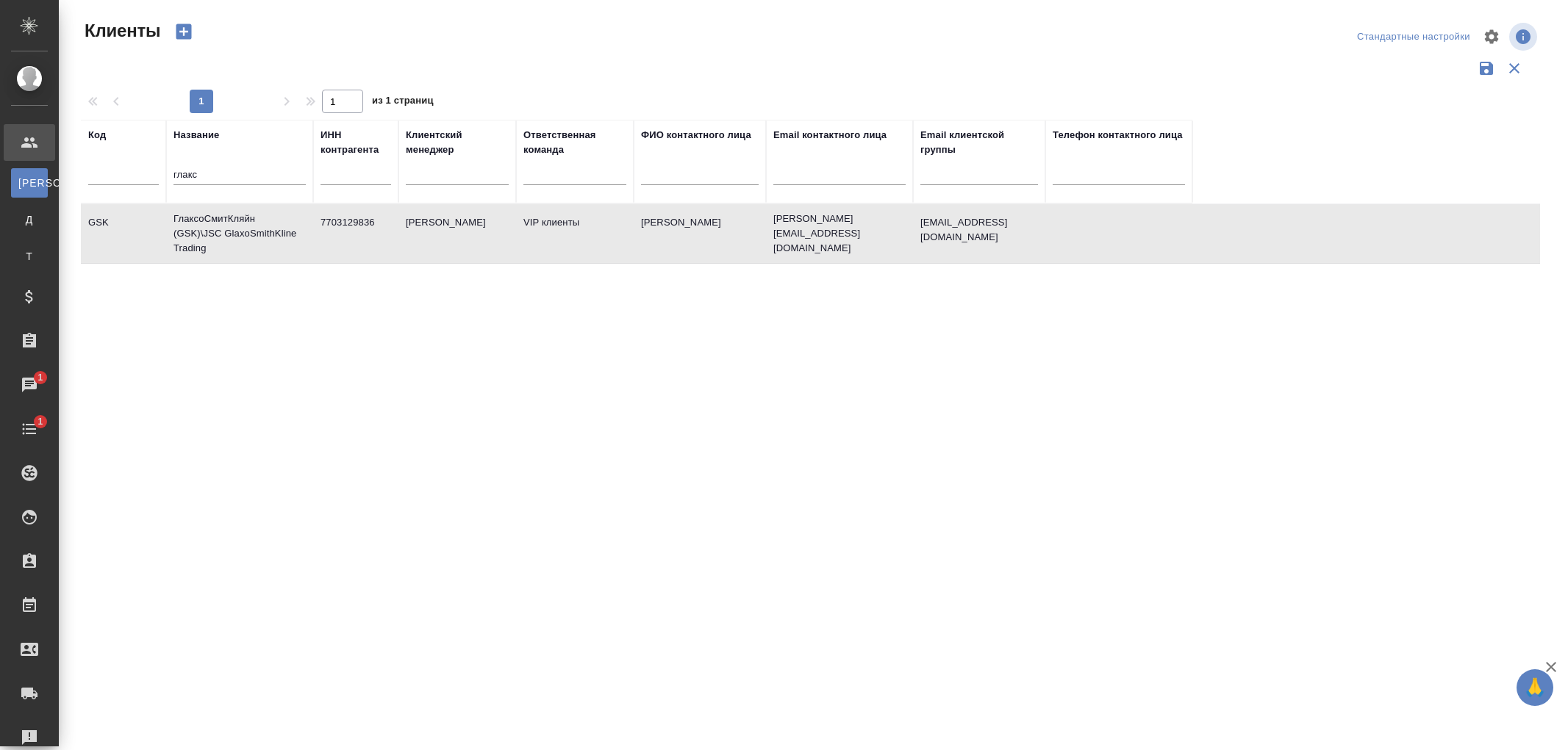
select select "RU"
